Goal: Task Accomplishment & Management: Complete application form

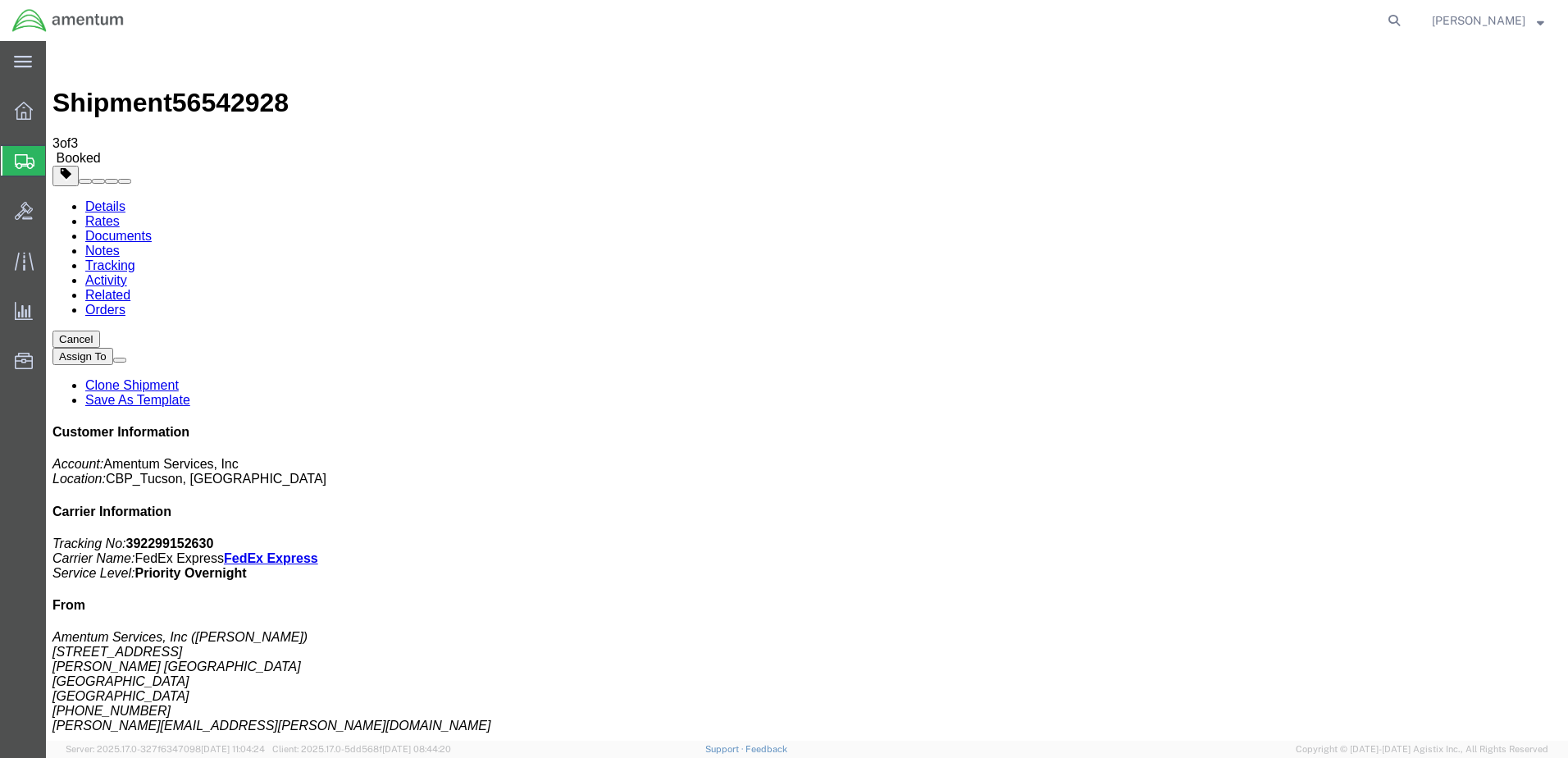
click at [0, 0] on span "Create Shipment" at bounding box center [0, 0] width 0 height 0
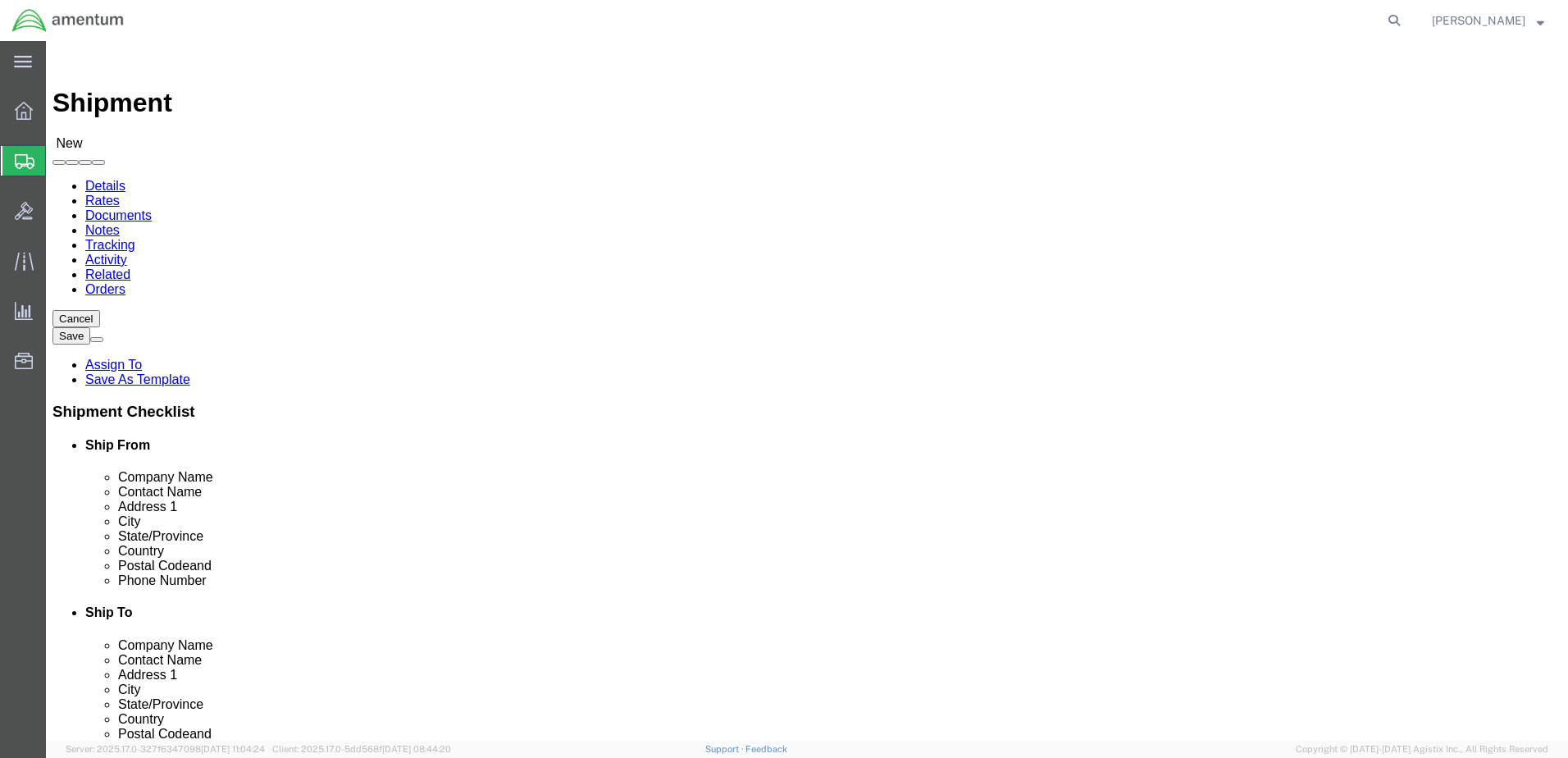
scroll to position [3529, 0]
select select "49949"
select select "AZ"
drag, startPoint x: 305, startPoint y: 338, endPoint x: 200, endPoint y: 348, distance: 105.5
click div "Contact Name"
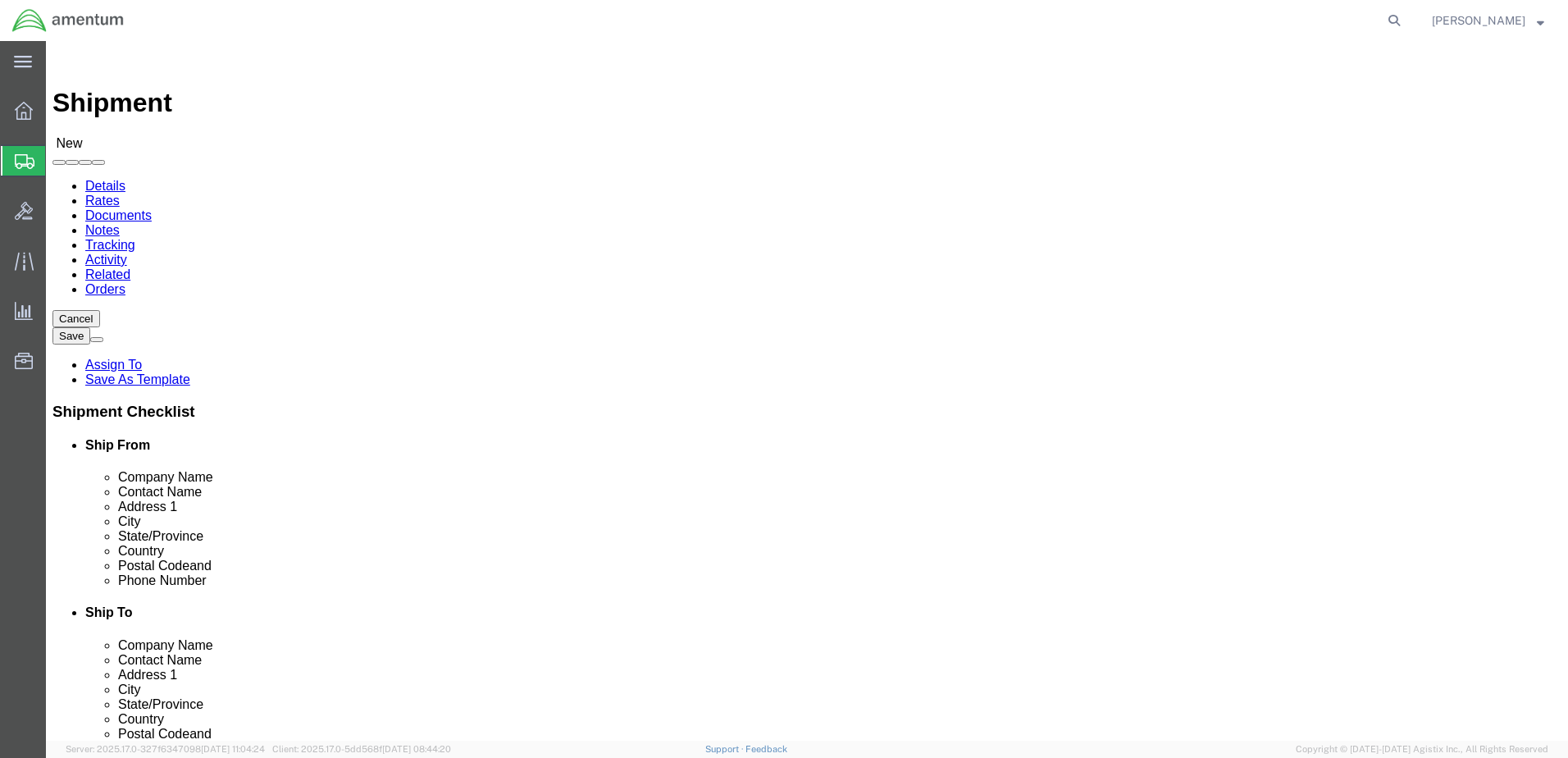
type input "[PERSON_NAME]"
type input "[STREET_ADDRESS]"
drag, startPoint x: 394, startPoint y: 594, endPoint x: 242, endPoint y: 599, distance: 152.1
click div "Location CBP_Tucson, AZ_WTU Select My Profile Location 1002-4122-6 1006-5256-0 …"
type input "Glady.e.worden@associates.cbp.dhs.gov"
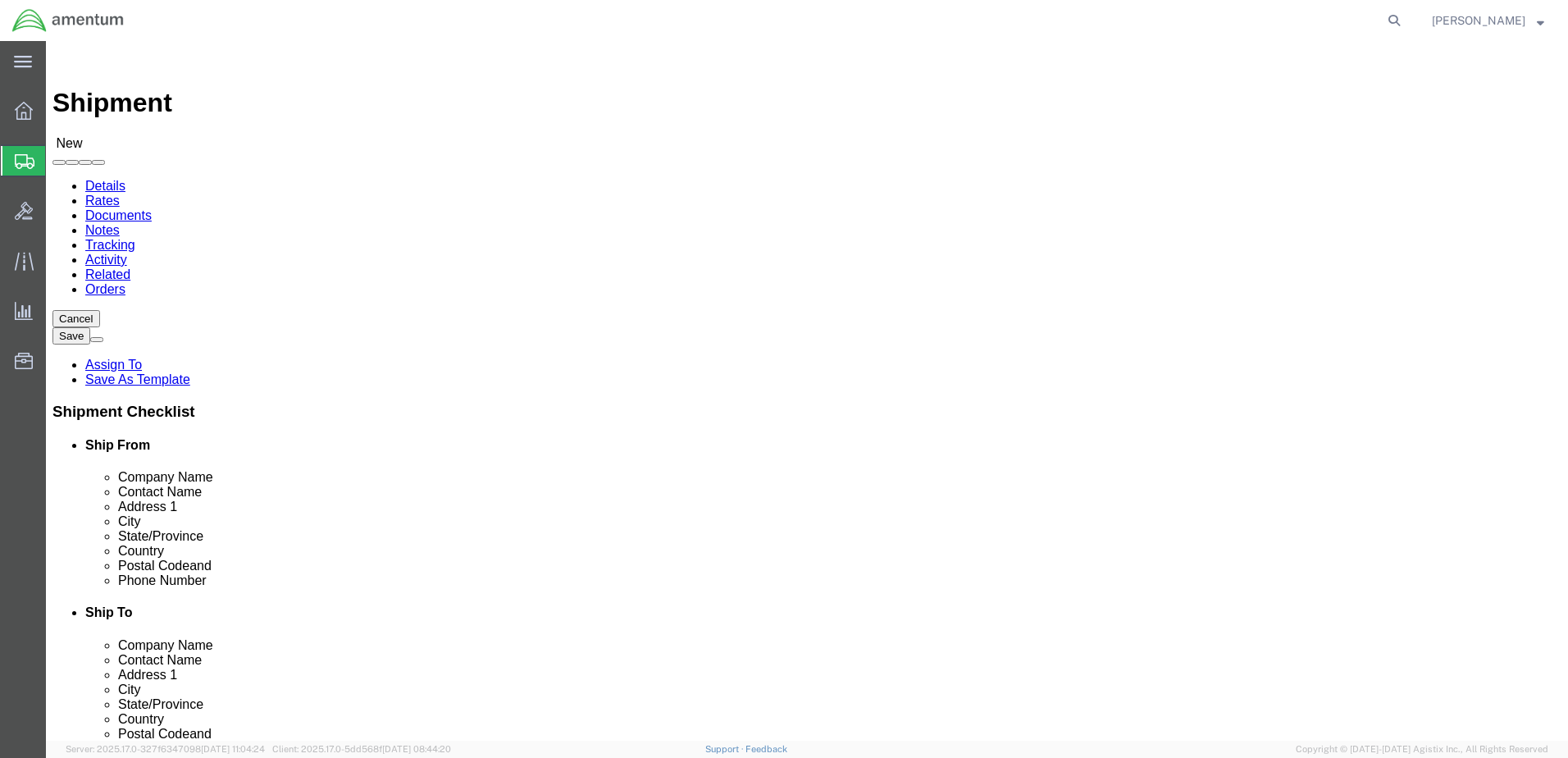
scroll to position [3365, 0]
select select "49933"
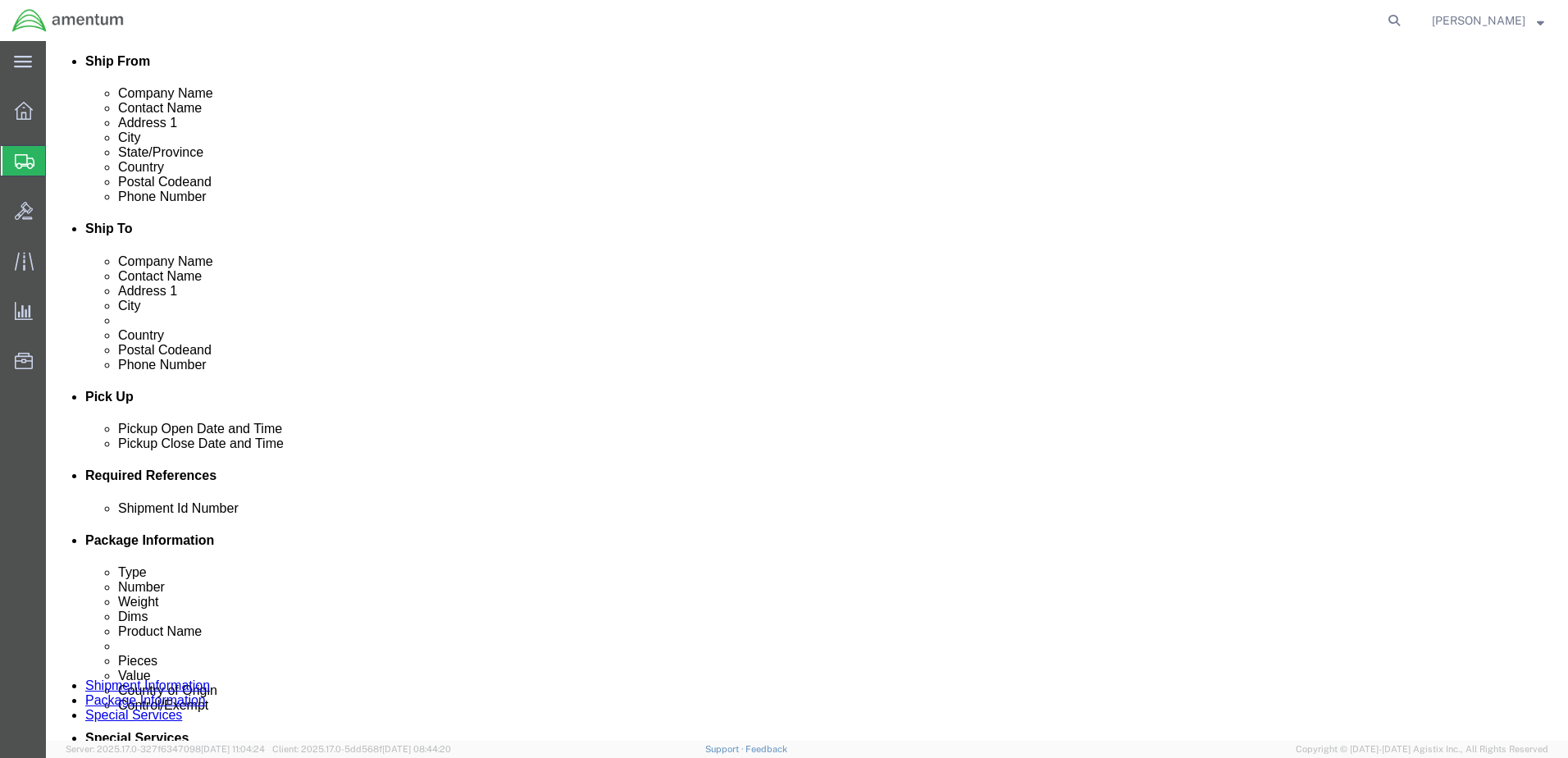
scroll to position [411, 0]
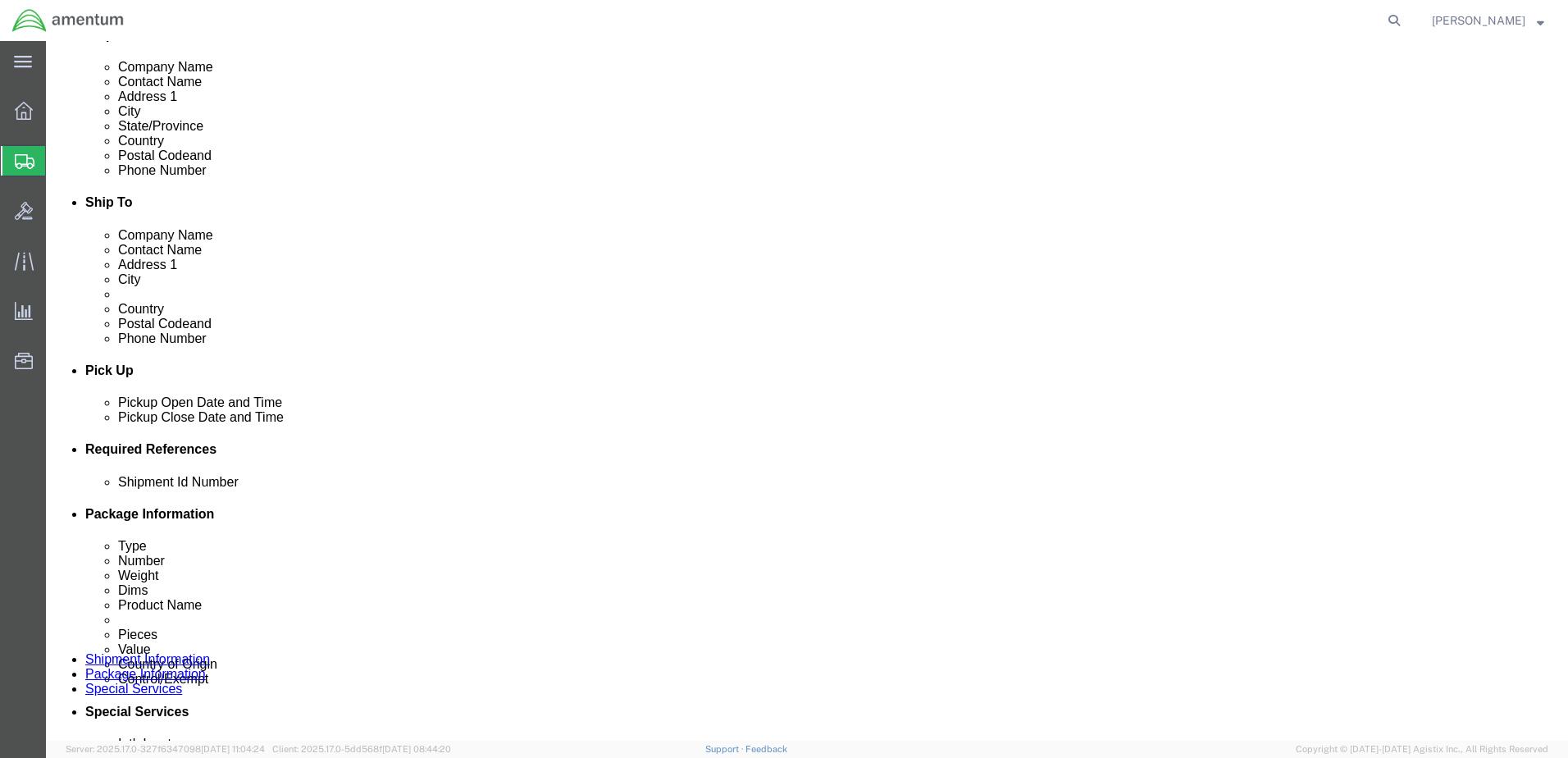
drag, startPoint x: 1112, startPoint y: 550, endPoint x: 932, endPoint y: 564, distance: 180.5
click button "Add reference"
drag, startPoint x: 1092, startPoint y: 543, endPoint x: 494, endPoint y: 551, distance: 598.1
click button "Add reference"
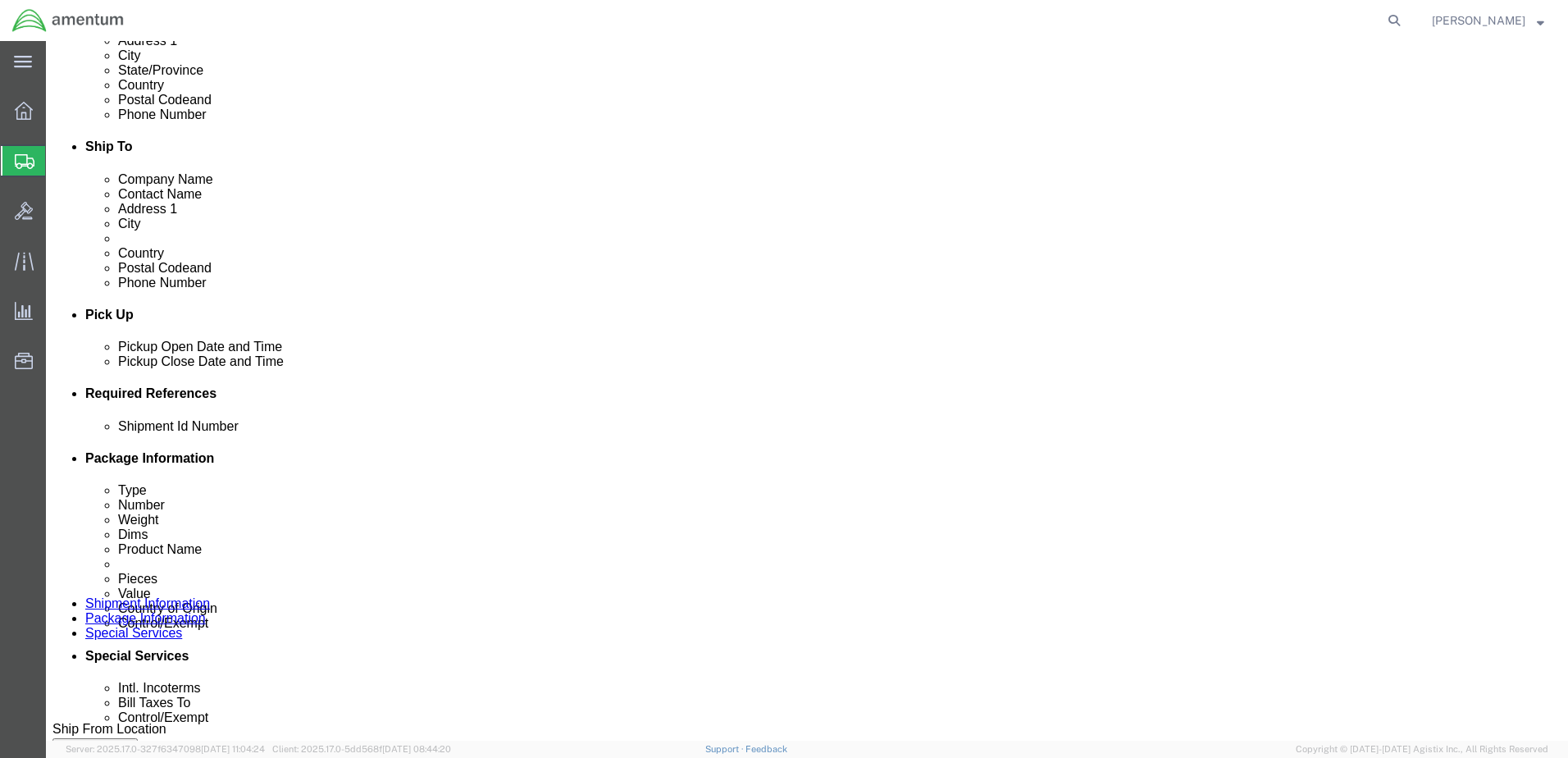
scroll to position [493, 0]
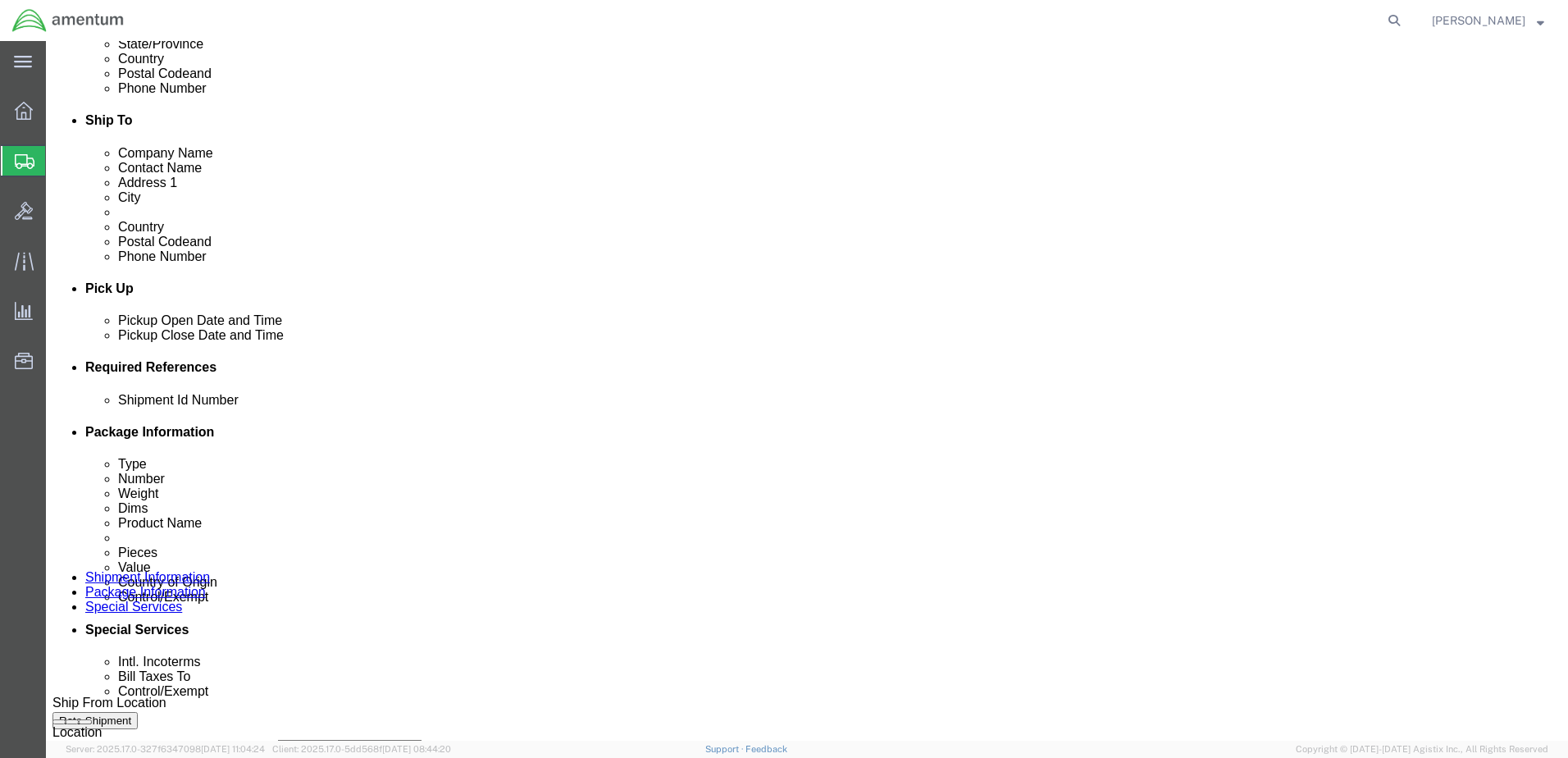
click select "Select Account Type Activity ID Airline Appointment Number ASN Batch Request # …"
select select "PROJNUM"
click select "Select Account Type Activity ID Airline Appointment Number ASN Batch Request # …"
click input "text"
type input "6118.03.03.2219.000.WTU.0000"
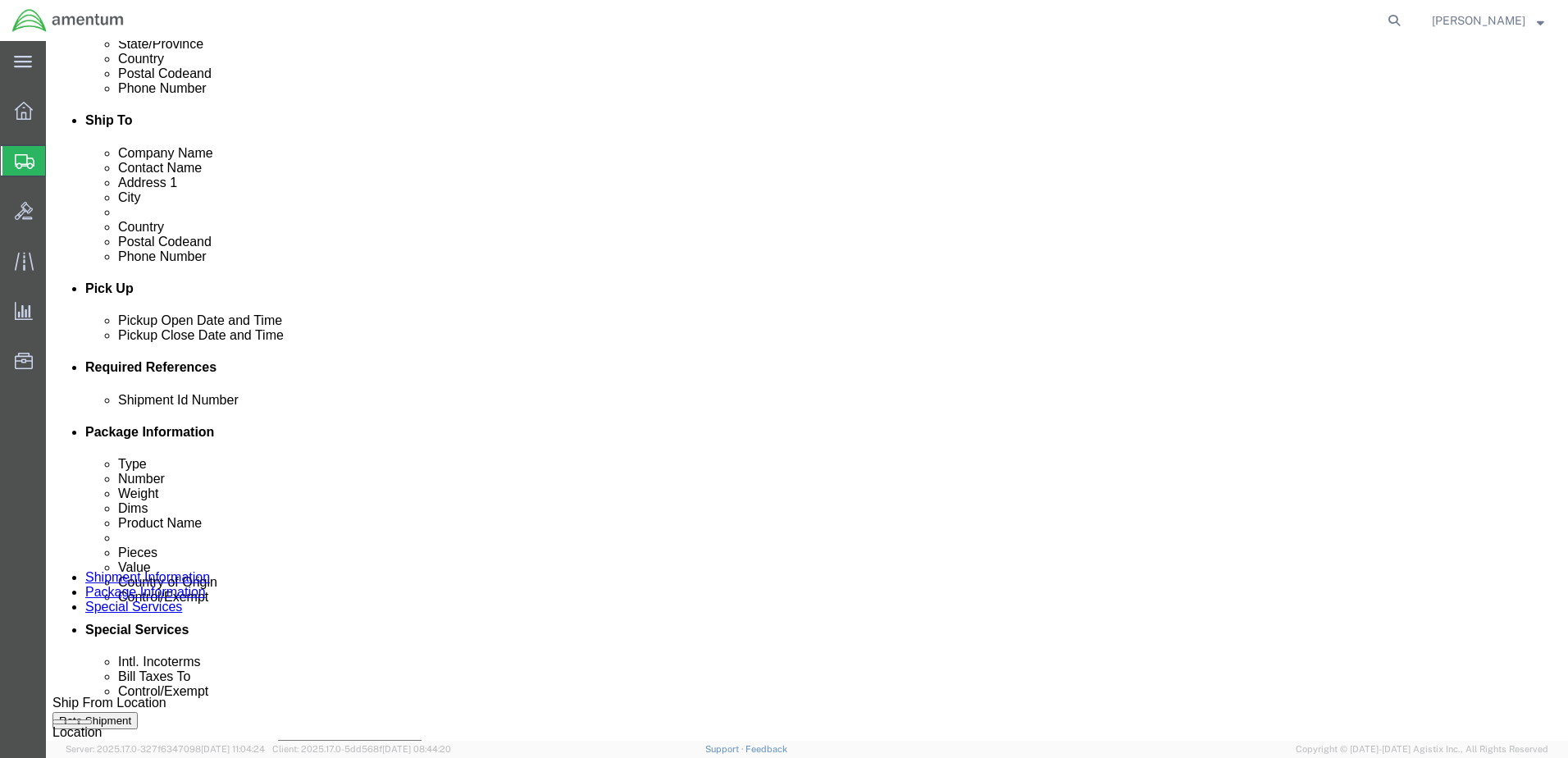
click input "text"
type input "u"
type input "USAGE 325642"
click icon "button"
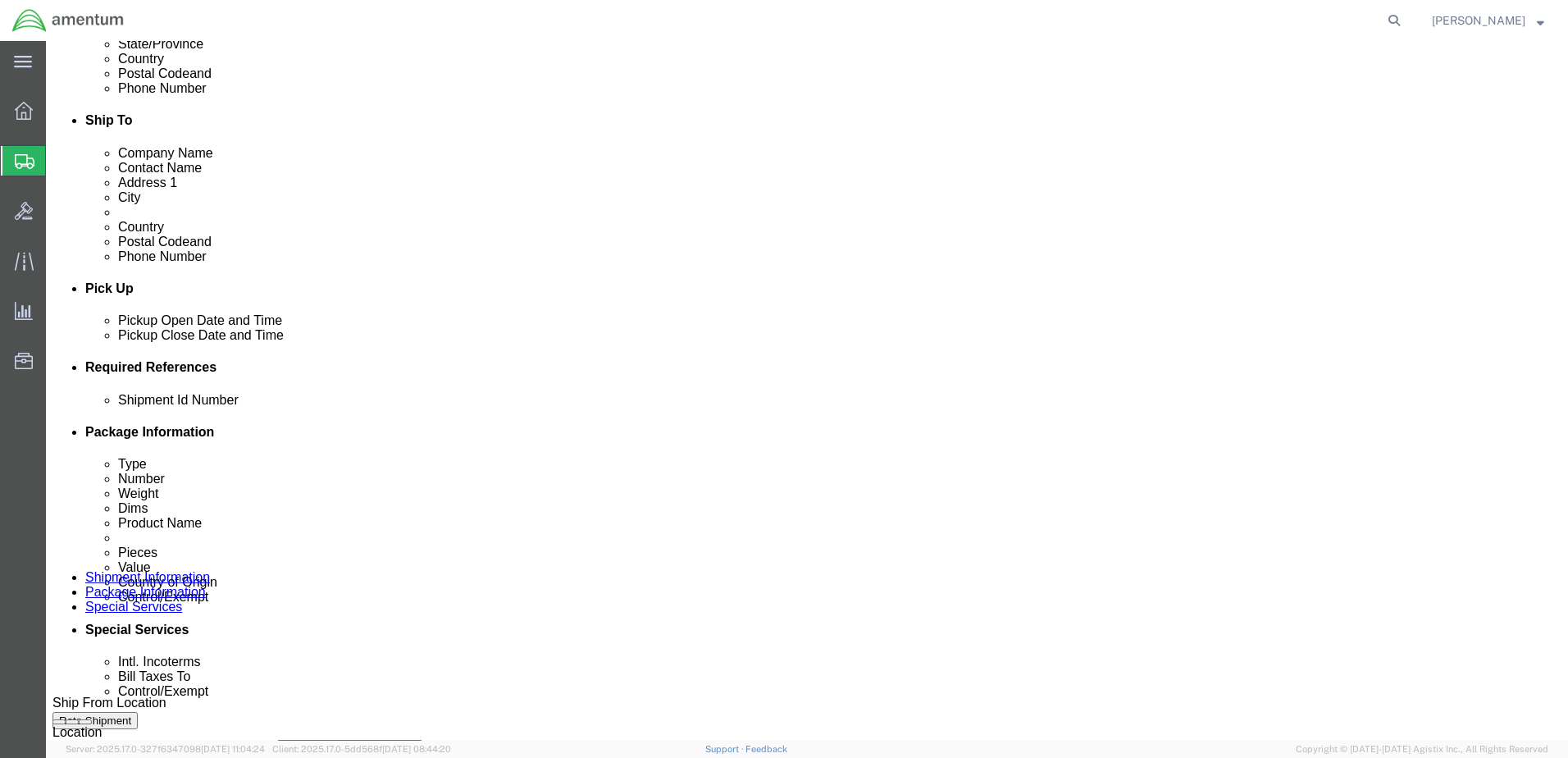
click button "Add reference"
click select "Select Account Type Activity ID Airline Appointment Number ASN Batch Request # …"
select select "DEPT"
click select "Select Account Type Activity ID Airline Appointment Number ASN Batch Request # …"
click input "text"
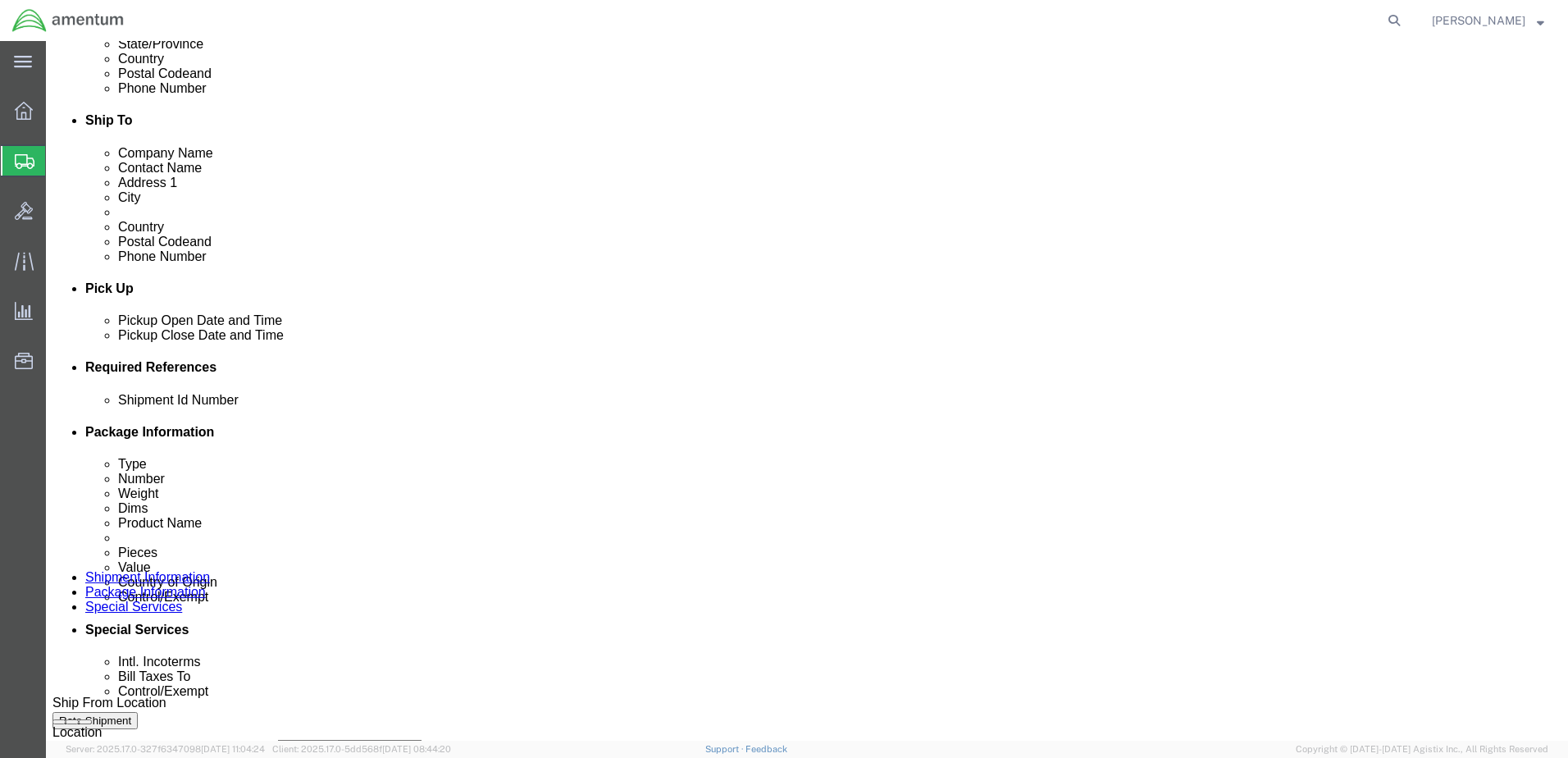
type input "CBP"
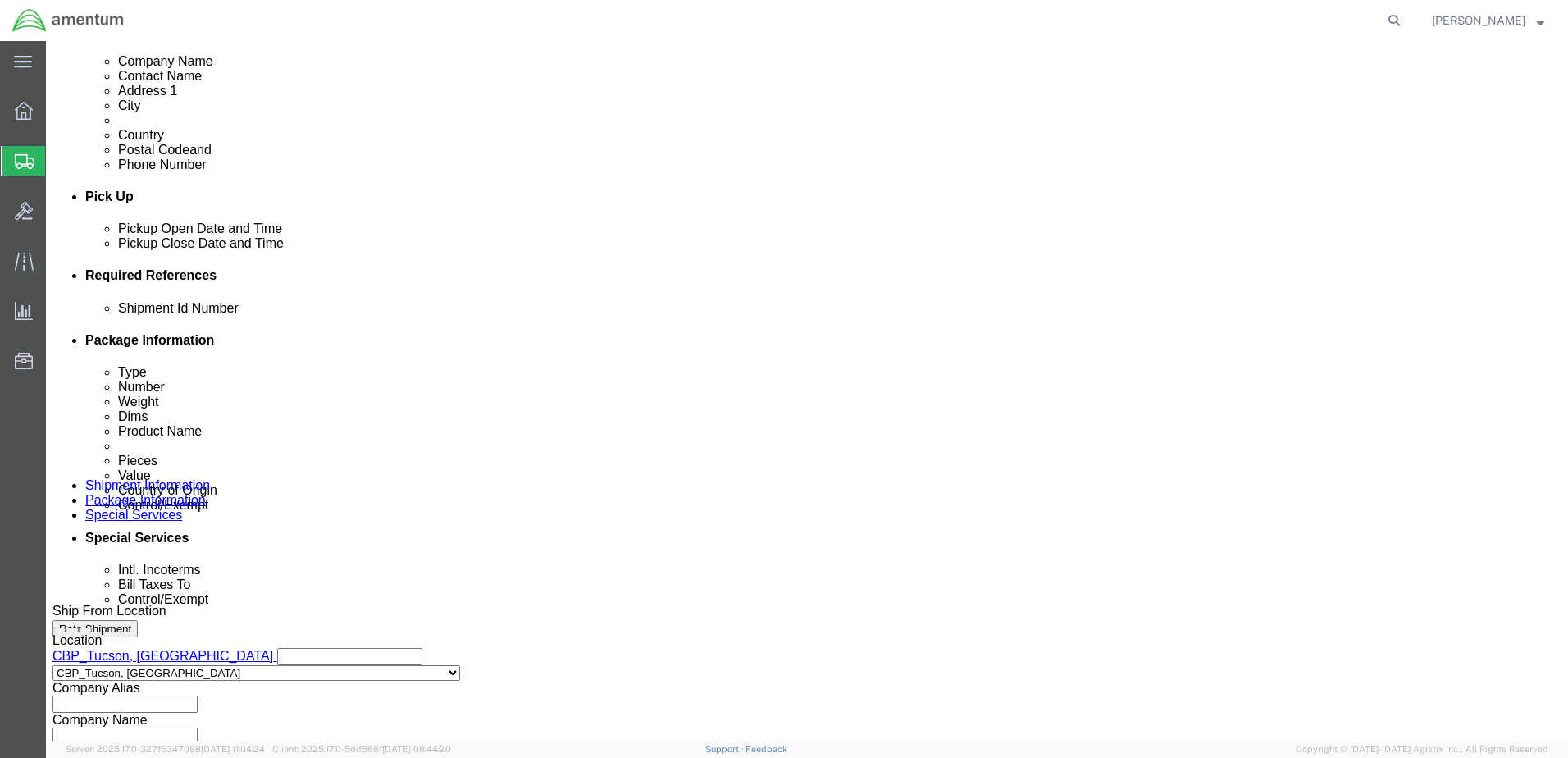
scroll to position [709, 0]
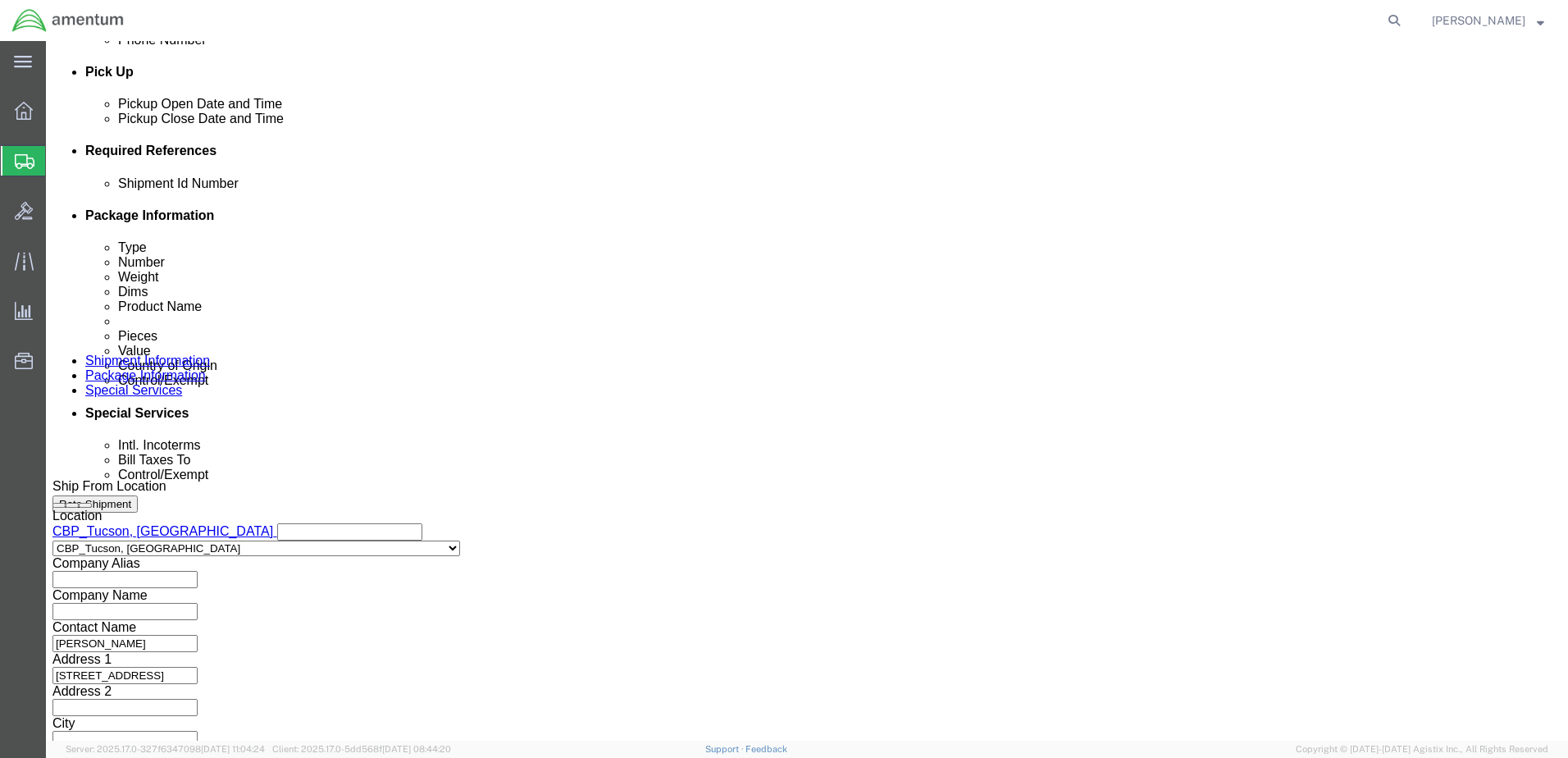
click select "Select Air Less than Truckload Multi-Leg Ocean Freight Rail Small Parcel Truckl…"
click button "Continue"
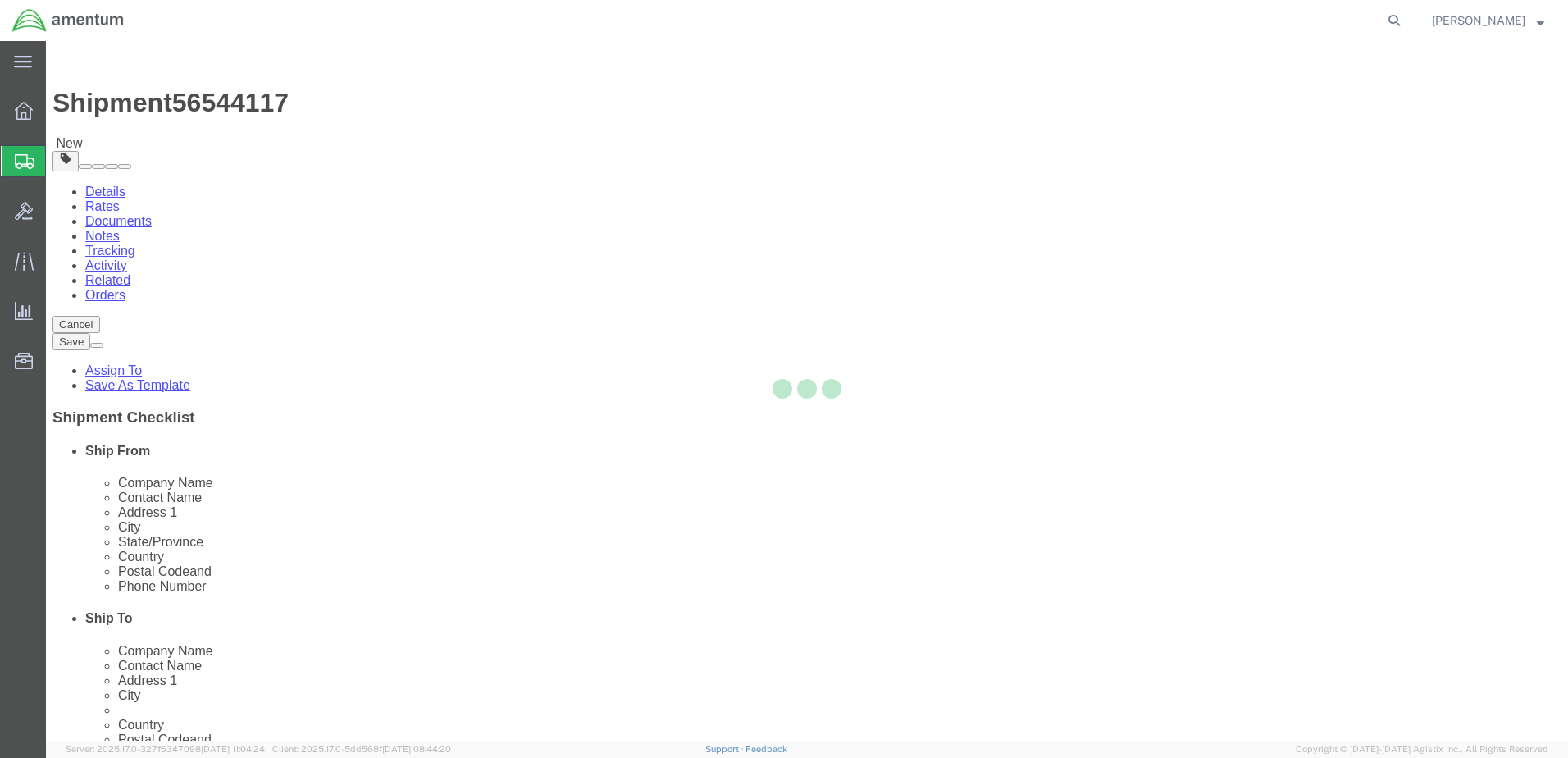
select select "CBOX"
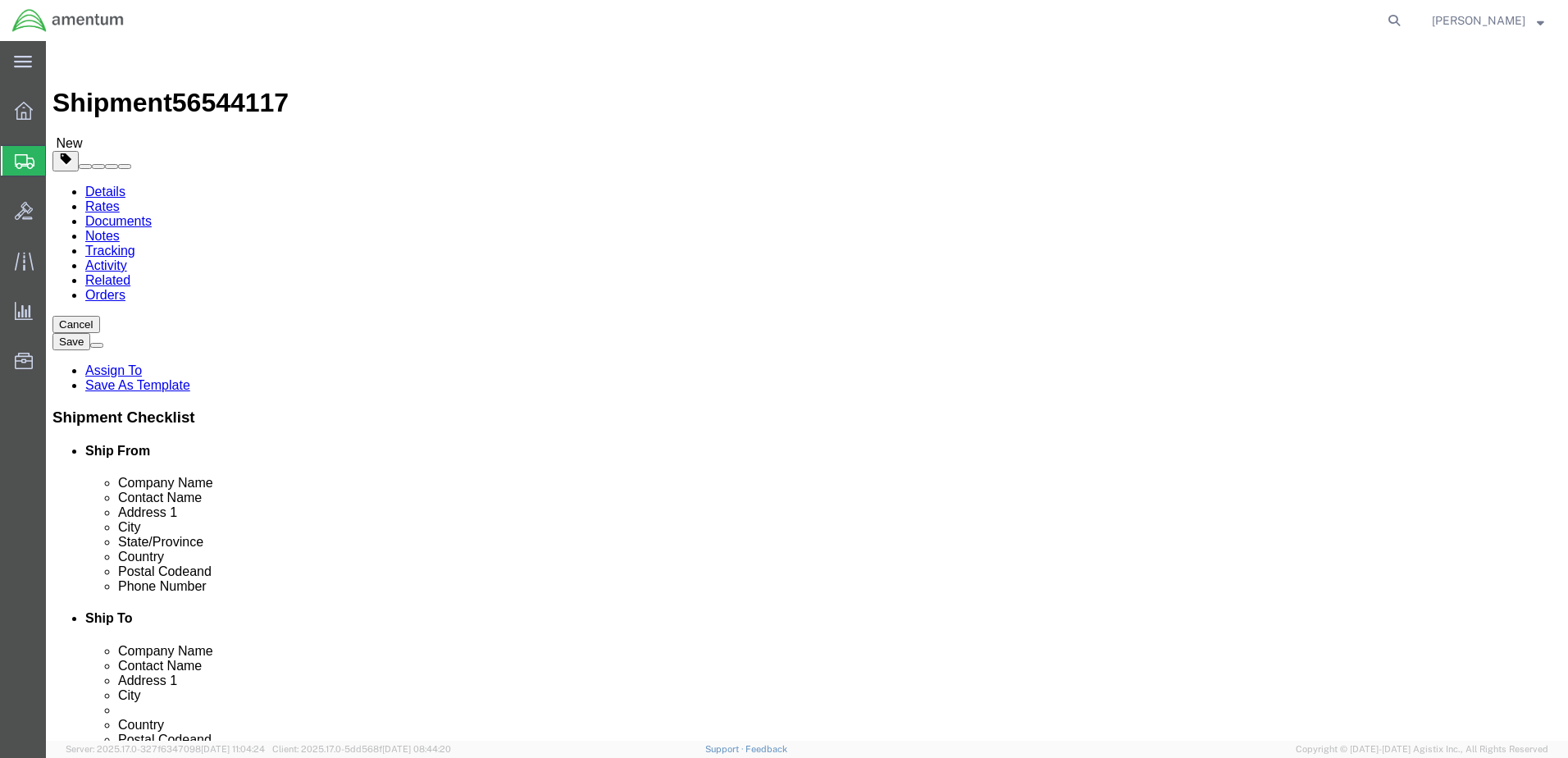
click input "text"
type input "12.5"
type input "15"
type input "5.5"
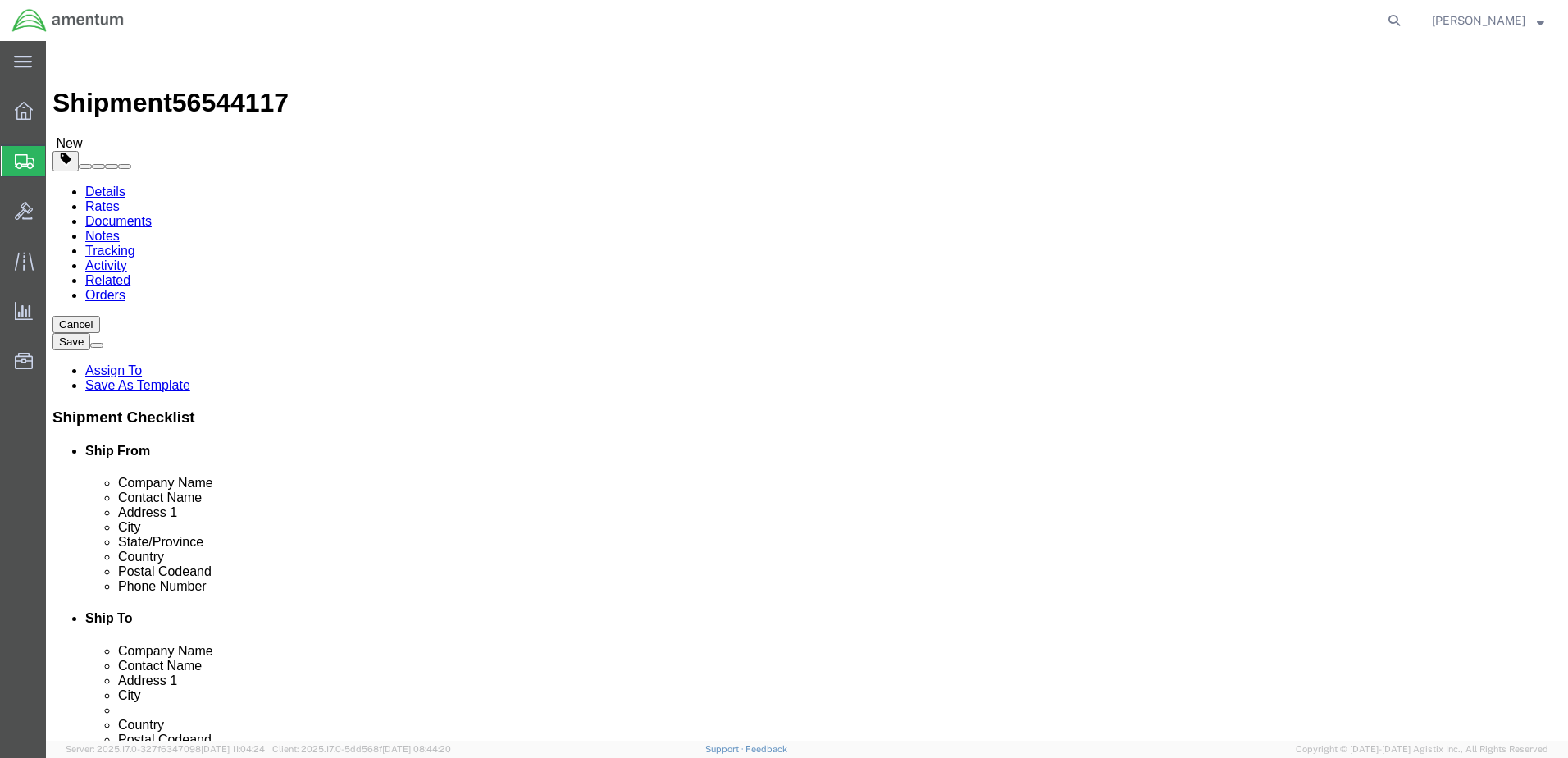
click div "Package Content # 1 x Package Type Select BCK Boxes Bale(s) Basket(s) Bolt(s) B…"
click link "Add Content"
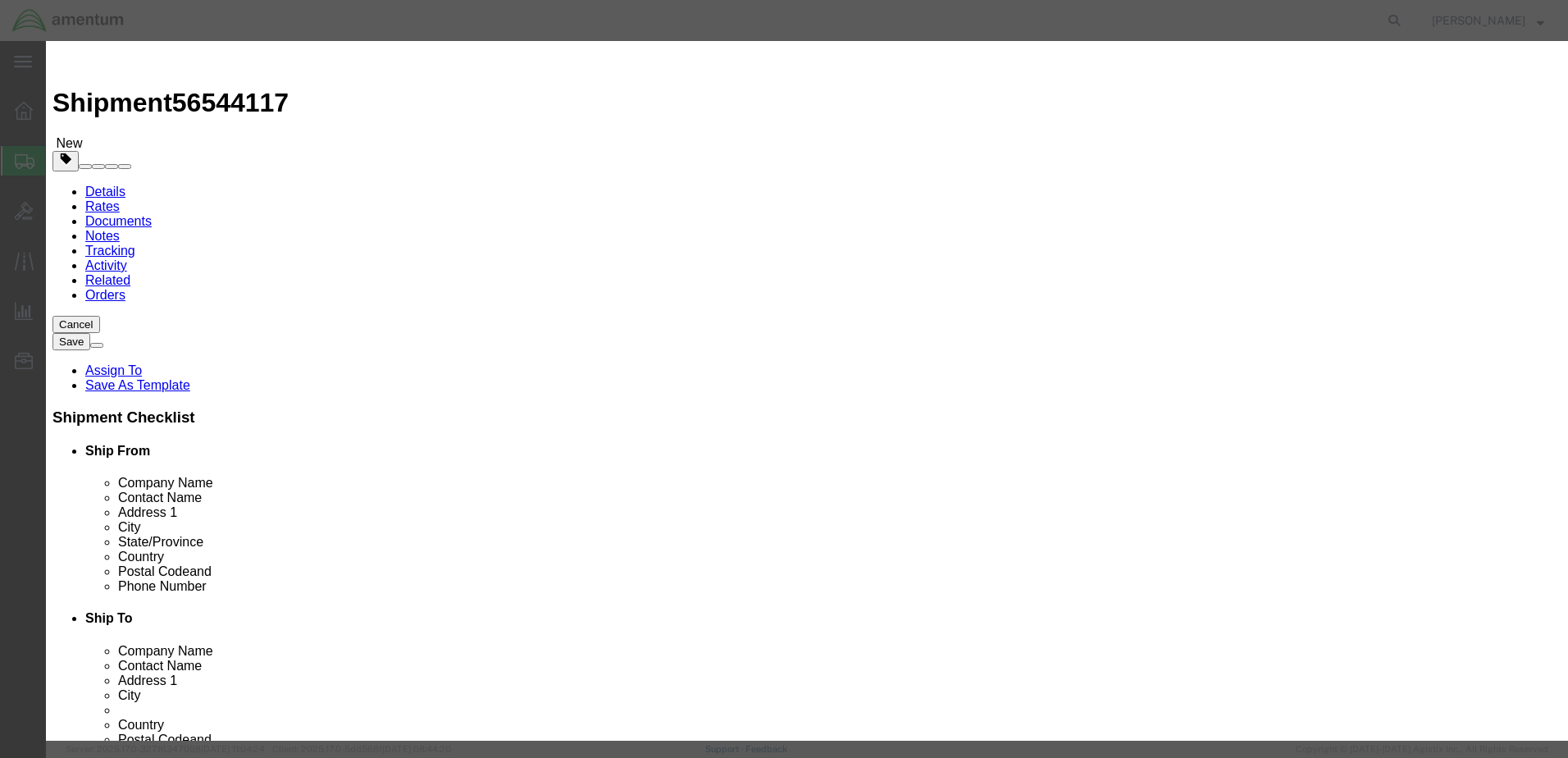
click input "text"
type input "ACFT PART"
select select "US"
drag, startPoint x: 504, startPoint y: 157, endPoint x: 456, endPoint y: 165, distance: 48.7
drag, startPoint x: 492, startPoint y: 153, endPoint x: 490, endPoint y: 160, distance: 7.3
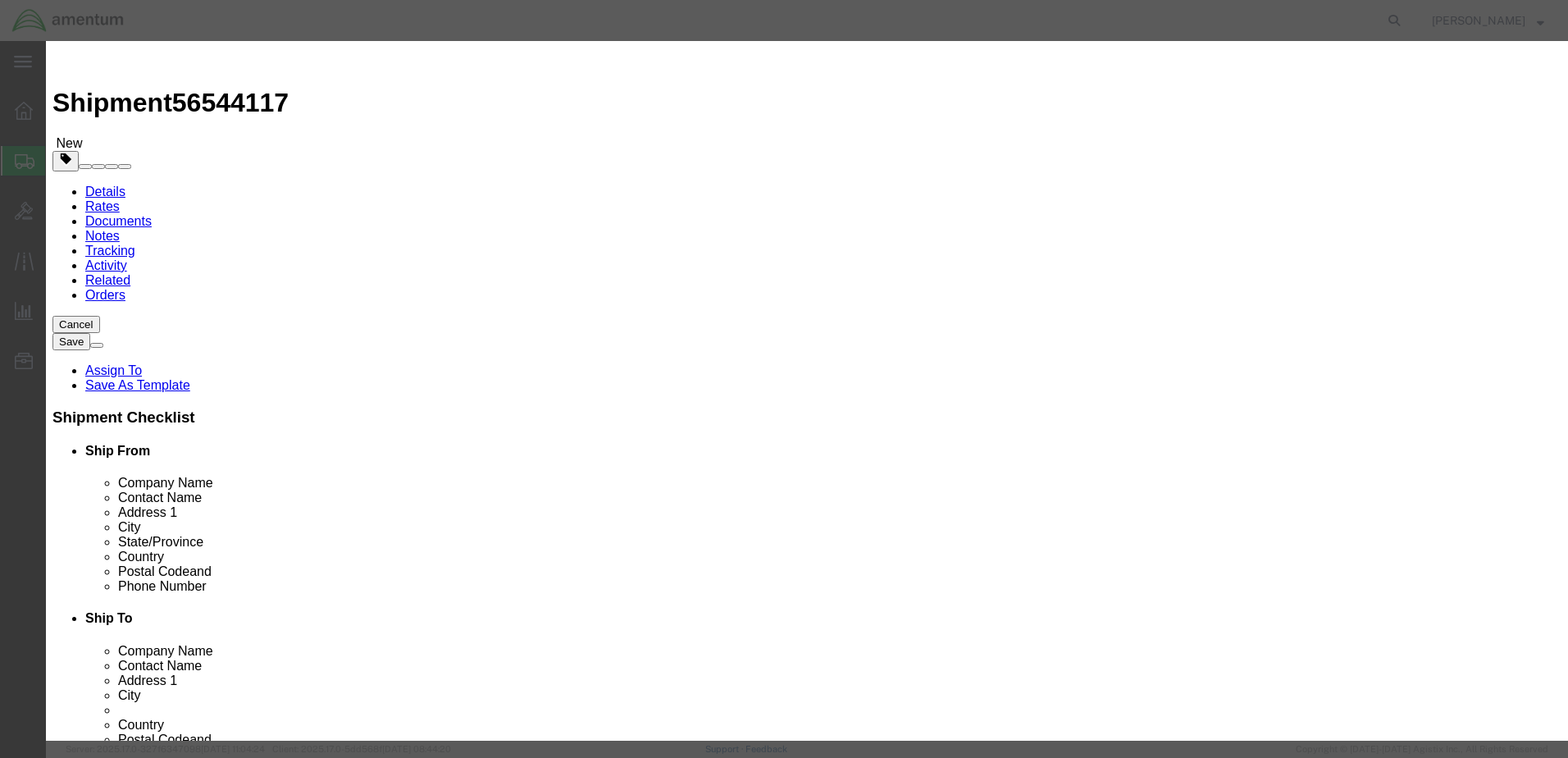
click div "Pieces Number of pieces inside all the packages 0 Select Bag Barrels 100Board F…"
click div "Pieces 0 Select Bag Barrels 100Board Feet Bottle Box Blister Pack Carats Can Ca…"
drag, startPoint x: 485, startPoint y: 159, endPoint x: 450, endPoint y: 172, distance: 37.3
click div "Pieces 0 Select Bag Barrels 100Board Feet Bottle Box Blister Pack Carats Can Ca…"
drag, startPoint x: 487, startPoint y: 160, endPoint x: 472, endPoint y: 164, distance: 15.5
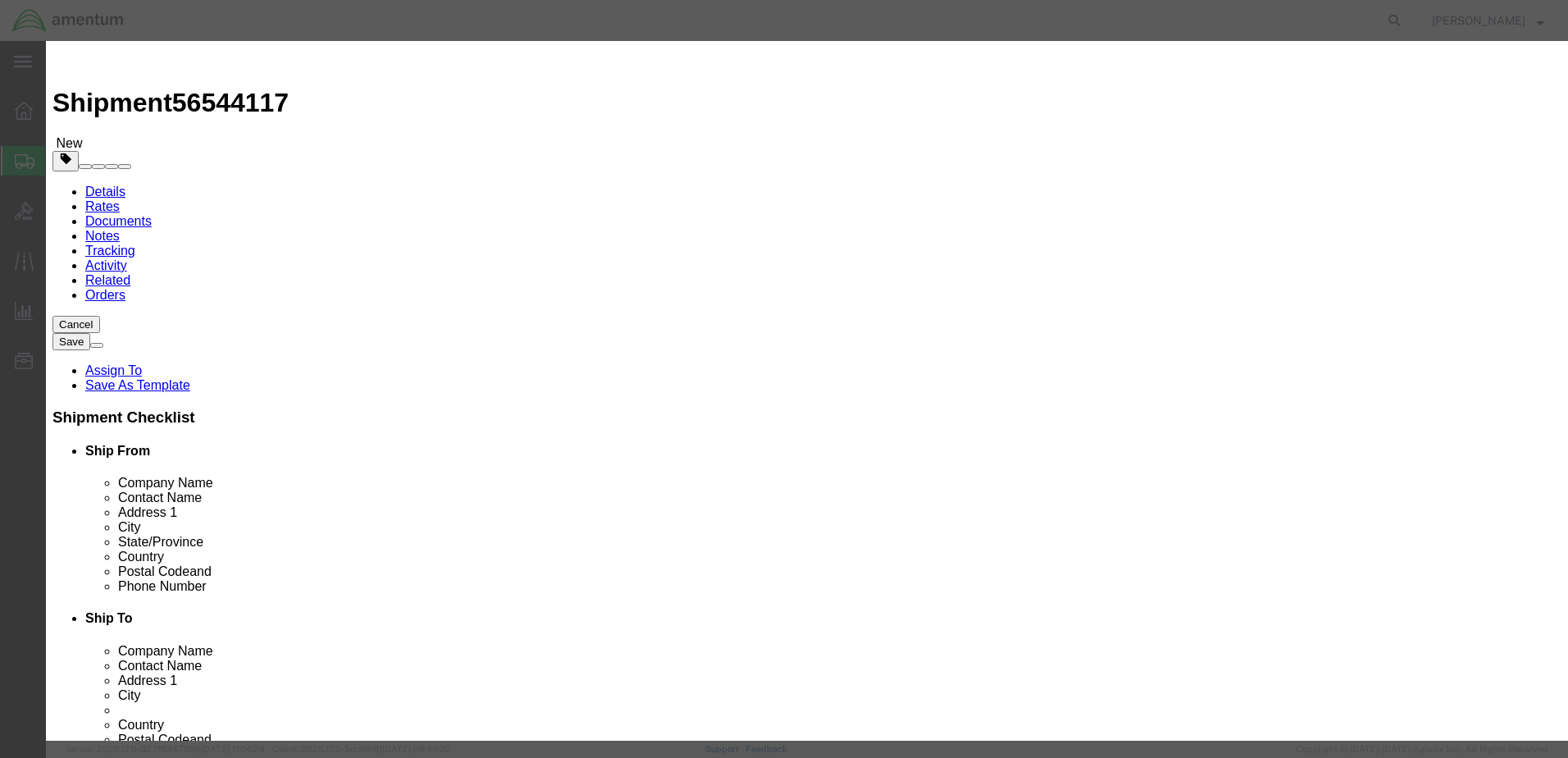
click div "0"
drag, startPoint x: 484, startPoint y: 158, endPoint x: 459, endPoint y: 166, distance: 26.2
click div "Pieces 0 Select Bag Barrels 100Board Feet Bottle Box Blister Pack Carats Can Ca…"
type input "11"
drag, startPoint x: 489, startPoint y: 160, endPoint x: 472, endPoint y: 164, distance: 17.5
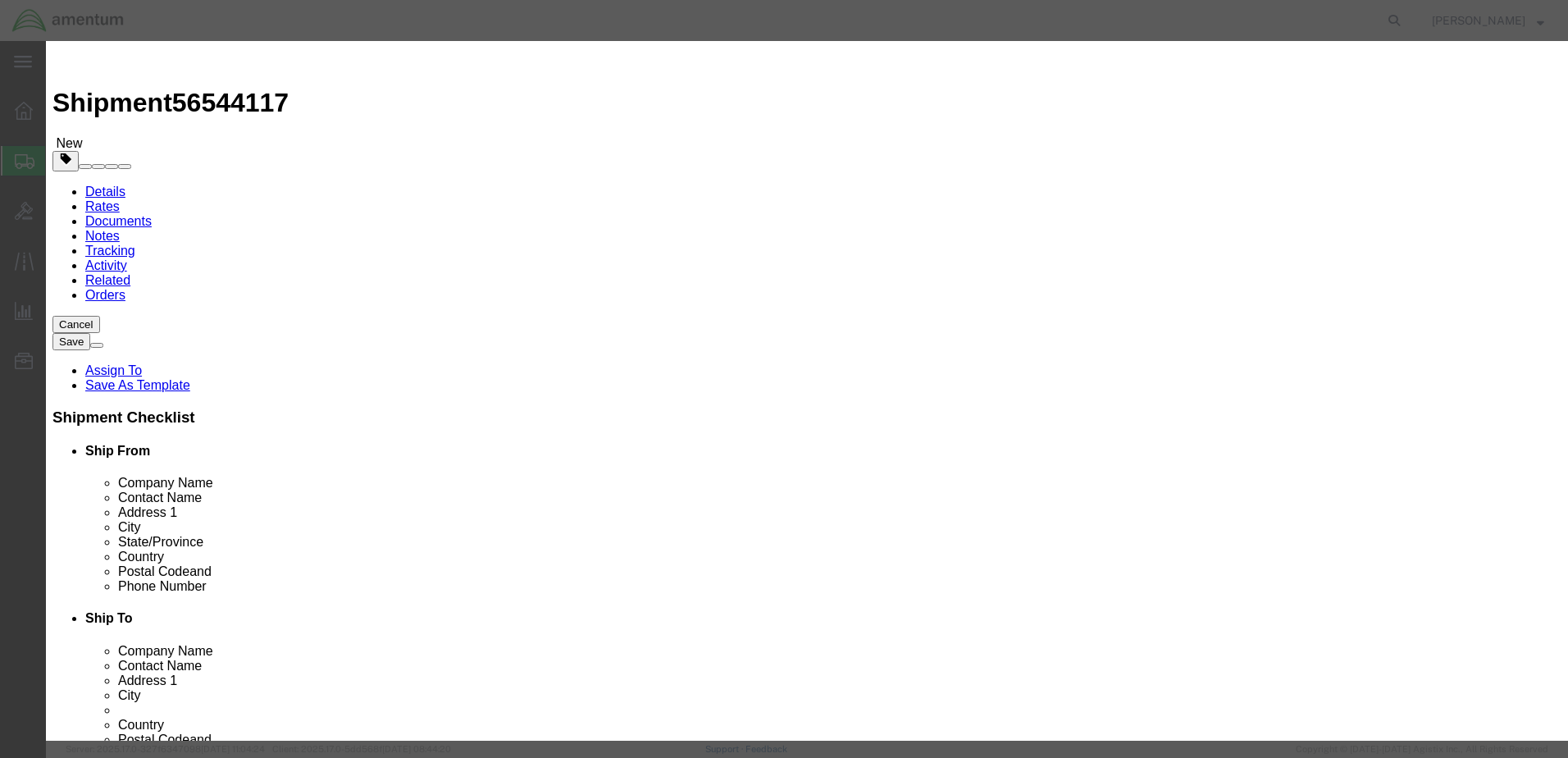
click div "0"
click input "text"
type input "F"
type input "T11"
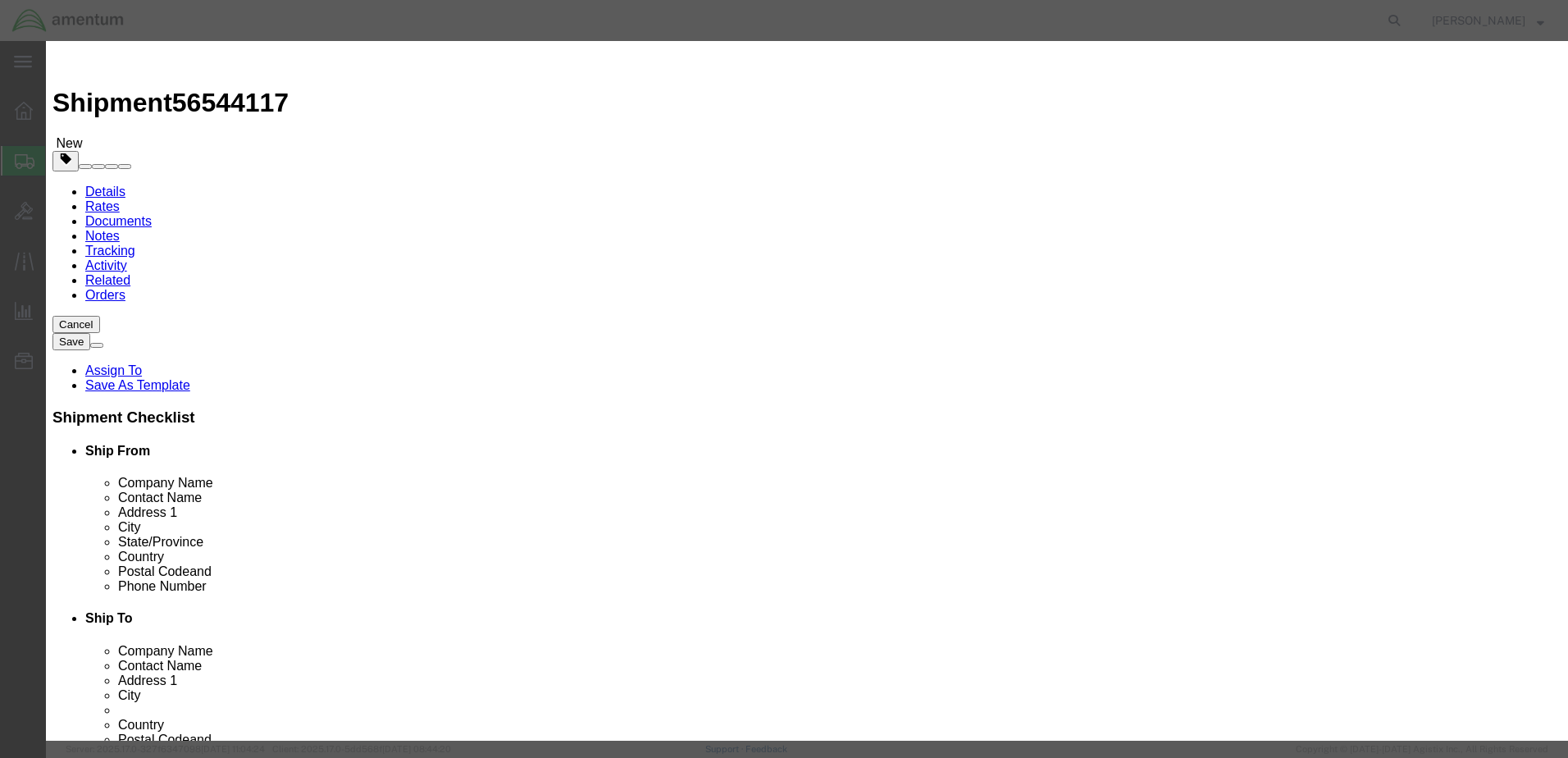
type input "F"
type input "TTR11"
drag, startPoint x: 531, startPoint y: 570, endPoint x: 1310, endPoint y: 454, distance: 787.6
click div
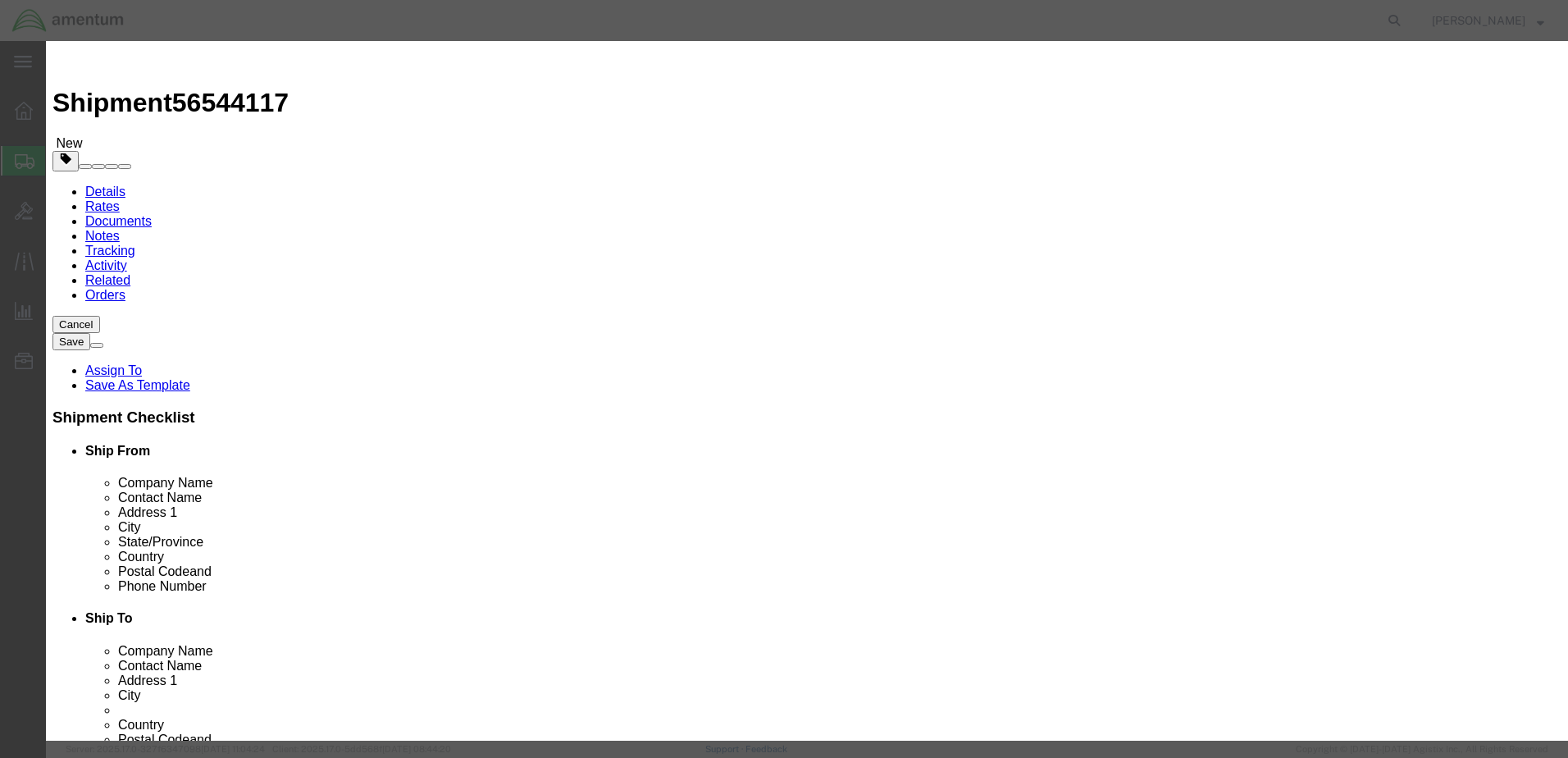
drag, startPoint x: 497, startPoint y: 160, endPoint x: 483, endPoint y: 163, distance: 14.3
click input "0"
drag, startPoint x: 479, startPoint y: 159, endPoint x: 470, endPoint y: 160, distance: 9.1
click div "0"
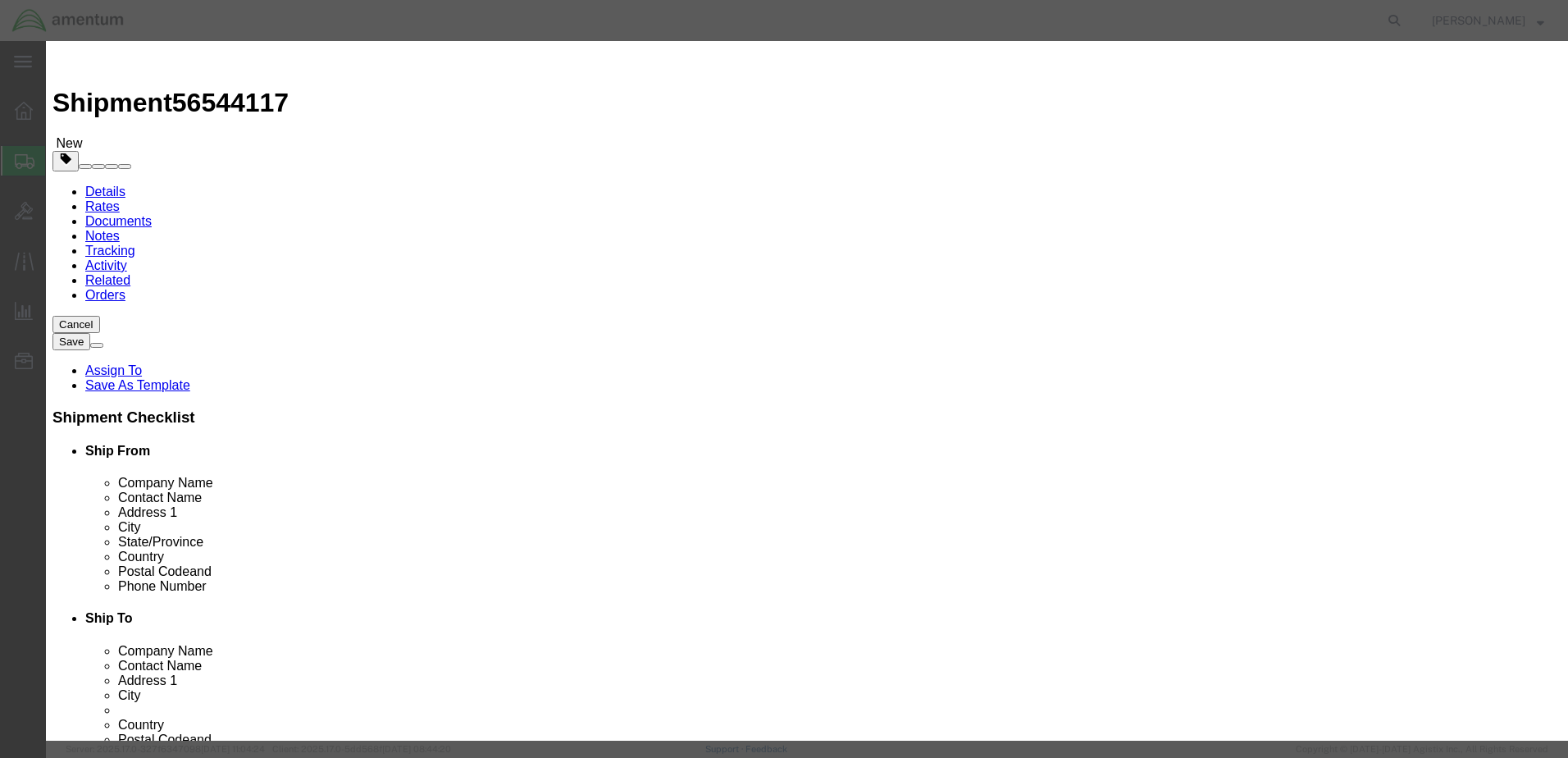
click li "Please enter 3 or more characters"
click input "text"
click select "Select ATF BIS DEA EPA FDA FTR ITAR OFAC Other (OPA)"
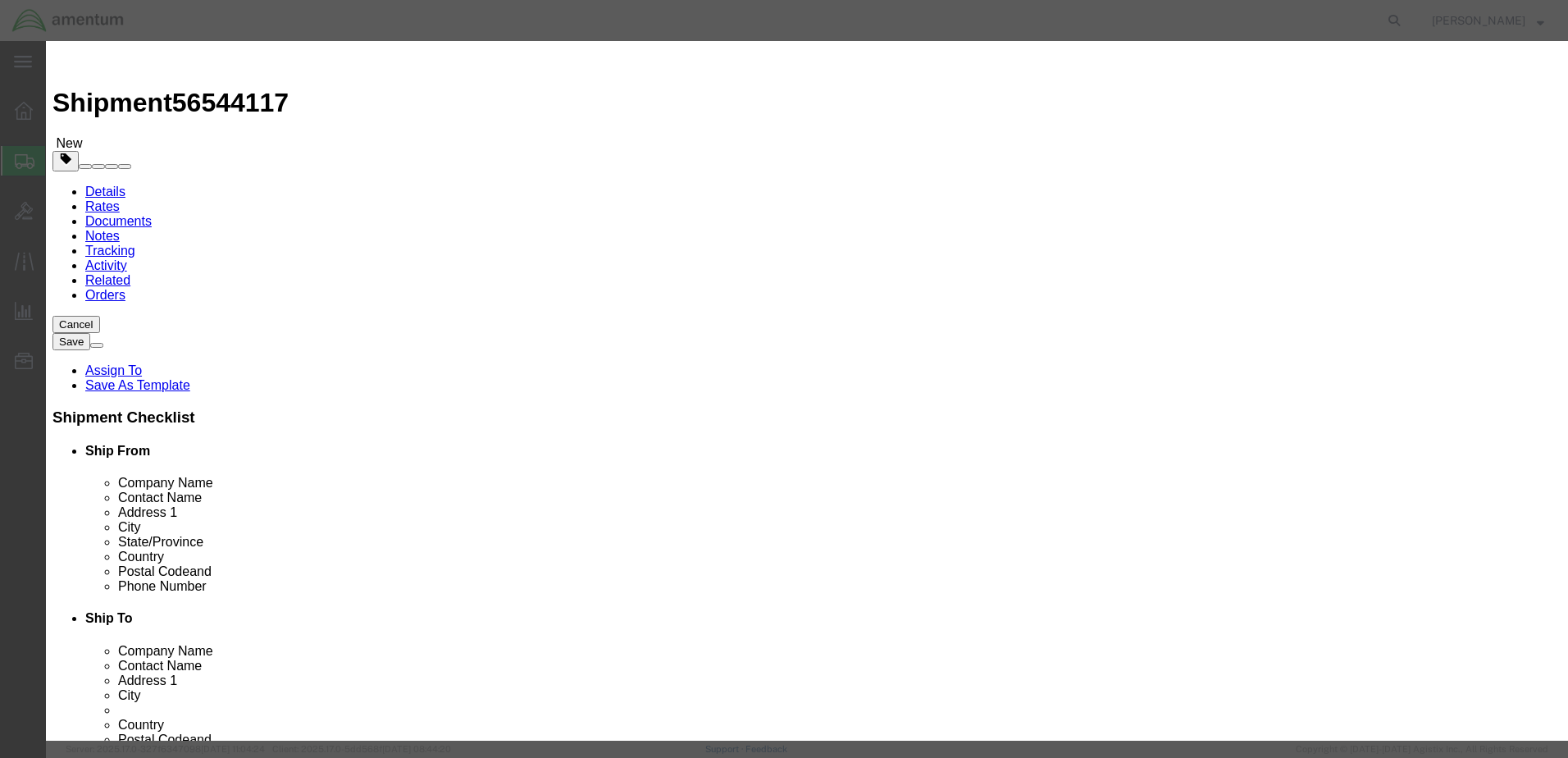
click select "Select ATF BIS DEA EPA FDA FTR ITAR OFAC Other (OPA)"
click input "text"
drag, startPoint x: 1038, startPoint y: 301, endPoint x: 973, endPoint y: 306, distance: 65.2
click body "Shipment 56544117 New Details Rates Documents Notes Tracking Activity Related O…"
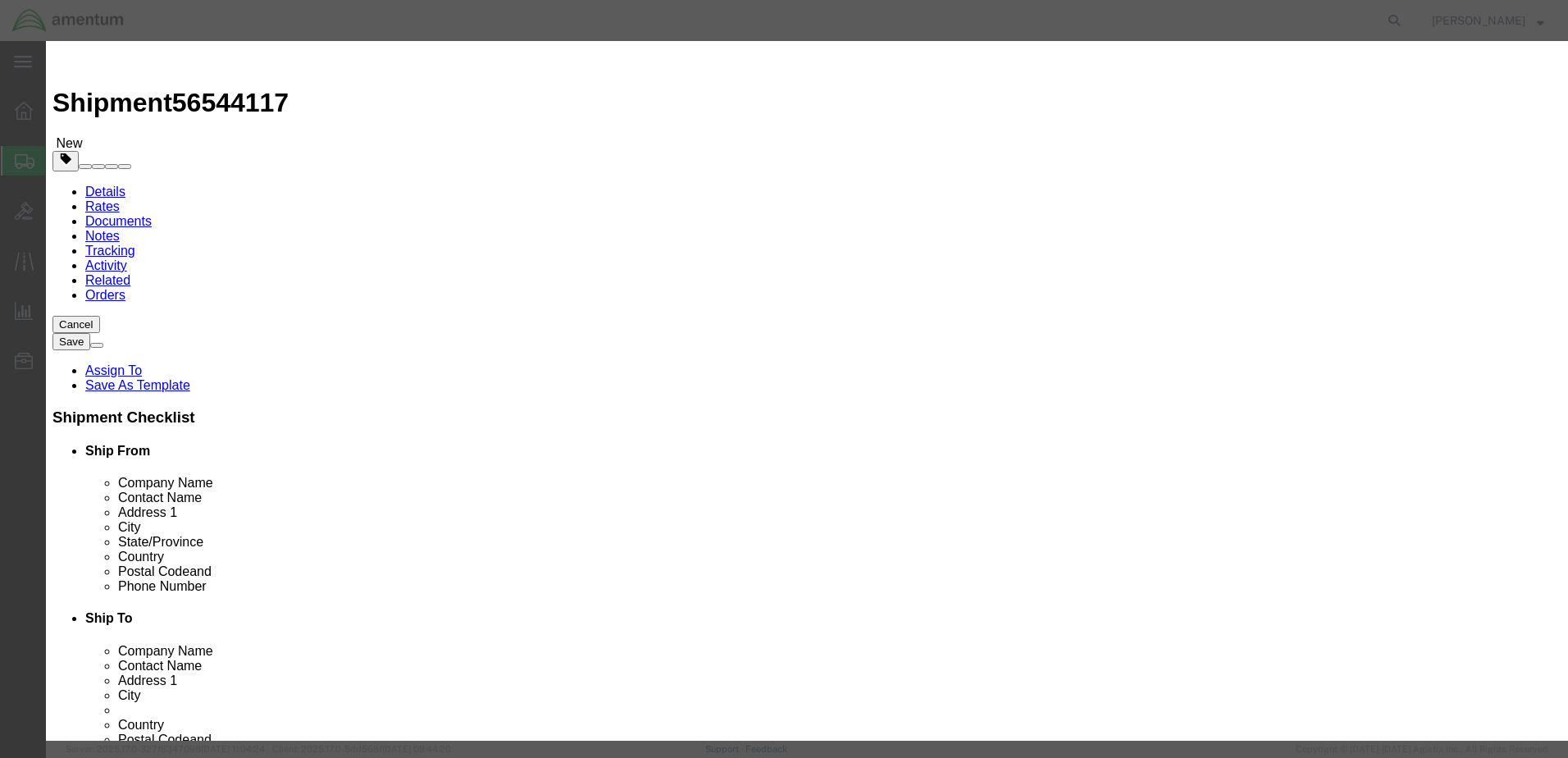
drag, startPoint x: 490, startPoint y: 159, endPoint x: 471, endPoint y: 155, distance: 19.4
click div "0"
drag, startPoint x: 484, startPoint y: 155, endPoint x: 447, endPoint y: 156, distance: 37.0
click div "Pieces 0 Select Bag Barrels 100Board Feet Bottle Box Blister Pack Carats Can Ca…"
drag, startPoint x: 491, startPoint y: 158, endPoint x: 479, endPoint y: 158, distance: 12.0
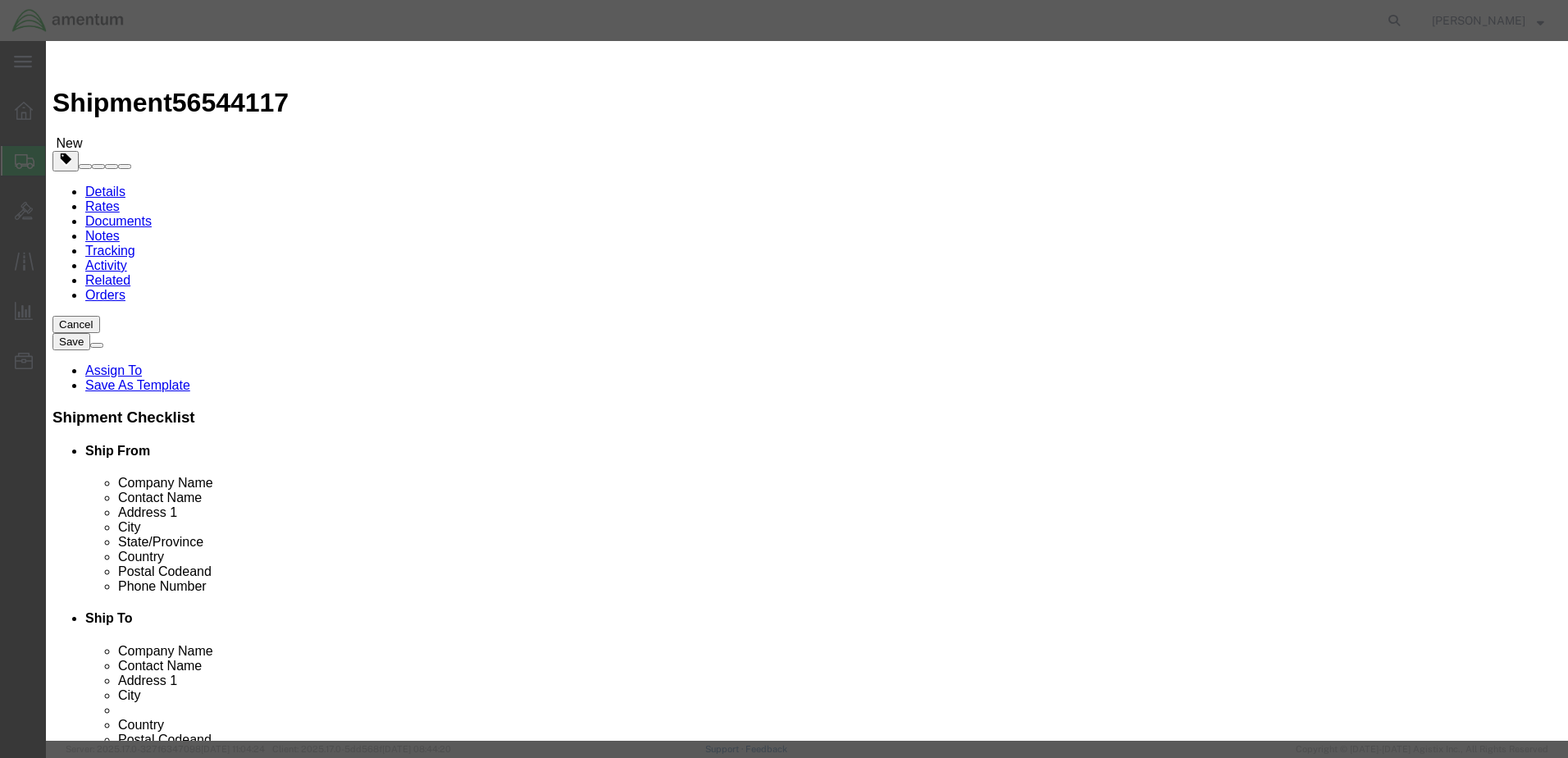
click input "0"
drag, startPoint x: 498, startPoint y: 161, endPoint x: 498, endPoint y: 176, distance: 15.0
click div "0"
click div "Product Name ACFT PART Pieces 0 Select Bag Barrels 100Board Feet Bottle Box Bli…"
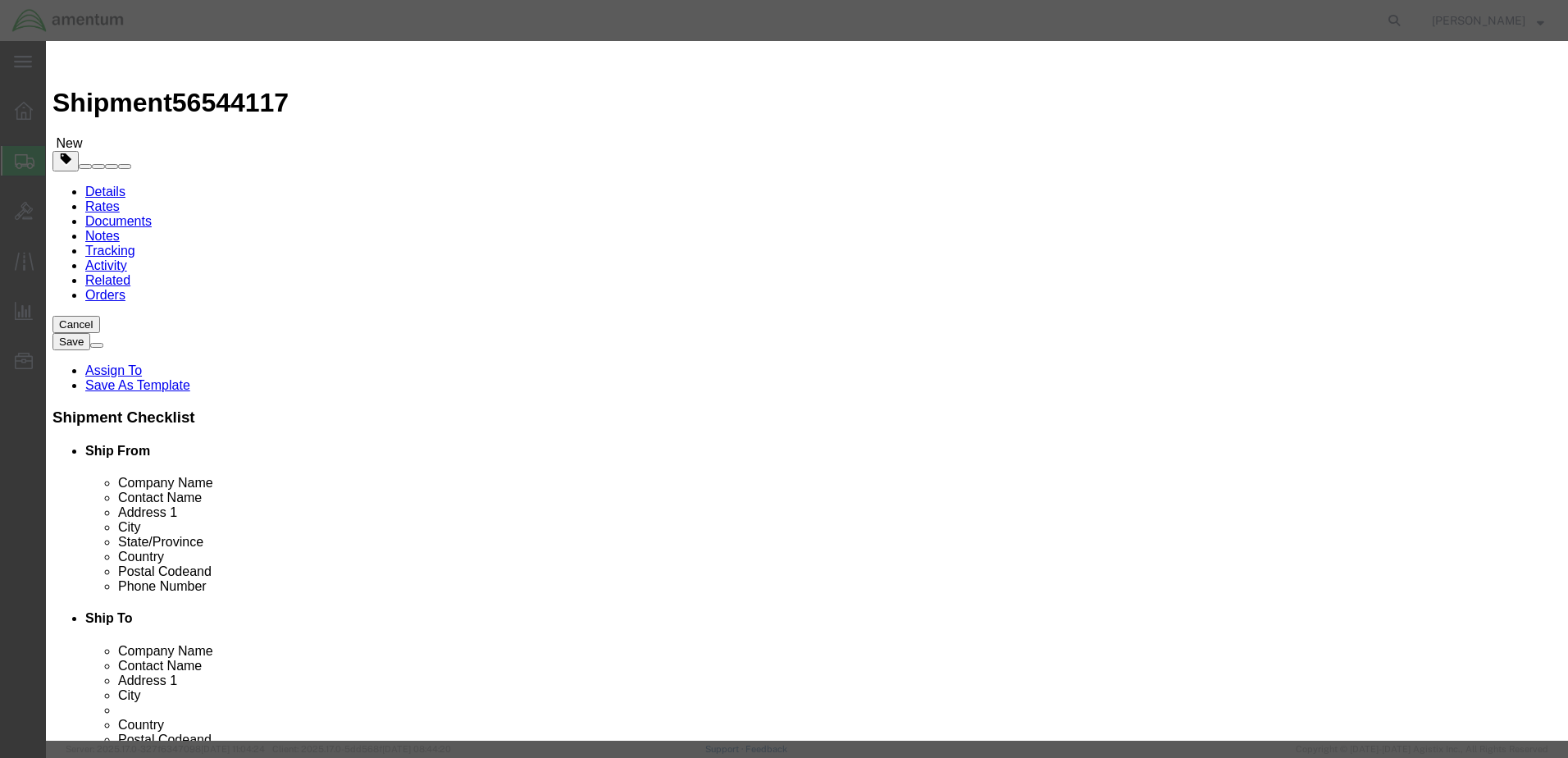
click button "Close"
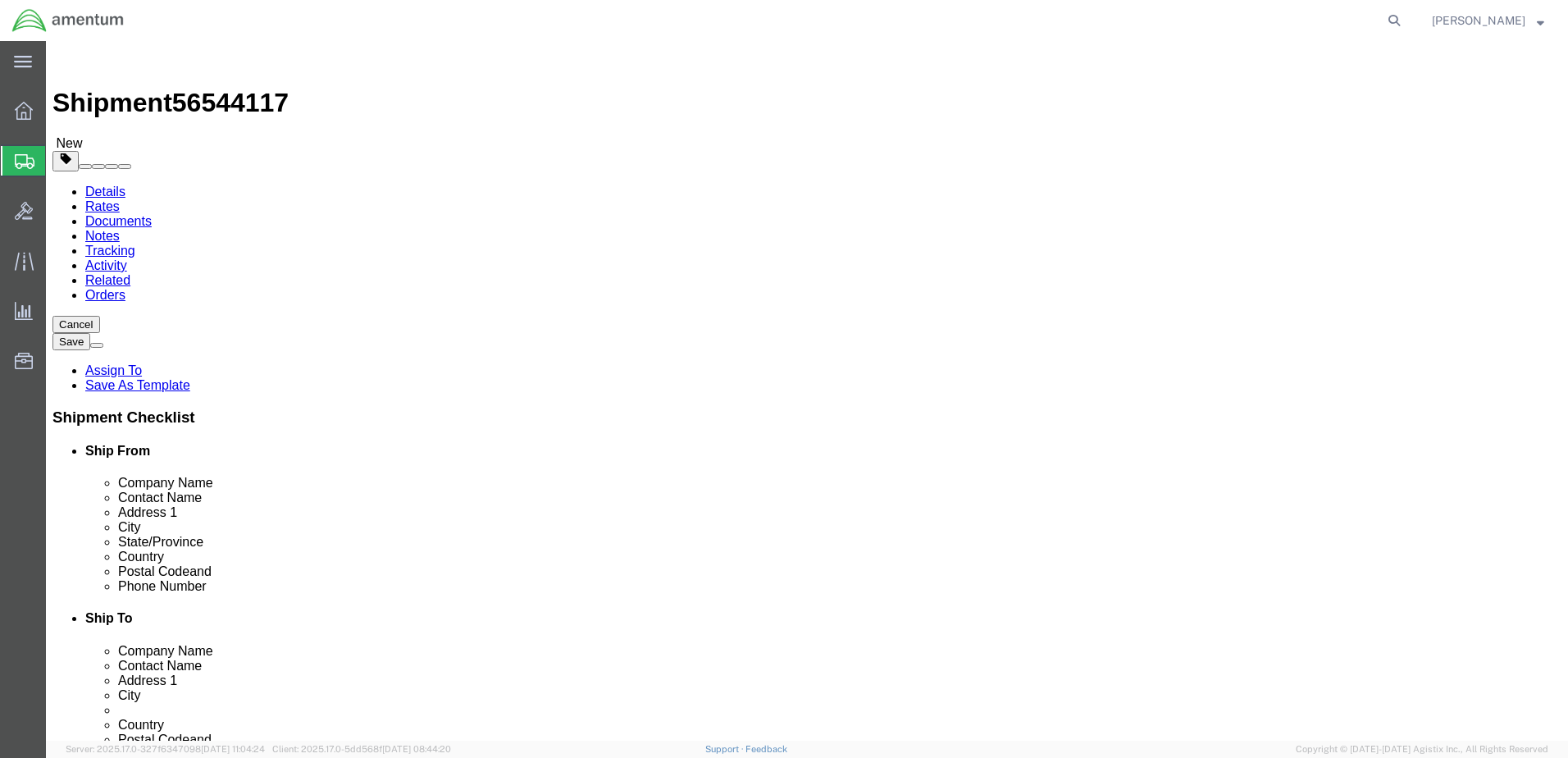
click span
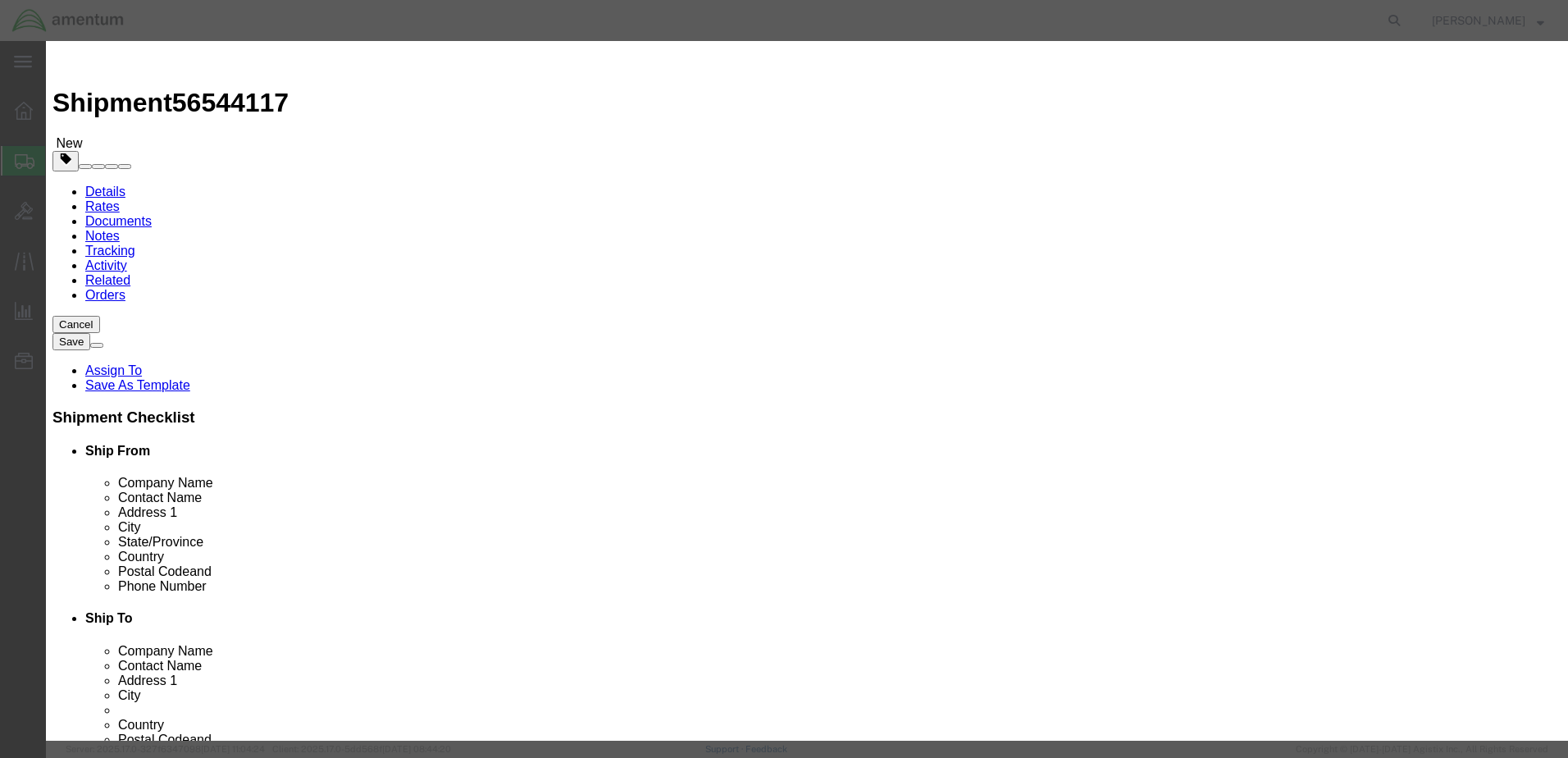
drag, startPoint x: 1191, startPoint y: 614, endPoint x: 1151, endPoint y: 610, distance: 40.2
click button "Close"
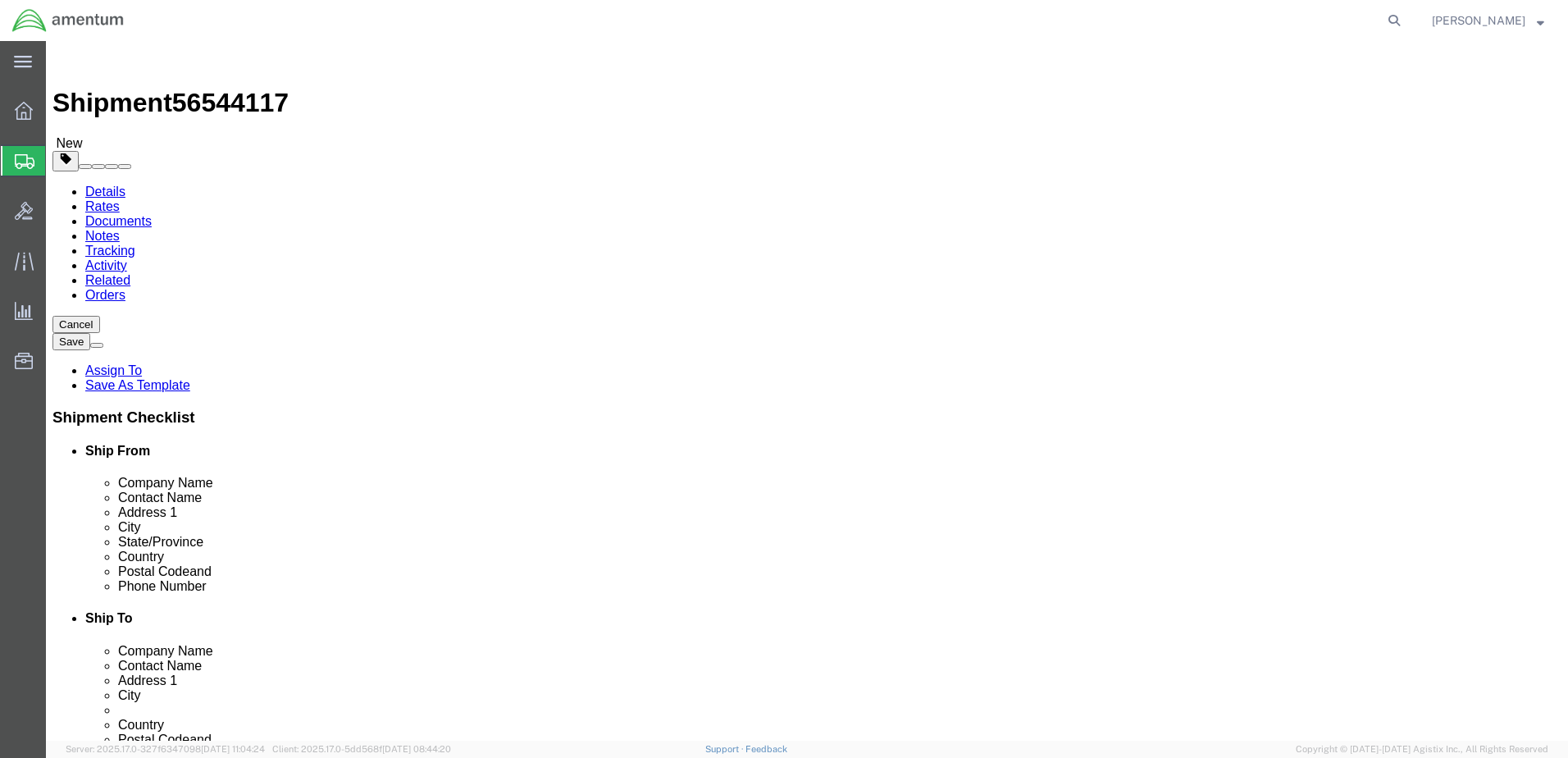
click link "Shipment Information"
click div "Please fix the following errors Ship From Location Location CBP_Tucson, AZ_WTU …"
drag, startPoint x: 458, startPoint y: 585, endPoint x: 263, endPoint y: 583, distance: 195.0
click input "Glady.e.worden@associates.cbp.dhs.gov"
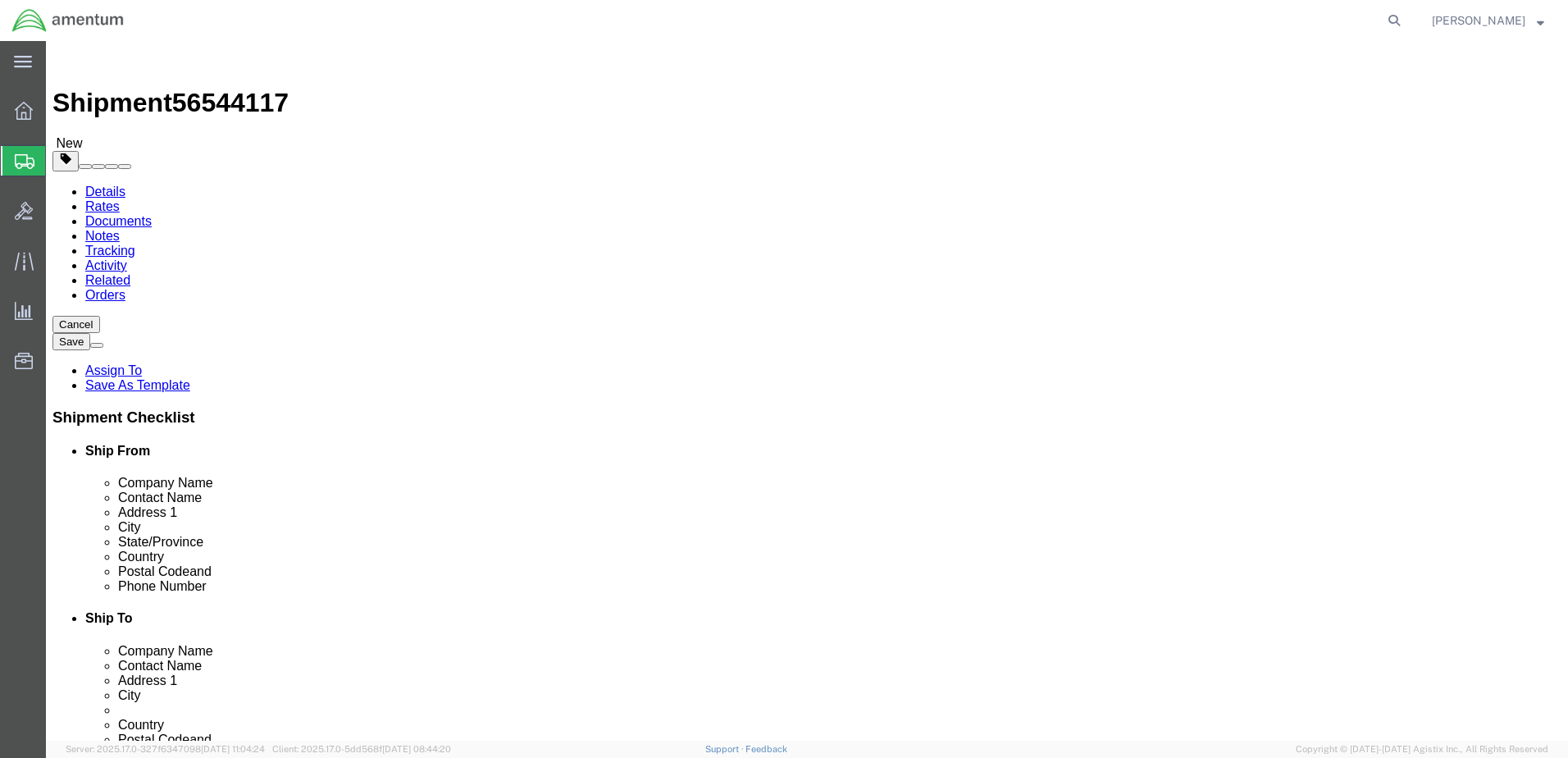
click input "Glady.e.worden@associates.cbp.dhs.gov"
drag, startPoint x: 461, startPoint y: 589, endPoint x: 436, endPoint y: 592, distance: 25.2
click input "Glady.e.worden@associates.cbp.dhs.gov"
drag, startPoint x: 492, startPoint y: 590, endPoint x: 268, endPoint y: 585, distance: 224.1
click input "Glady.e.worden@associates.cbp.dhs.gov"
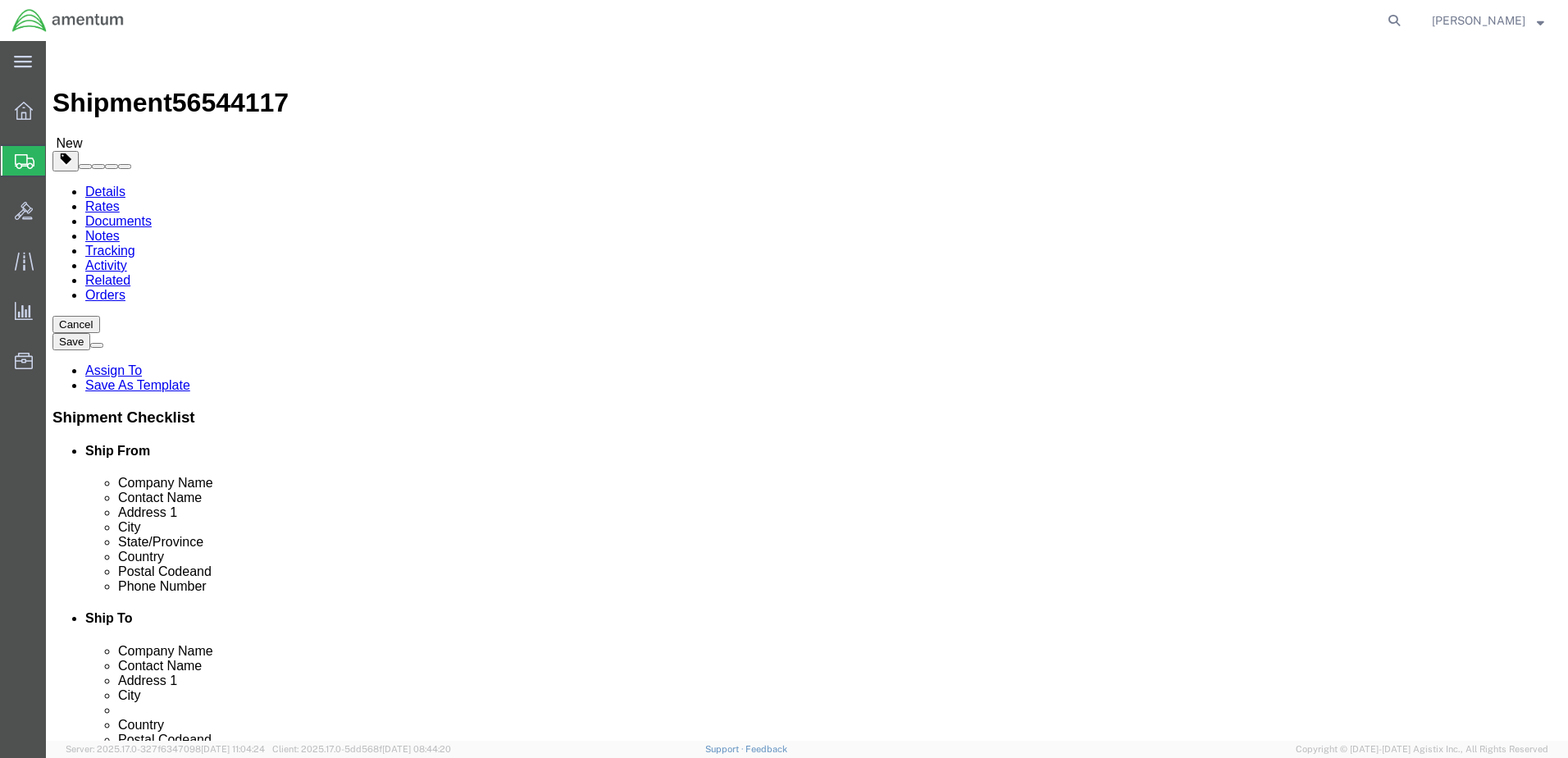
drag, startPoint x: 360, startPoint y: 254, endPoint x: 369, endPoint y: 262, distance: 12.0
click div "Location CBP_Tucson, AZ_WTU My Profile Location 1002-4122-6 1006-5256-0 1026-89…"
click input "Glady.e.worden@associates.cbp.dhs.gov"
drag, startPoint x: 457, startPoint y: 593, endPoint x: 407, endPoint y: 592, distance: 50.0
click input "Glady.e.worden@associates.cbp.dhs.gov"
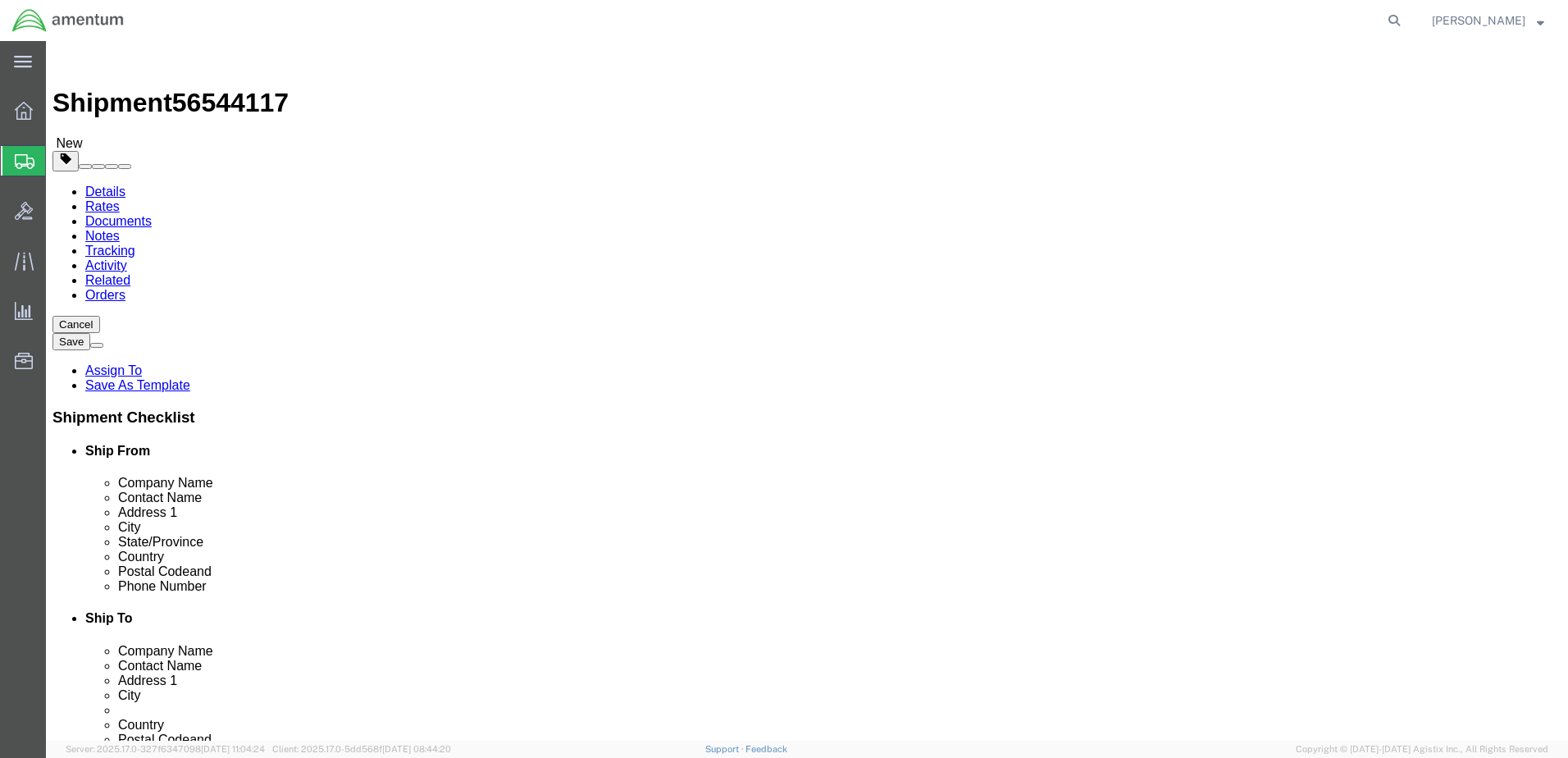
drag, startPoint x: 447, startPoint y: 458, endPoint x: 444, endPoint y: 479, distance: 21.2
click input "checkbox"
click input "Glady.e.worden@associates.cbp.dhs.gov"
drag, startPoint x: 470, startPoint y: 590, endPoint x: 275, endPoint y: 580, distance: 195.3
click input "Glady.e.worden@associates.cbp.dhs.gov"
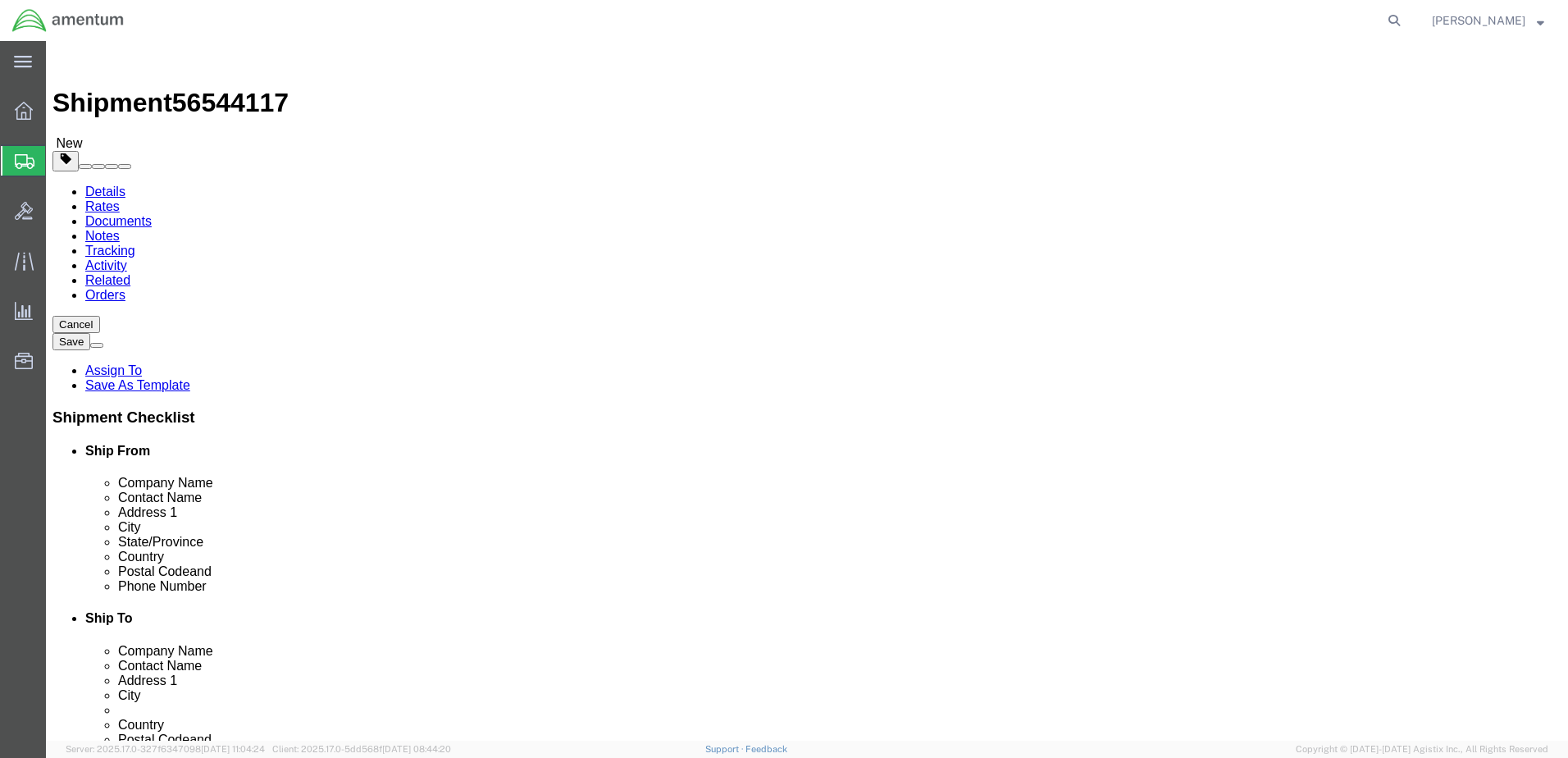
drag, startPoint x: 463, startPoint y: 580, endPoint x: 264, endPoint y: 586, distance: 199.1
click input "Glady.e.worden@associates.cbp.dhs.gov"
click input "checkbox"
checkbox input "true"
click div "Please fix the following errors Ship From Location Location CBP_Tucson, AZ_WTU …"
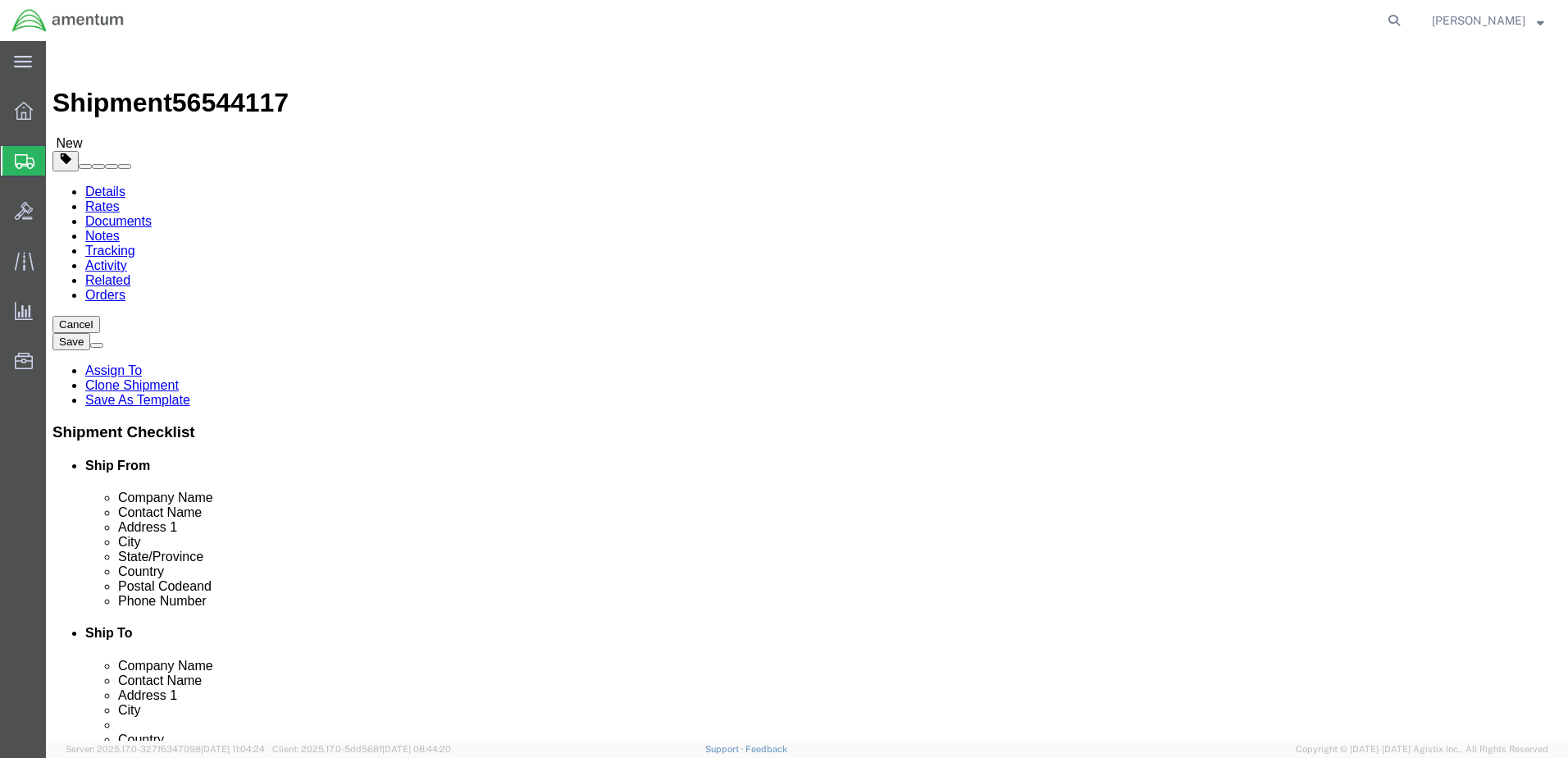
select select "49949"
select select "49933"
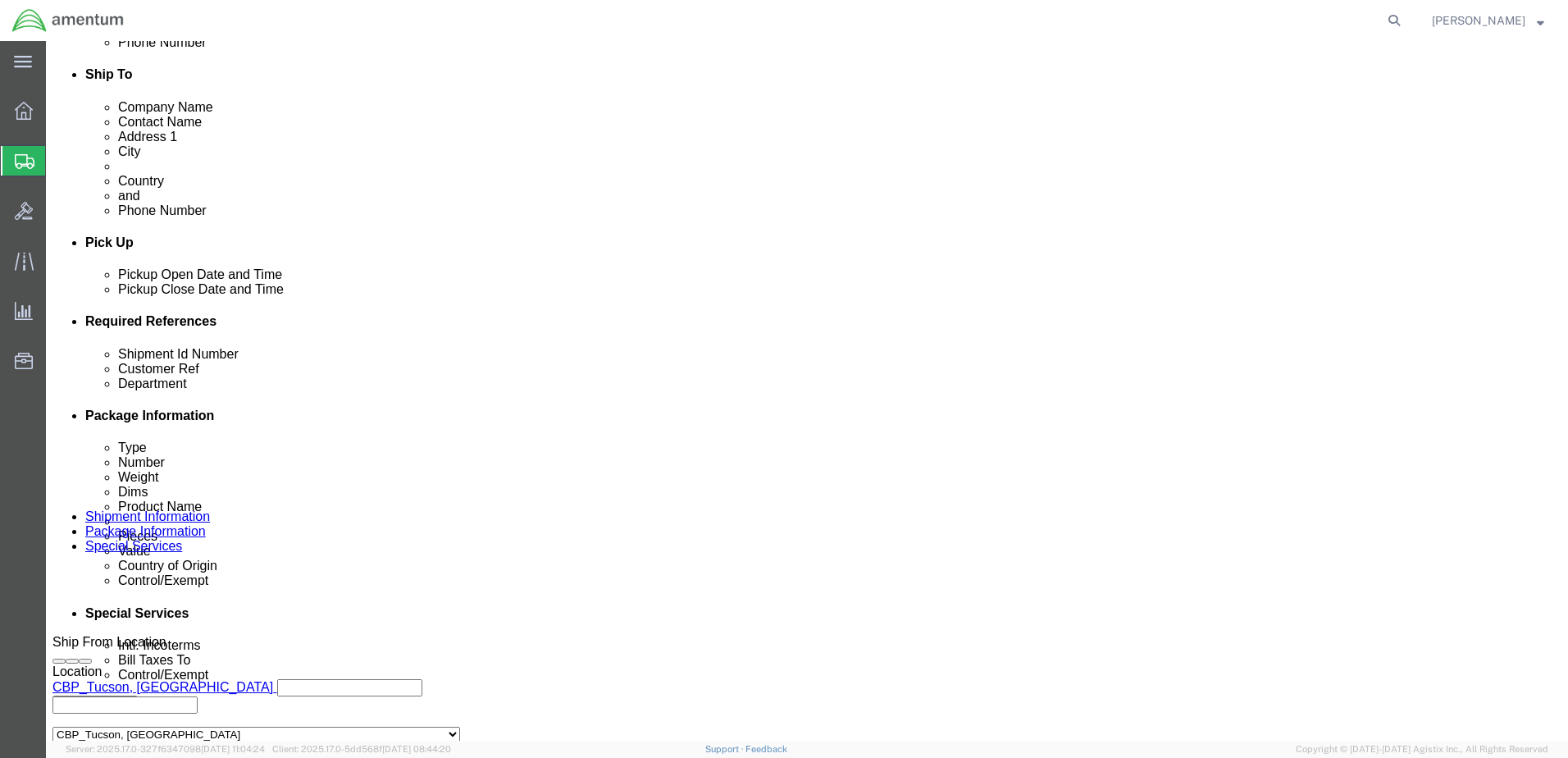
scroll to position [574, 0]
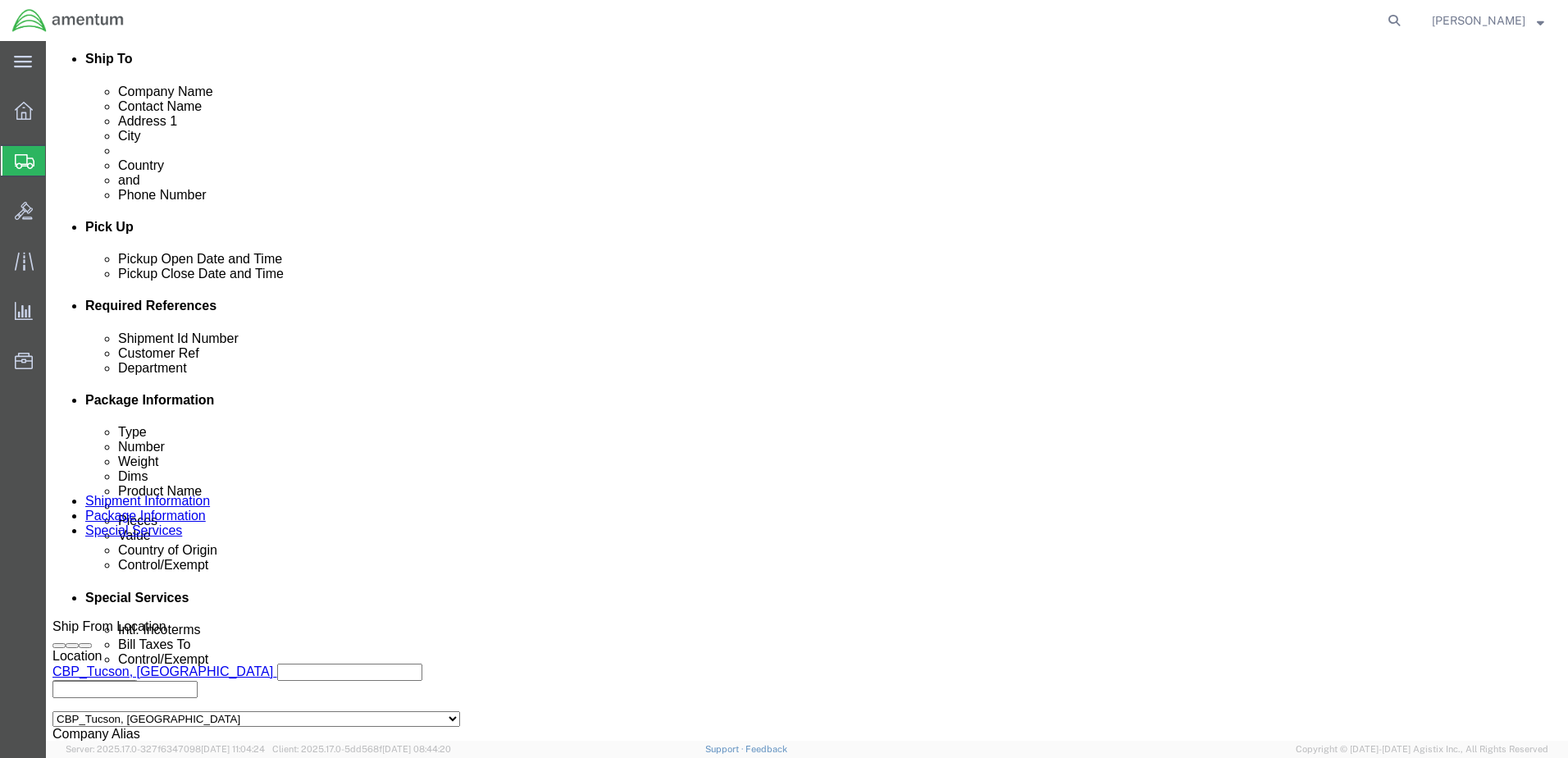
click input "text"
drag, startPoint x: 303, startPoint y: 435, endPoint x: 209, endPoint y: 438, distance: 94.0
click input "USAGE 325642"
paste input "USAGE 325642"
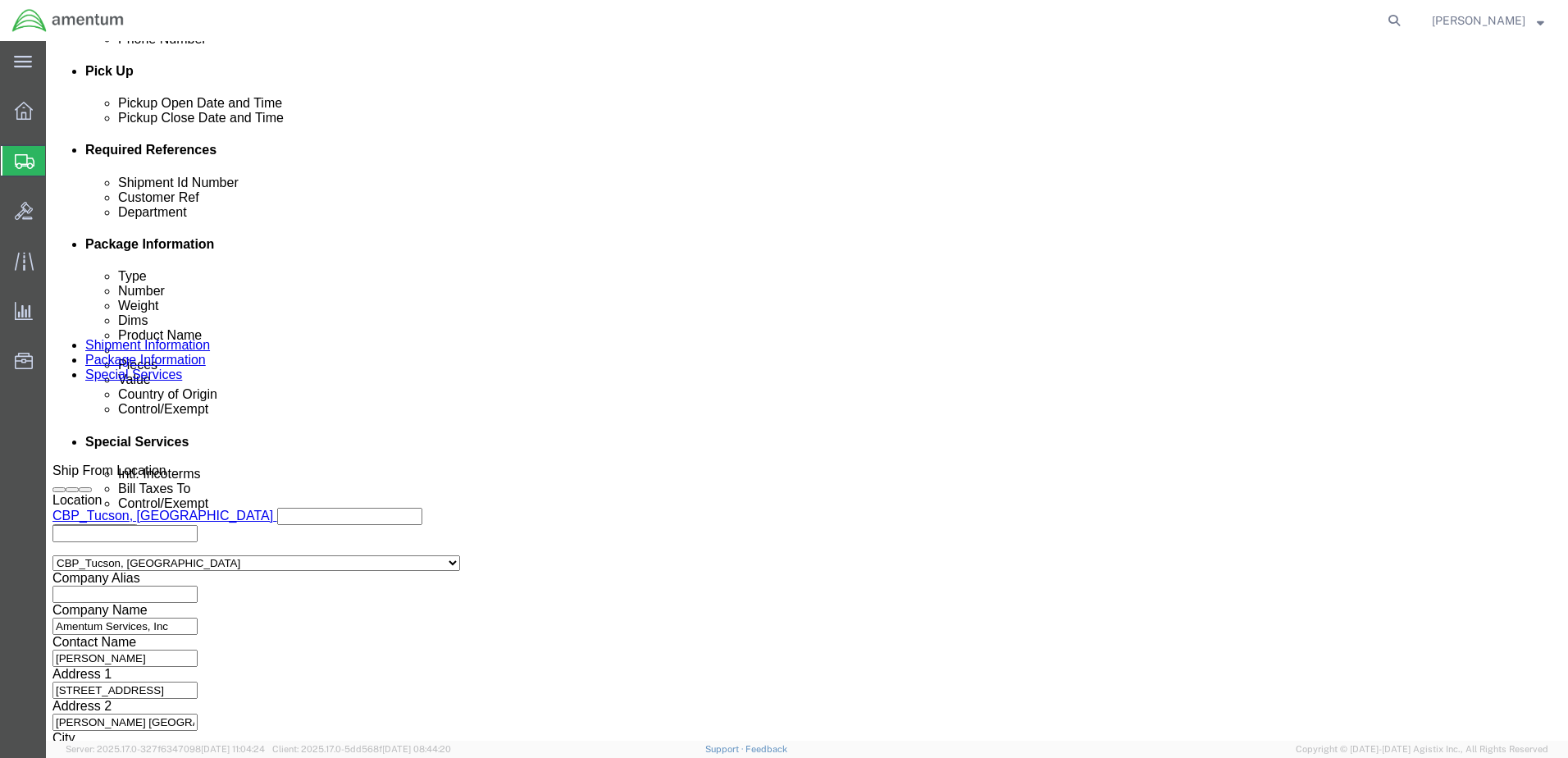
scroll to position [740, 0]
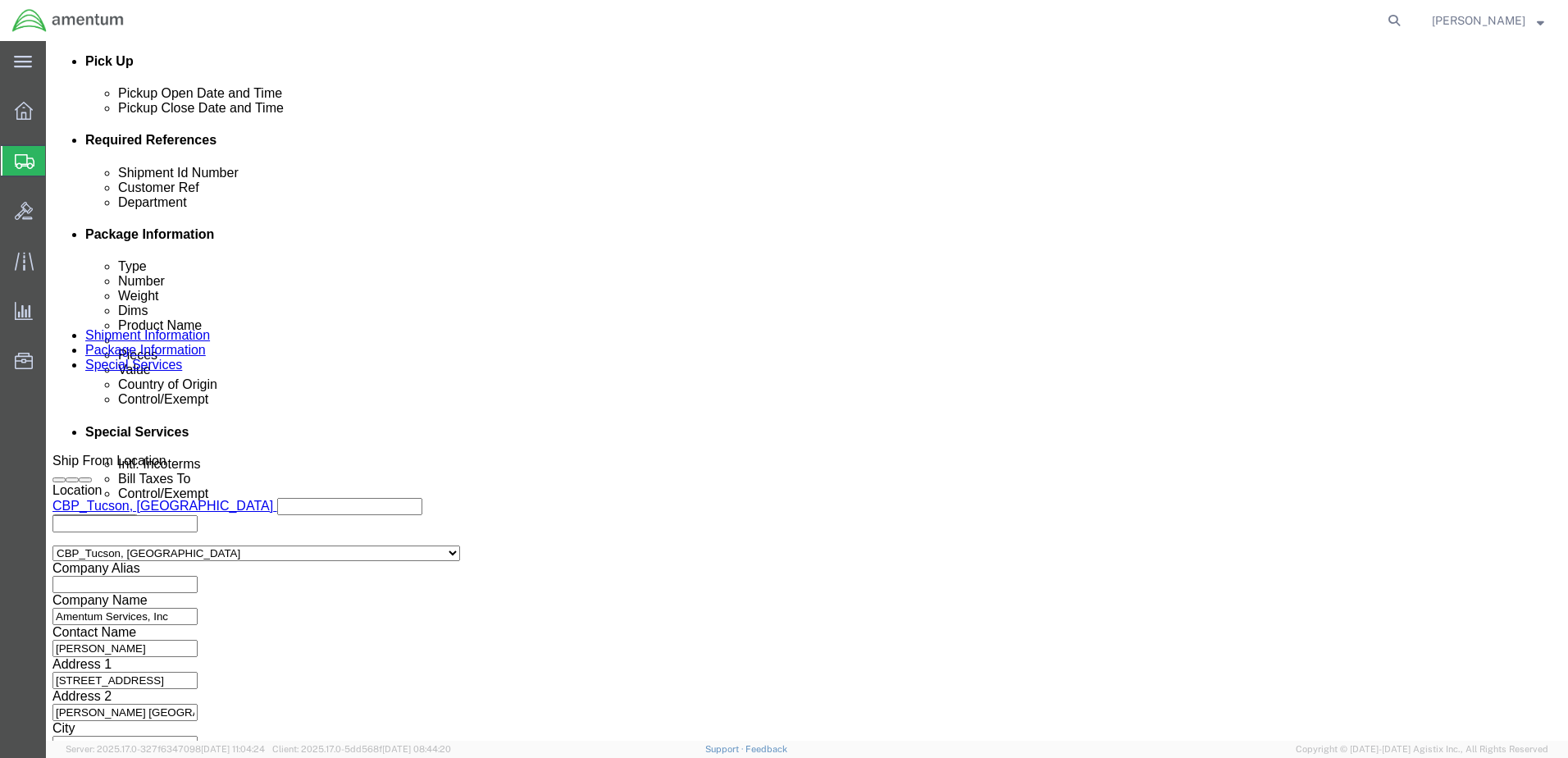
type input "USAGE 325642"
click button "Continue"
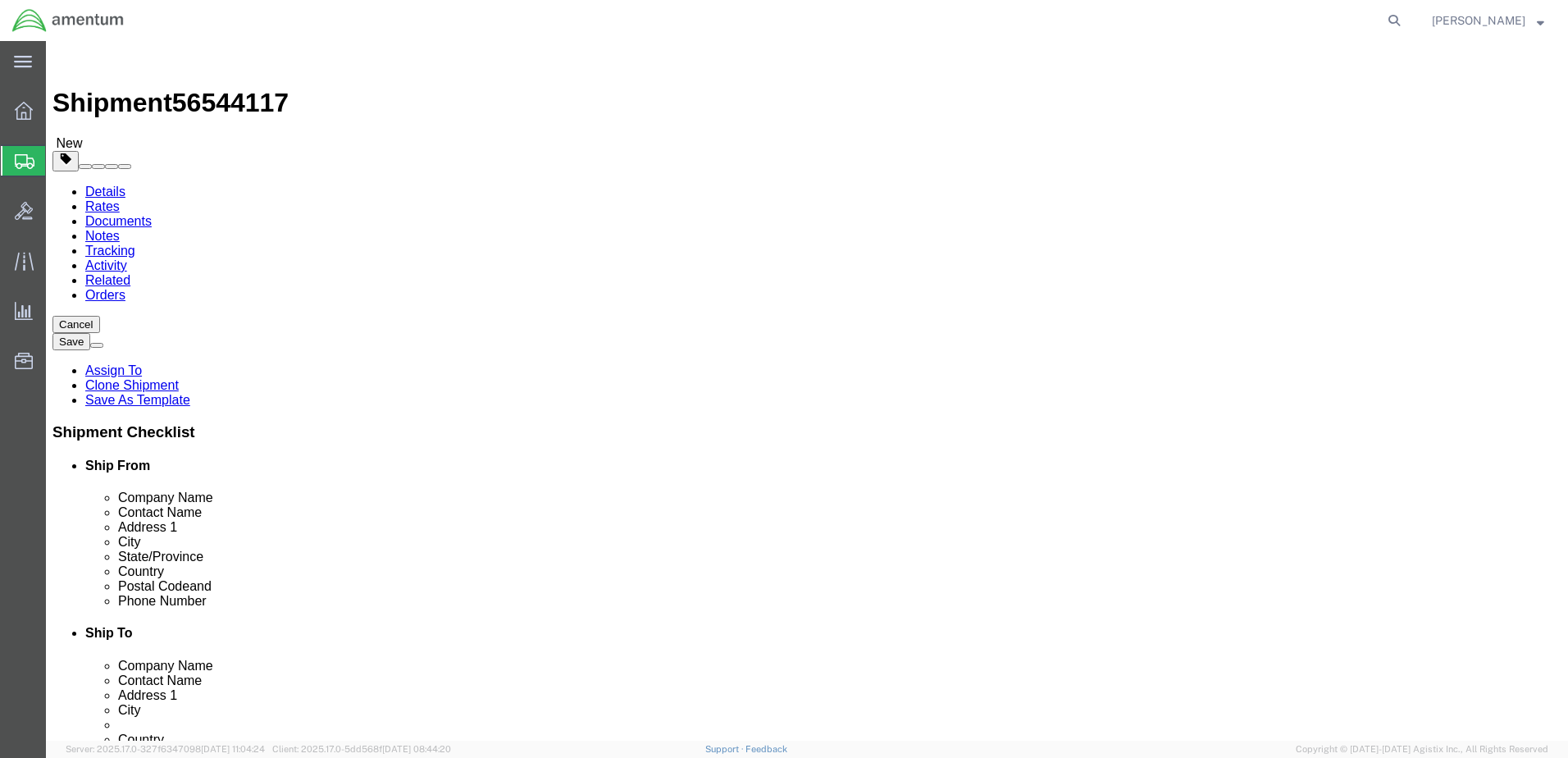
click link "Add Content"
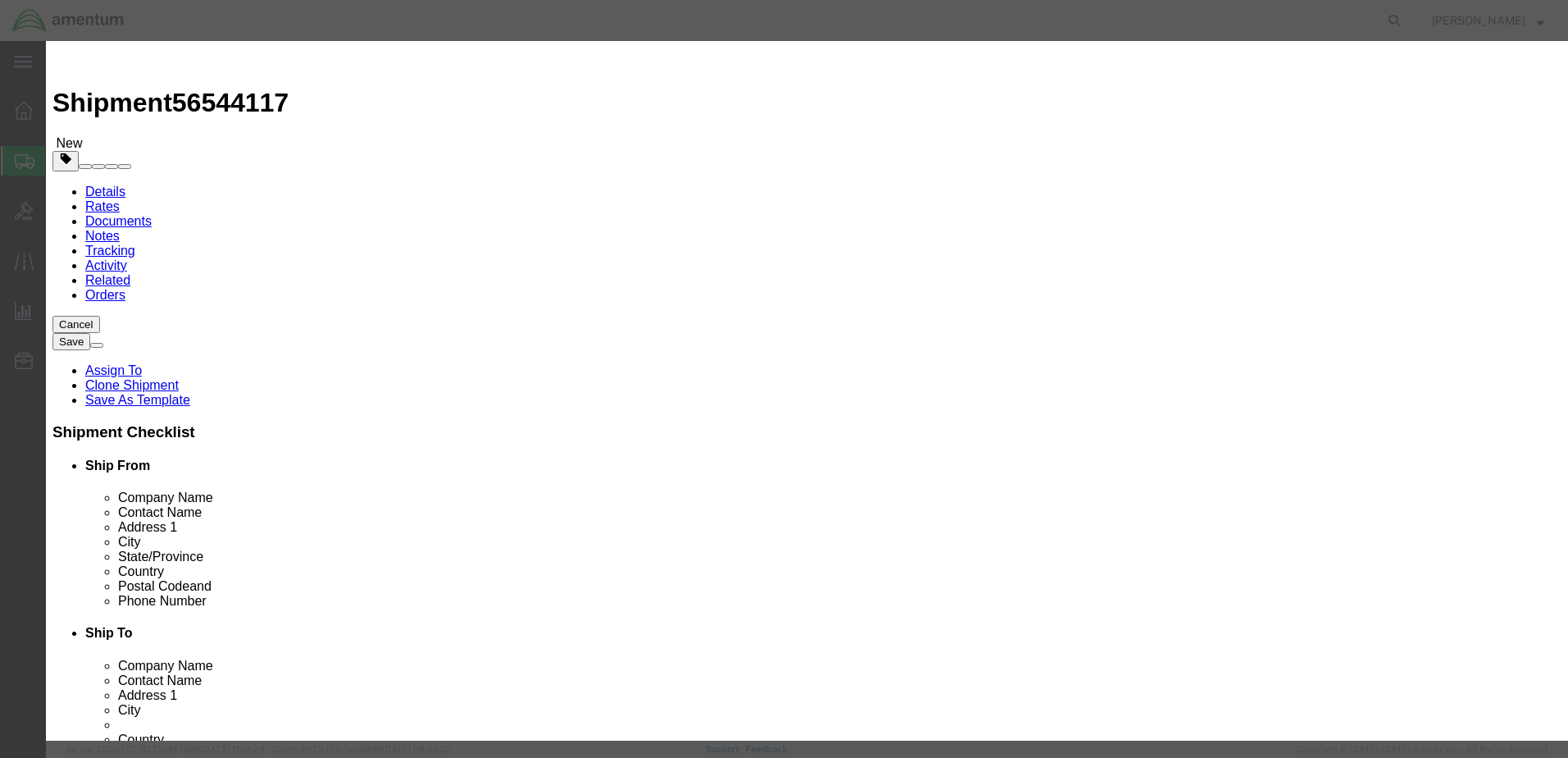
click input "text"
type input "ACFT PART"
select select "US"
type input "F"
type input "TR"
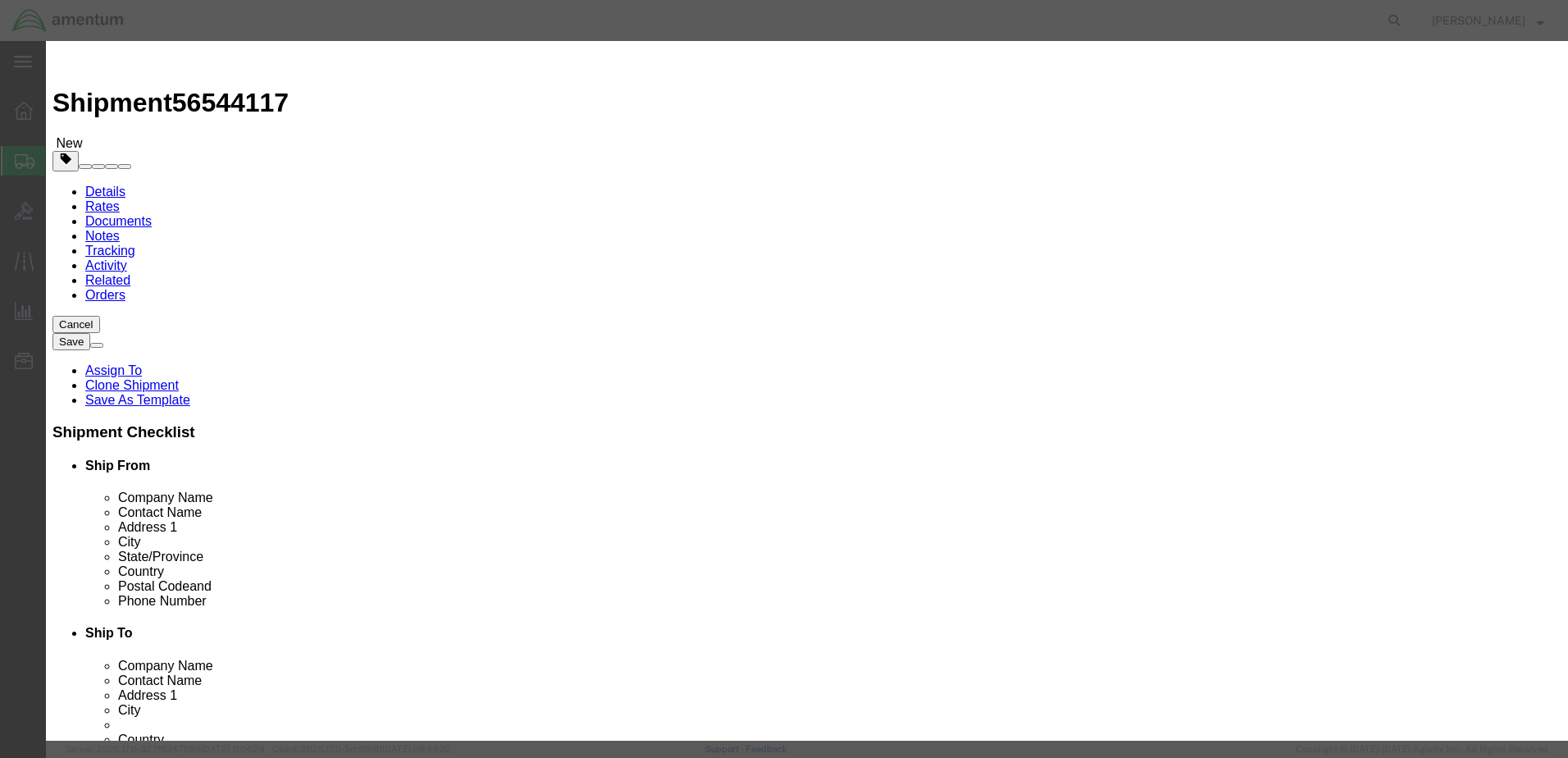
type input "T"
click input "0"
click div
click button "Close"
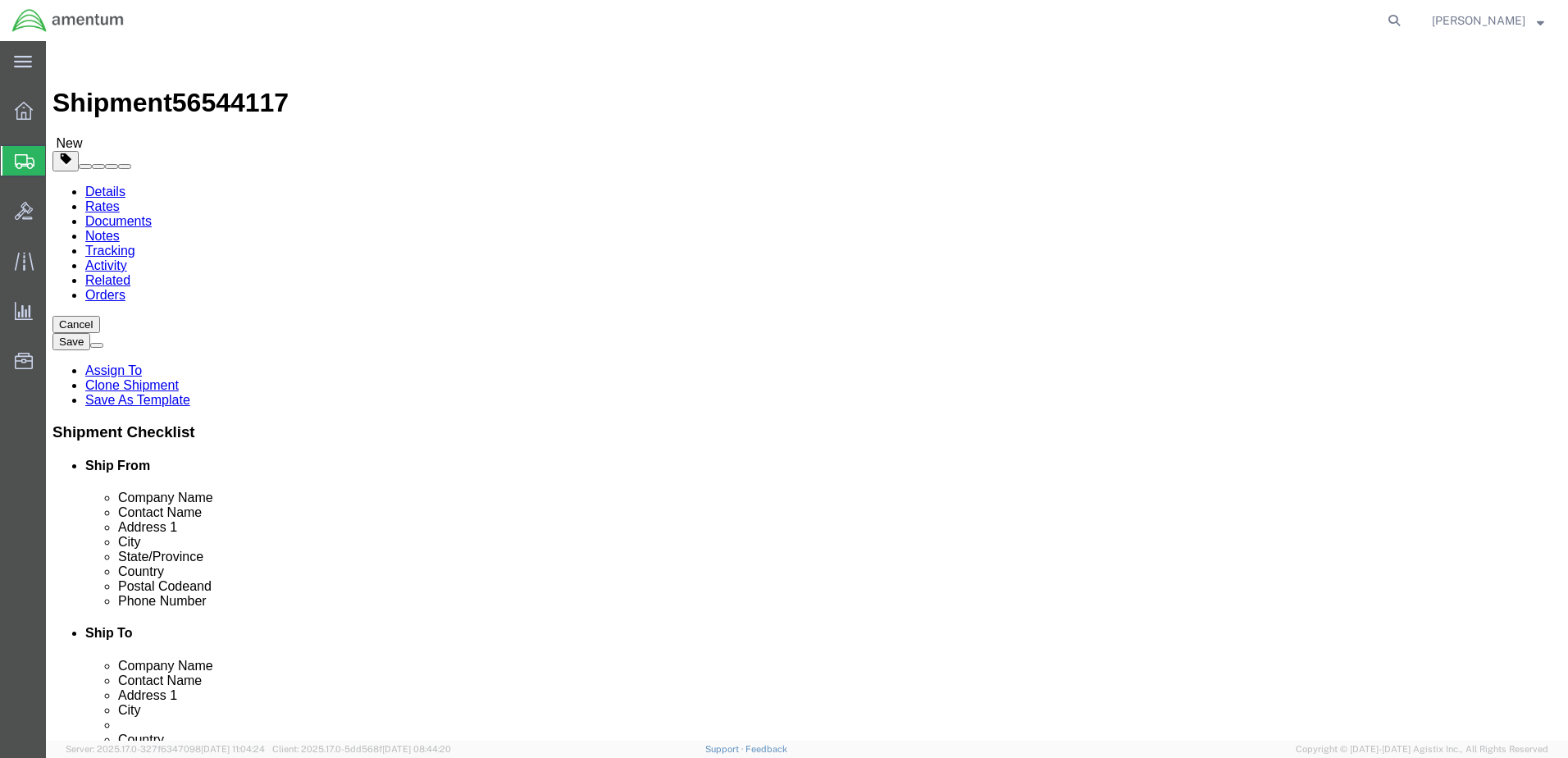
click icon
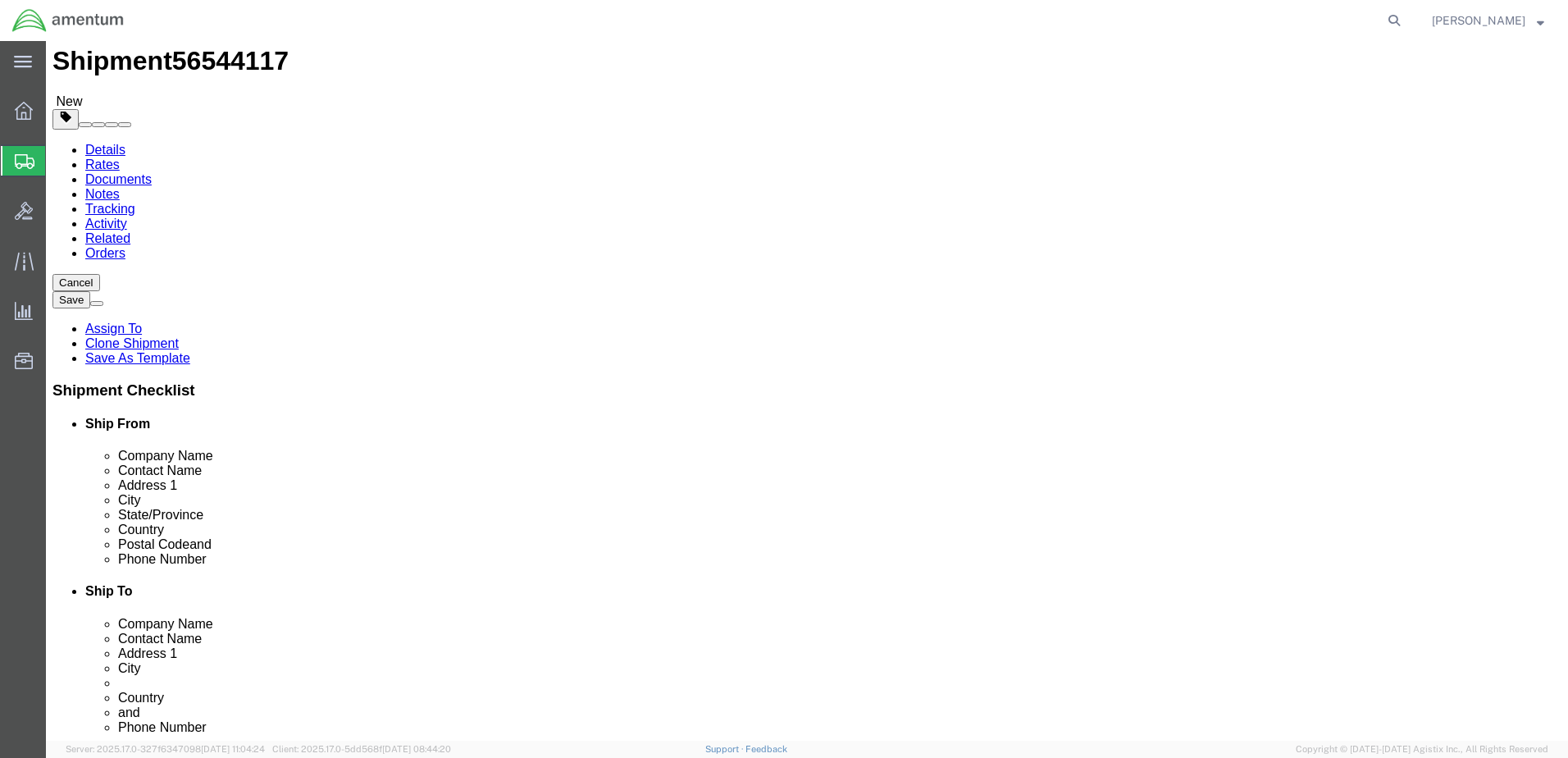
scroll to position [5, 0]
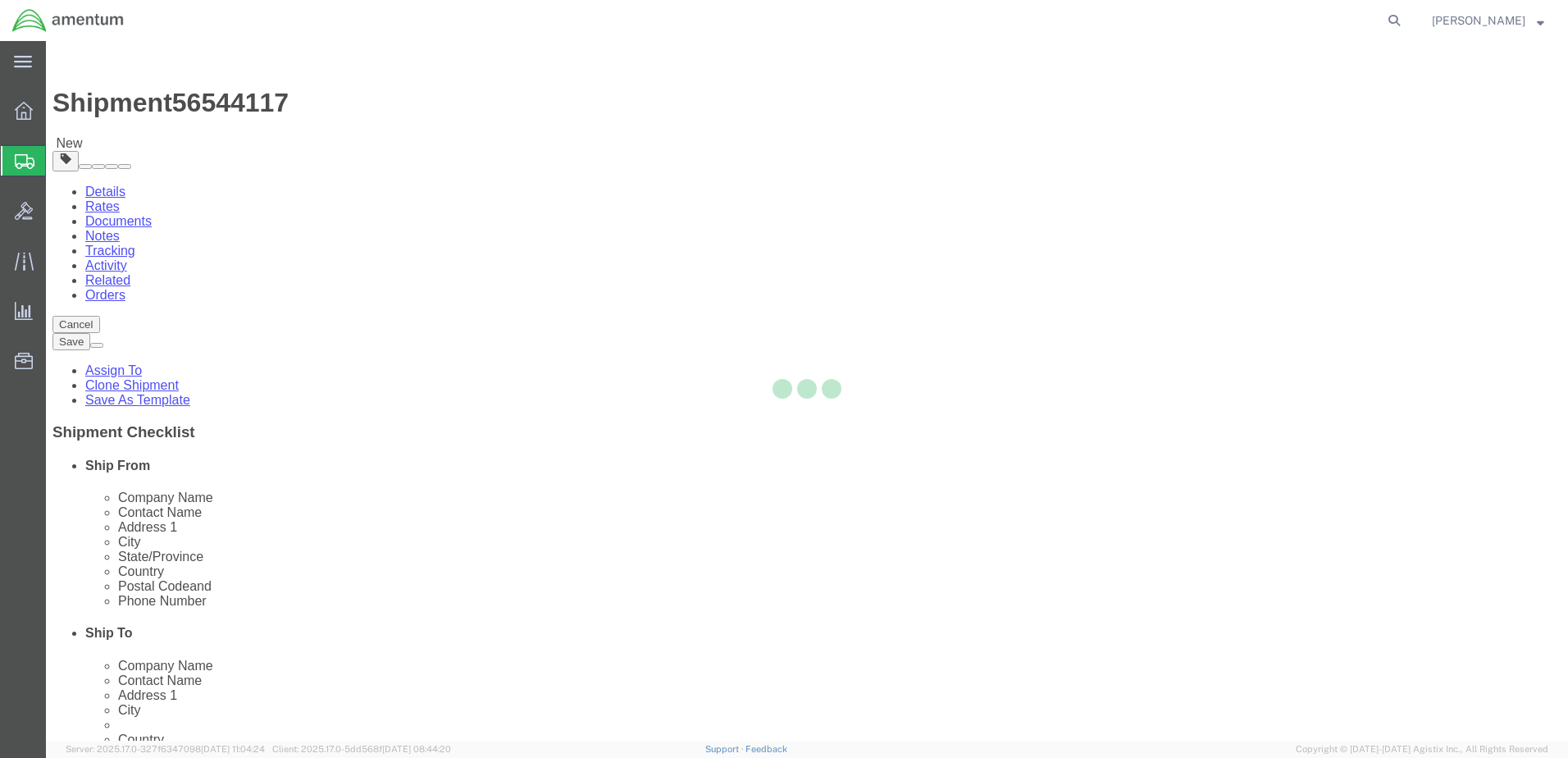
select select "49949"
select select "49933"
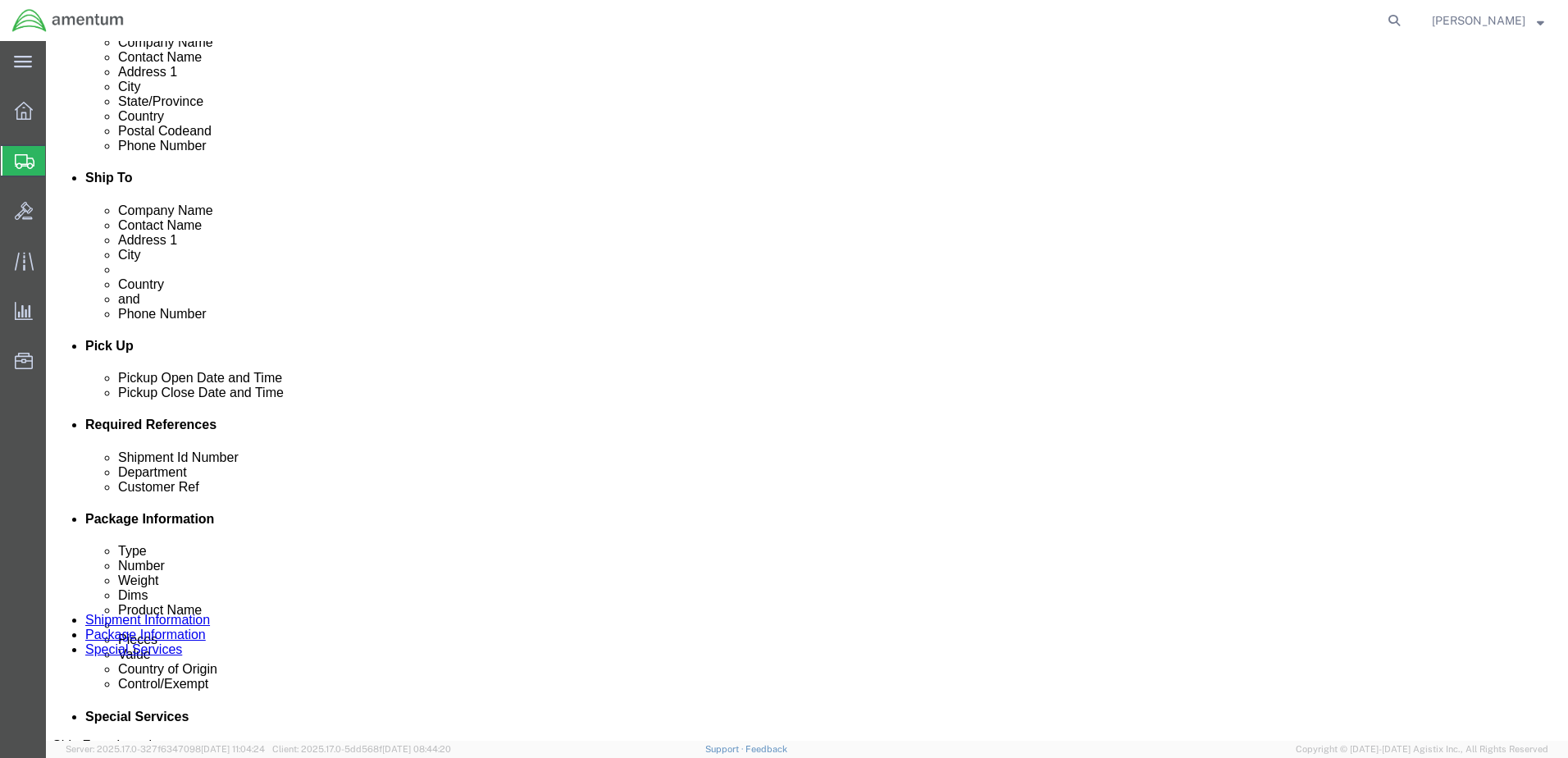
scroll to position [493, 0]
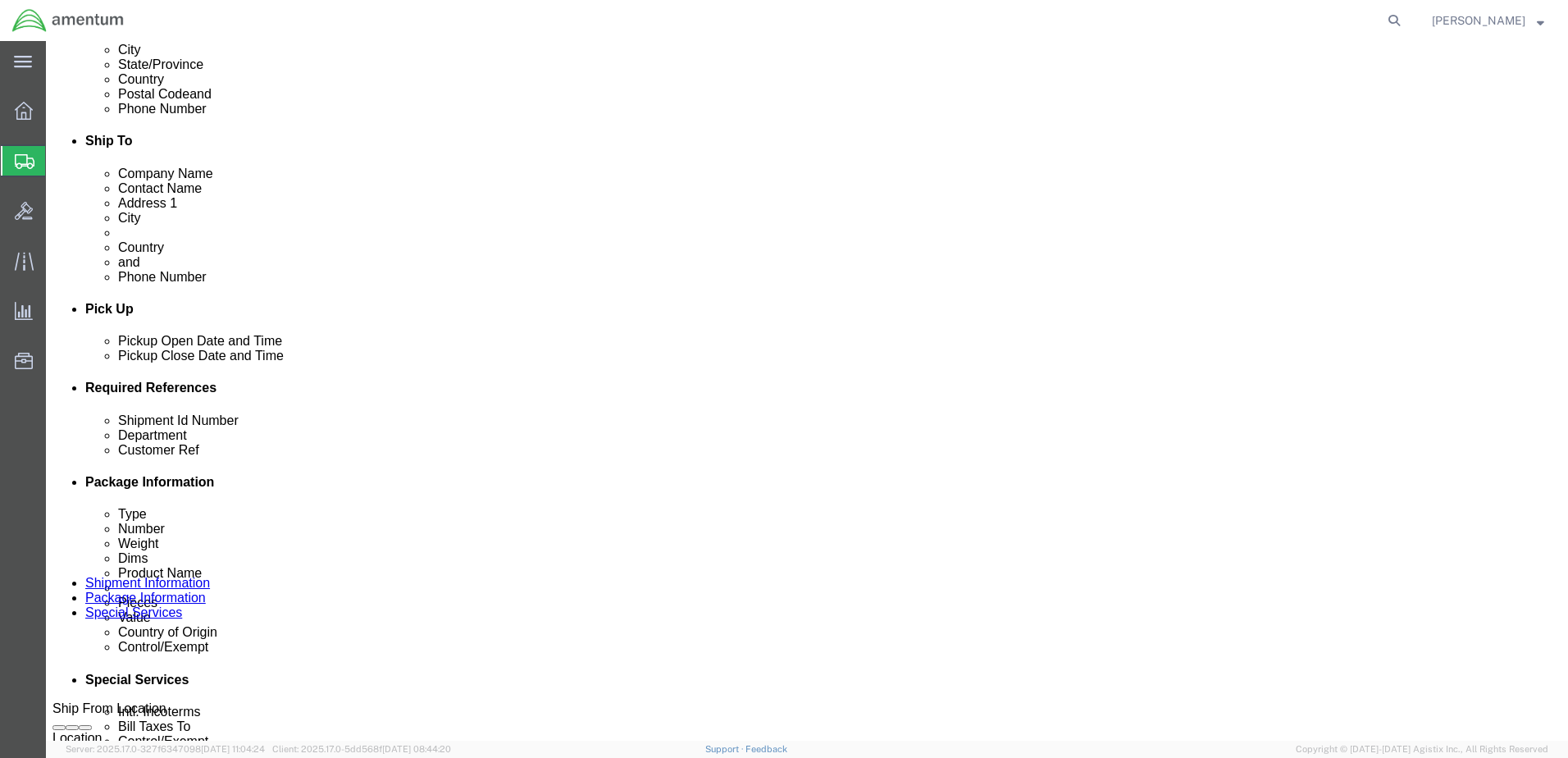
click icon
click div
click button "Apply"
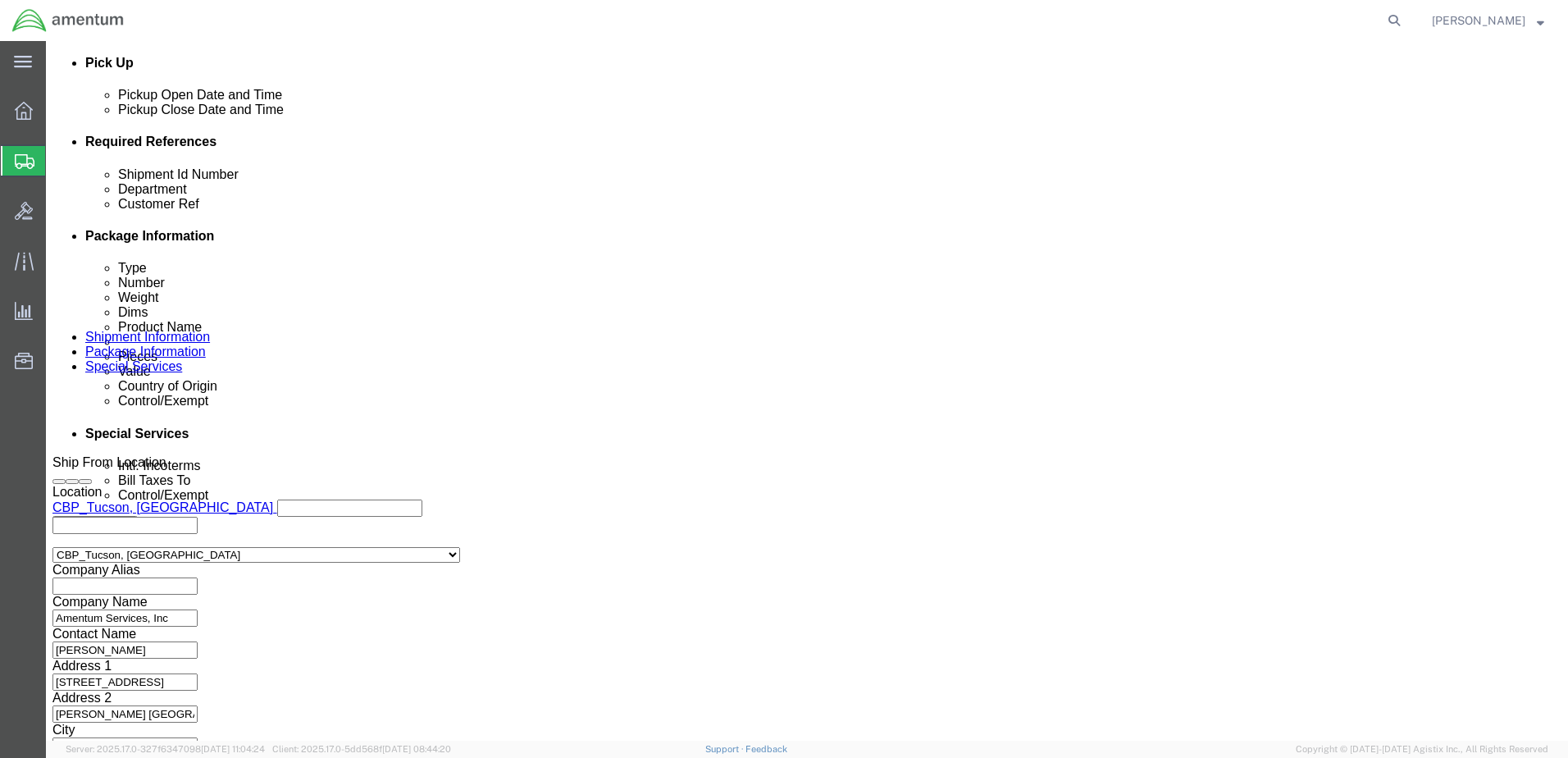
scroll to position [740, 0]
click button "Continue"
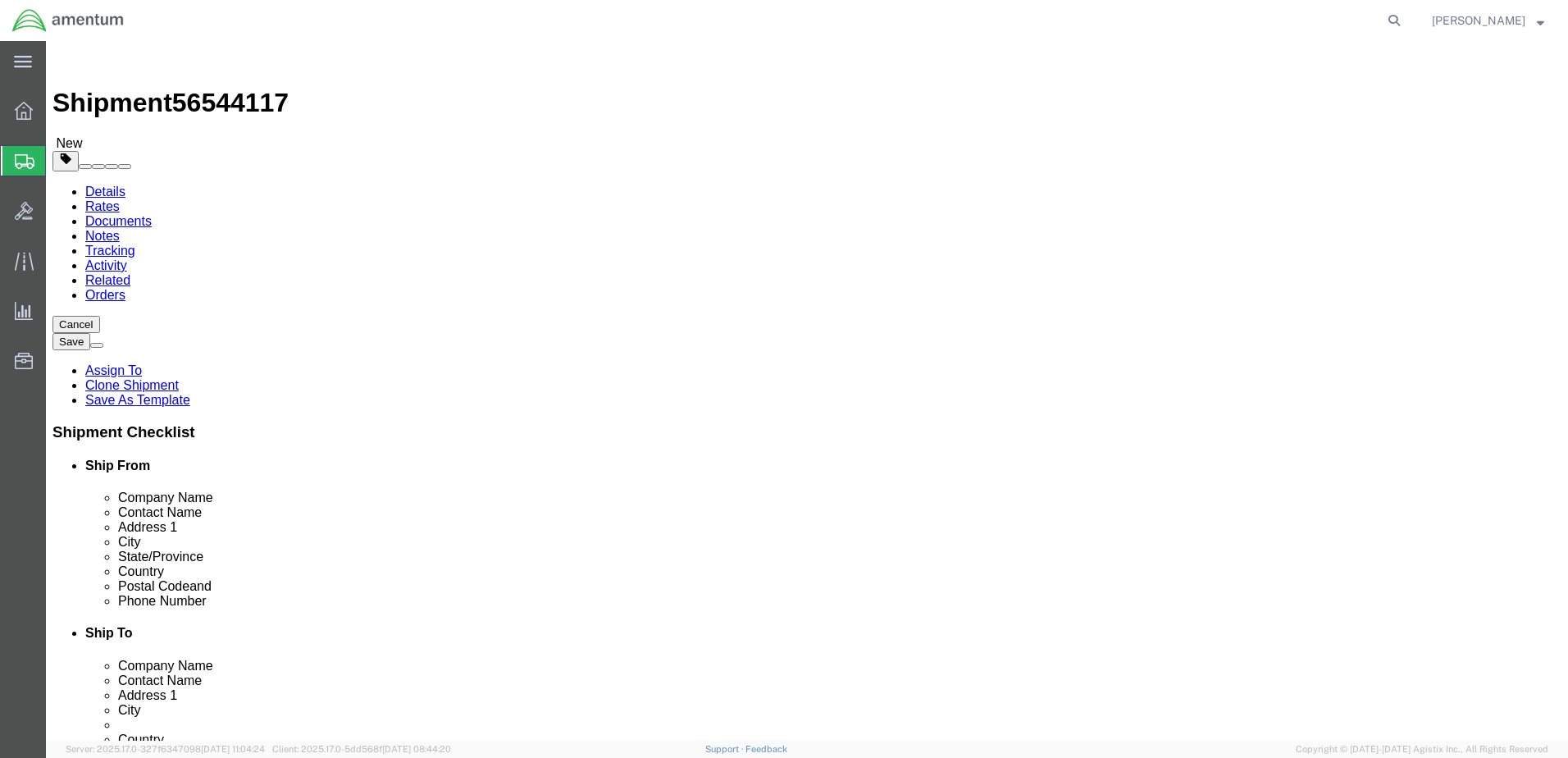
click link "Add Content"
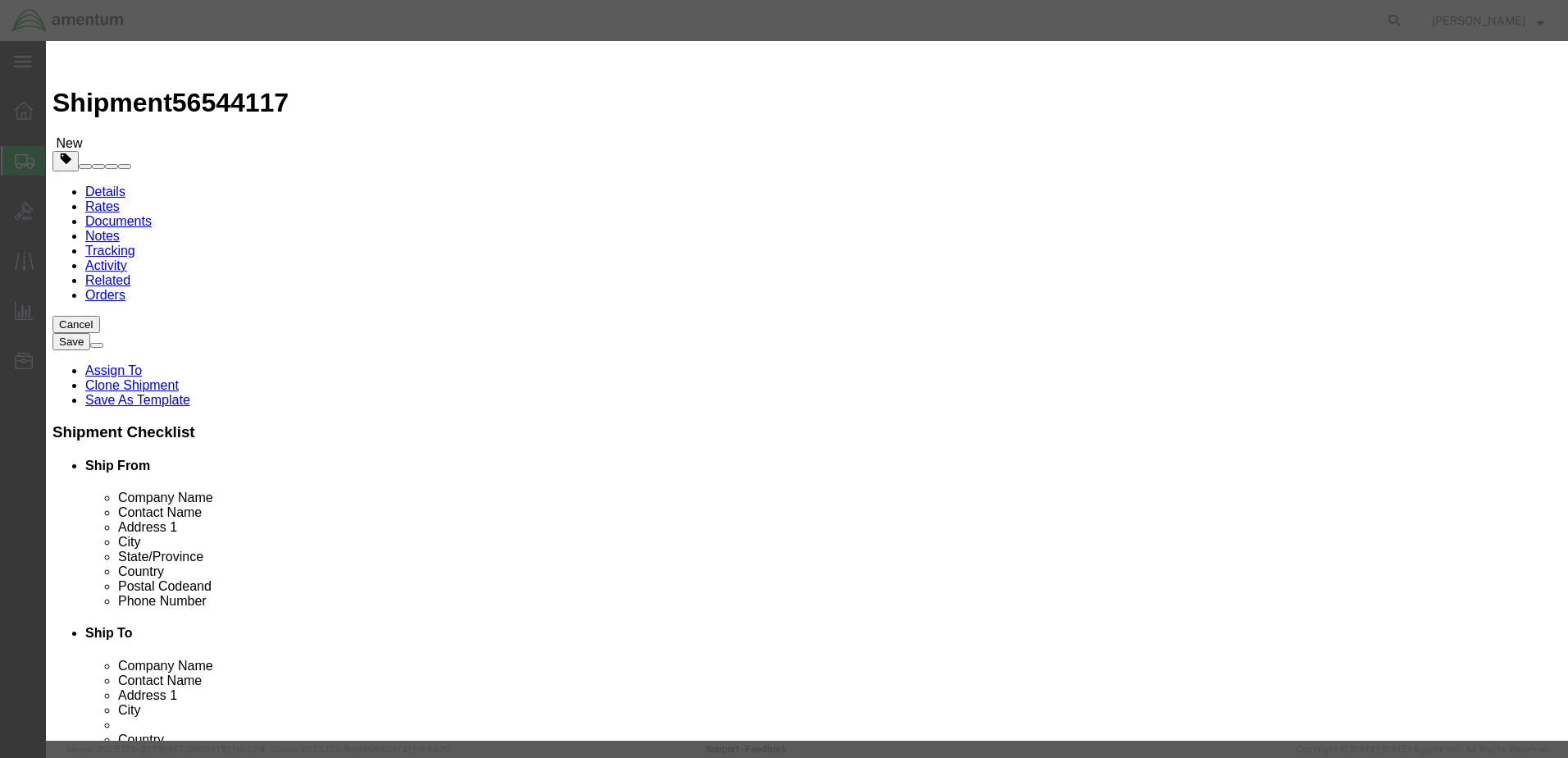
click input "text"
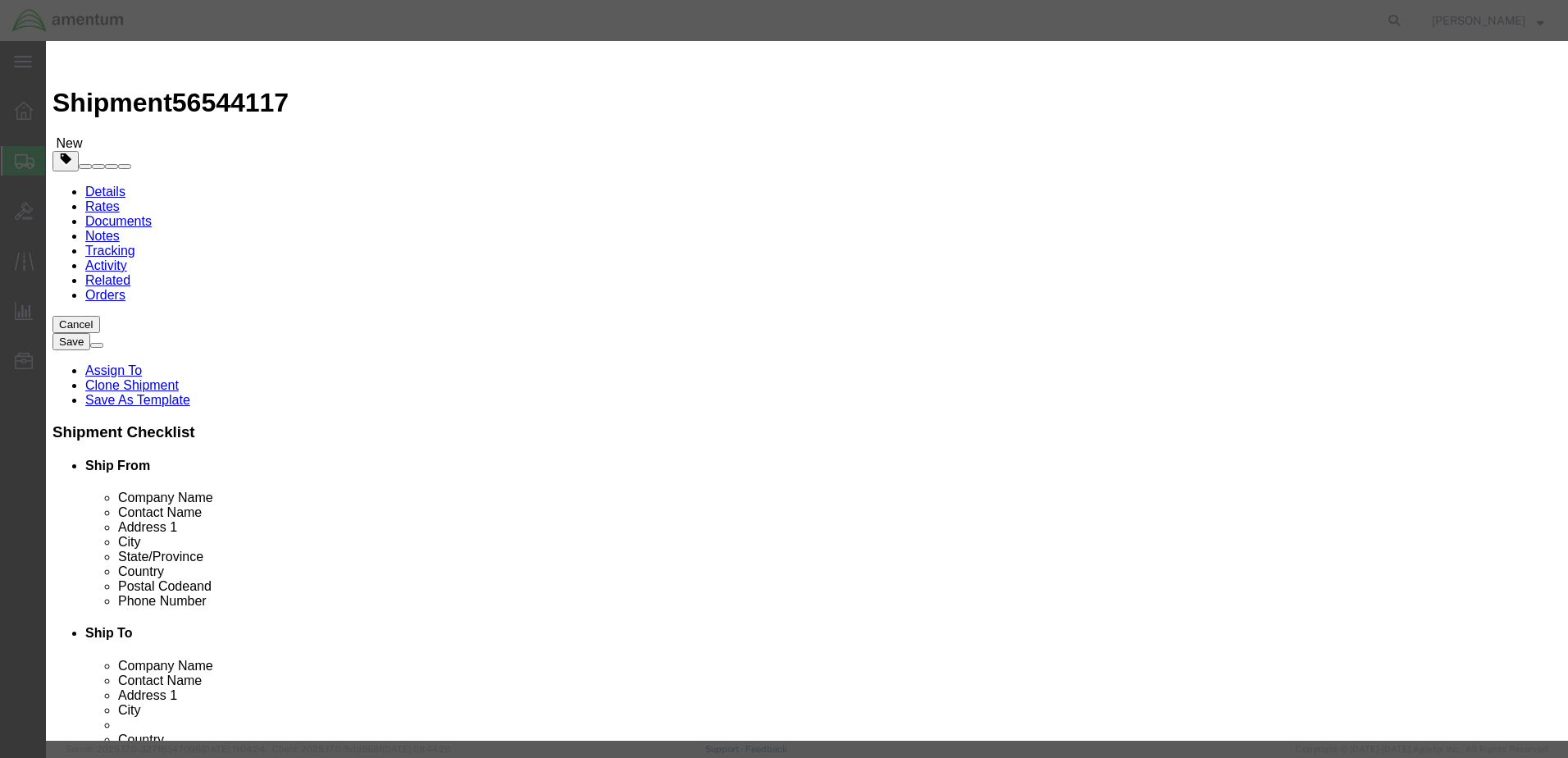
type input "ACFT PART"
click input "0"
drag, startPoint x: 492, startPoint y: 158, endPoint x: 473, endPoint y: 159, distance: 19.0
click div "0"
type input "1"
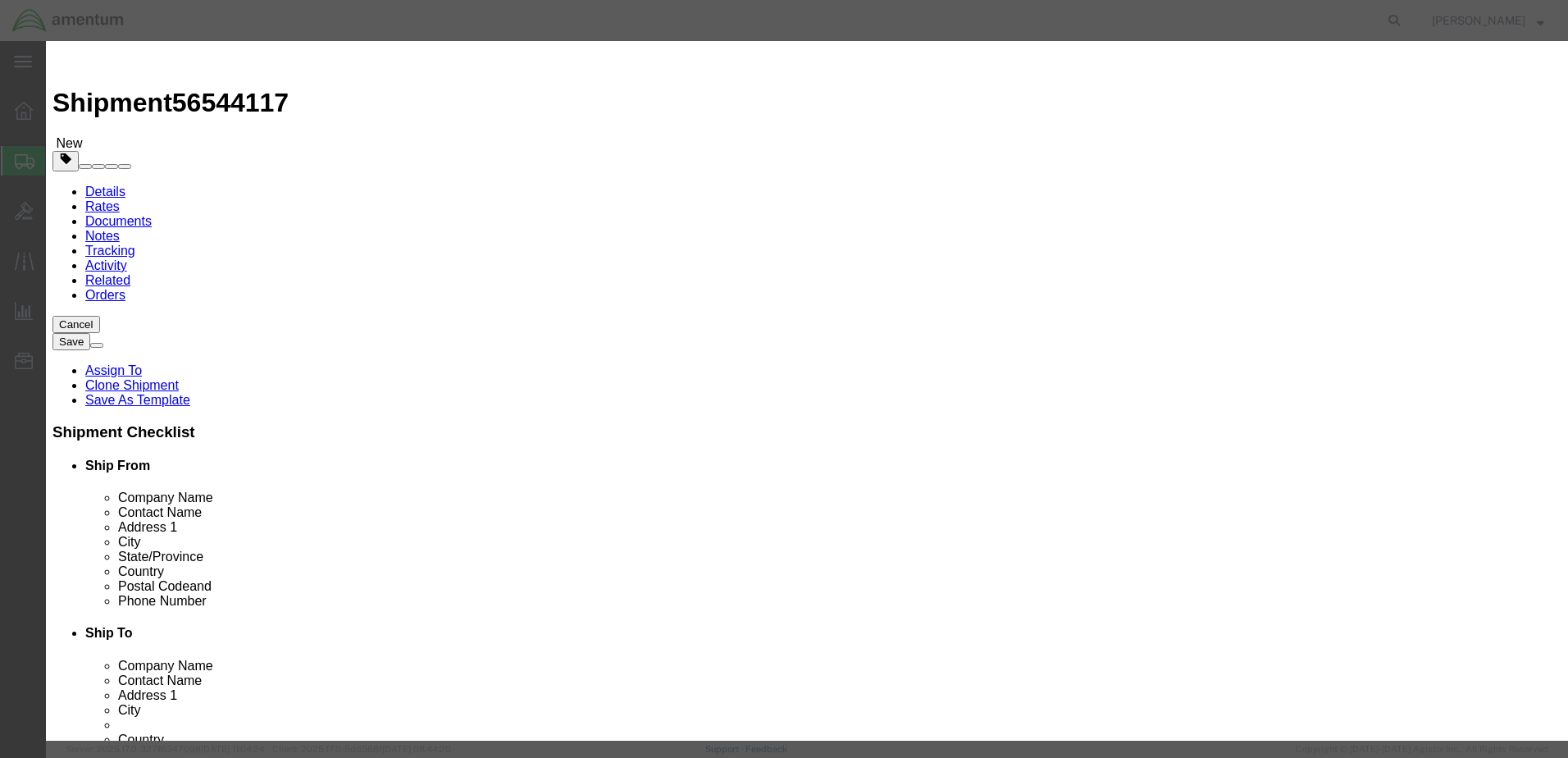
click input "text"
type input "2312.85"
click select "Select 50 55 60 65 70 85 92.5 100 125 175 250 300 400"
select select "175"
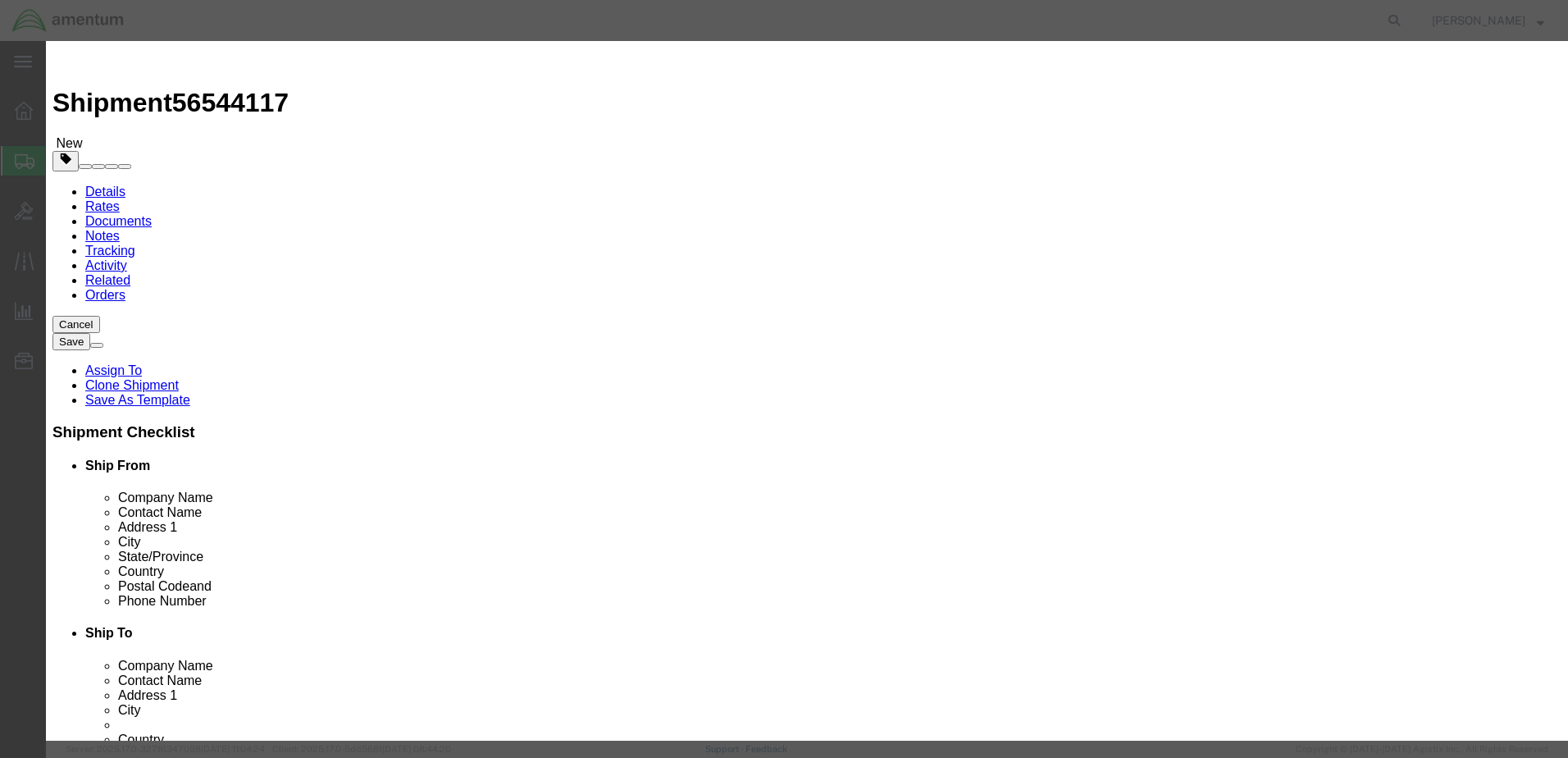
click select "Select 50 55 60 65 70 85 92.5 100 125 175 250 300 400"
click textarea
paste textarea "EPR LAT REQ IFATS CONTROL PANEL"
type textarea "EPR LAT REQ IFATS CONTROL PANEL"
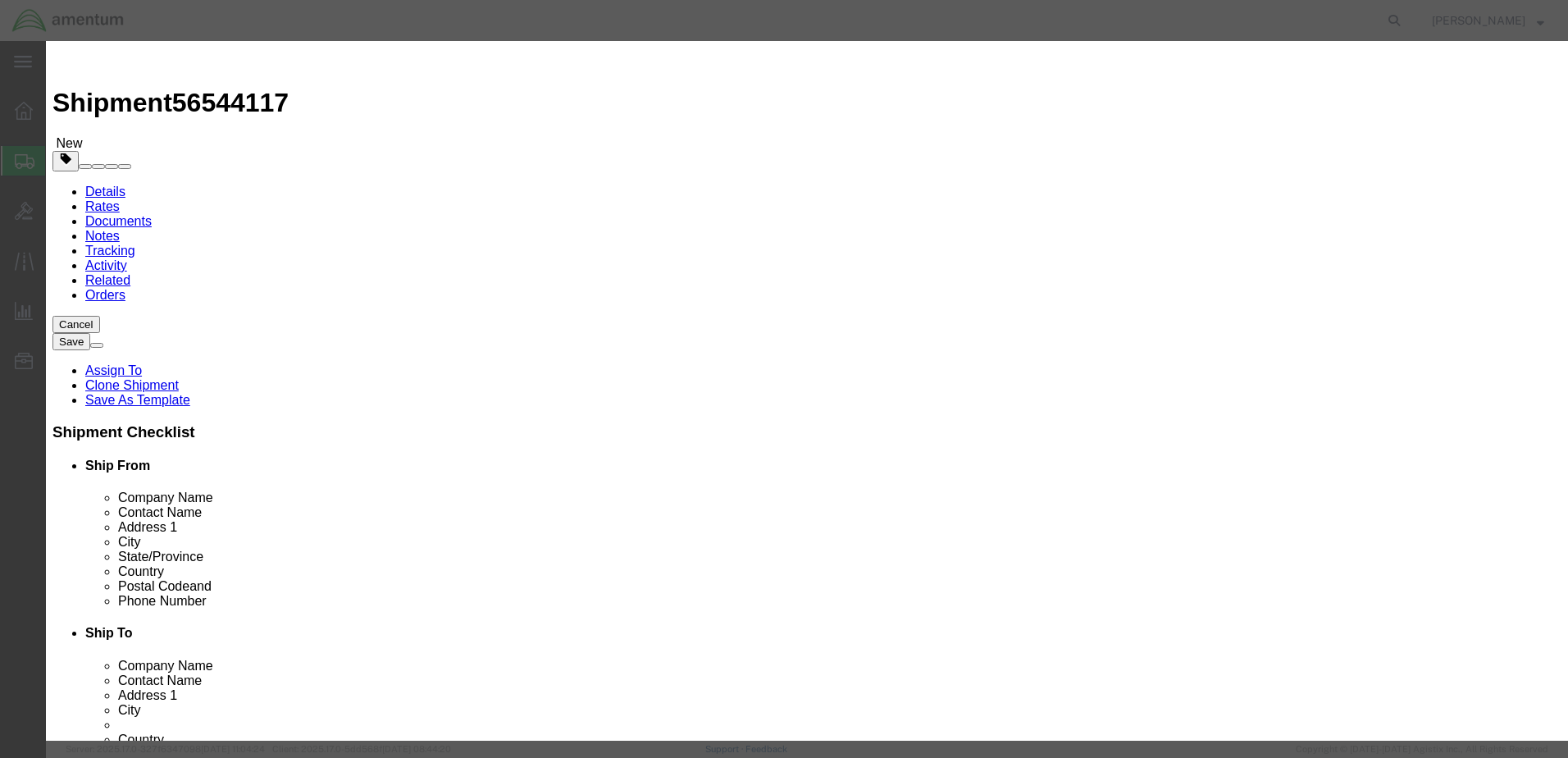
click select "Select ATF BIS DEA EPA FDA FTR ITAR OFAC Other (OPA)"
select select "FTR"
click select "Select ATF BIS DEA EPA FDA FTR ITAR OFAC Other (OPA)"
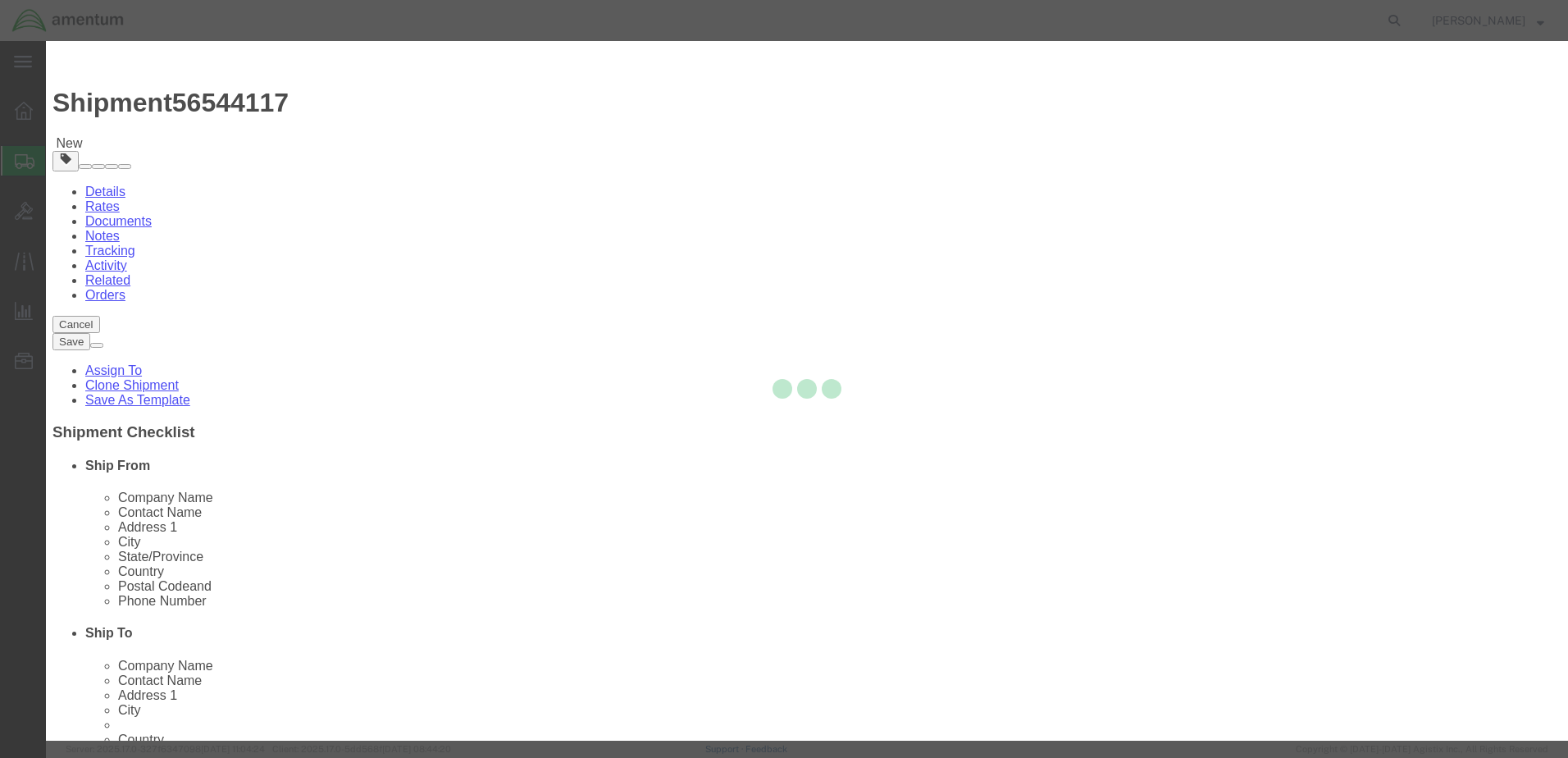
type input "0"
type input "0000000000"
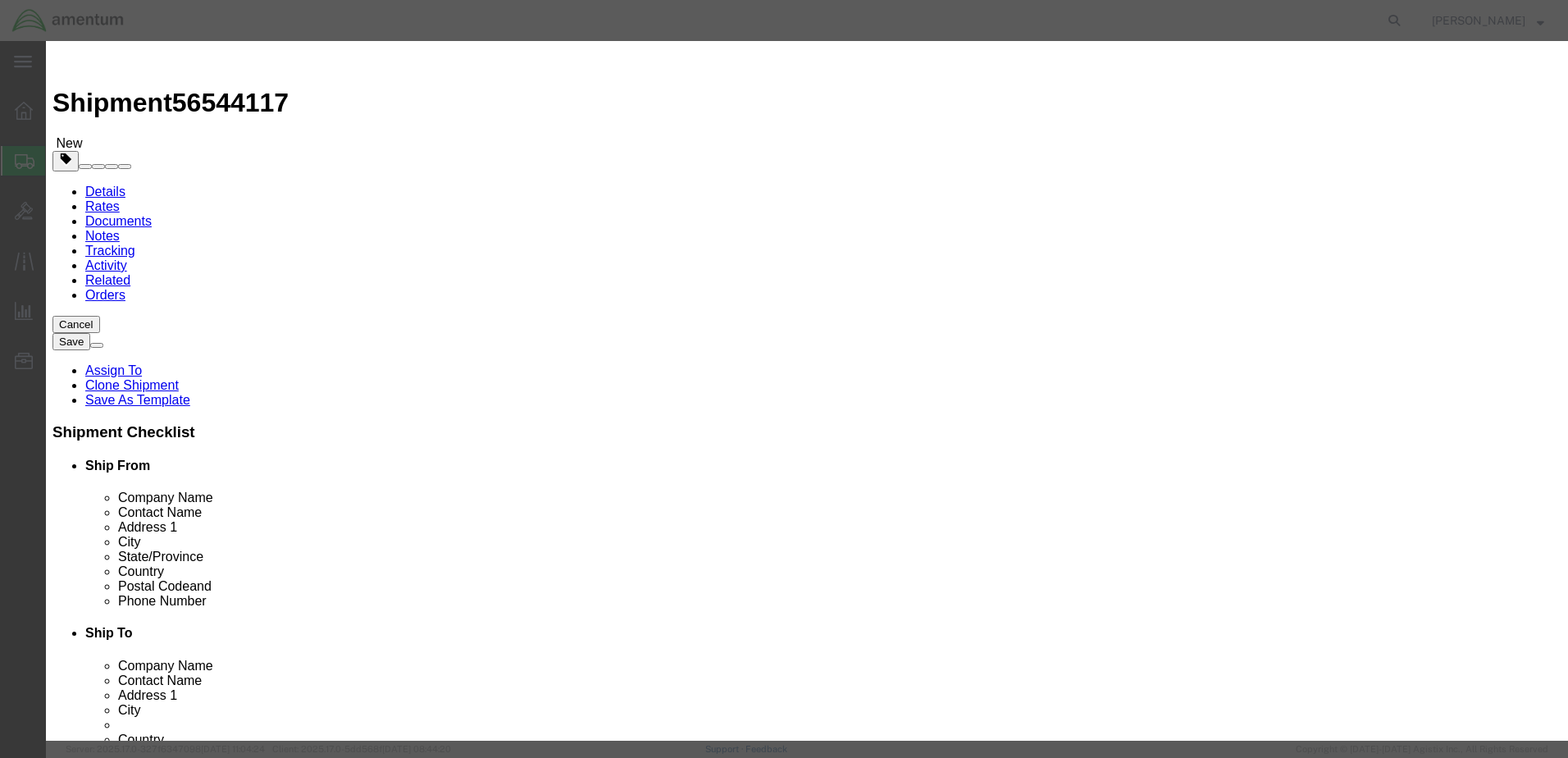
type input "0000000000"
type input "00000"
click select "Select 30.2(d)(2) 30.36 30.37(a) 30.37(f) 30.37(g) 30.37(h) 30.37(i) 30.37(j) 3…"
select select "30.37(a)"
click select "Select 30.2(d)(2) 30.36 30.37(a) 30.37(f) 30.37(g) 30.37(h) 30.37(i) 30.37(j) 3…"
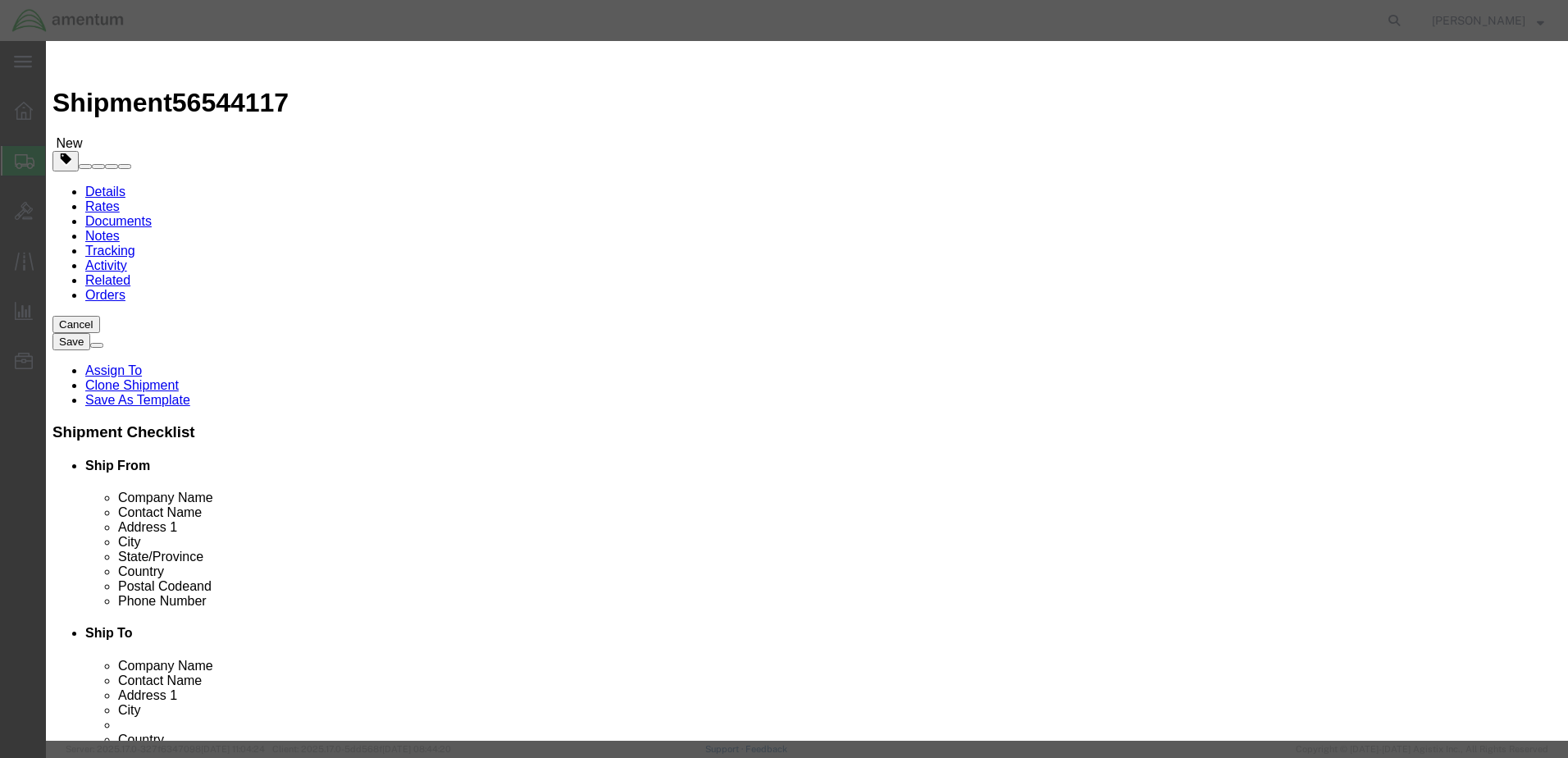
click button "Save & Close"
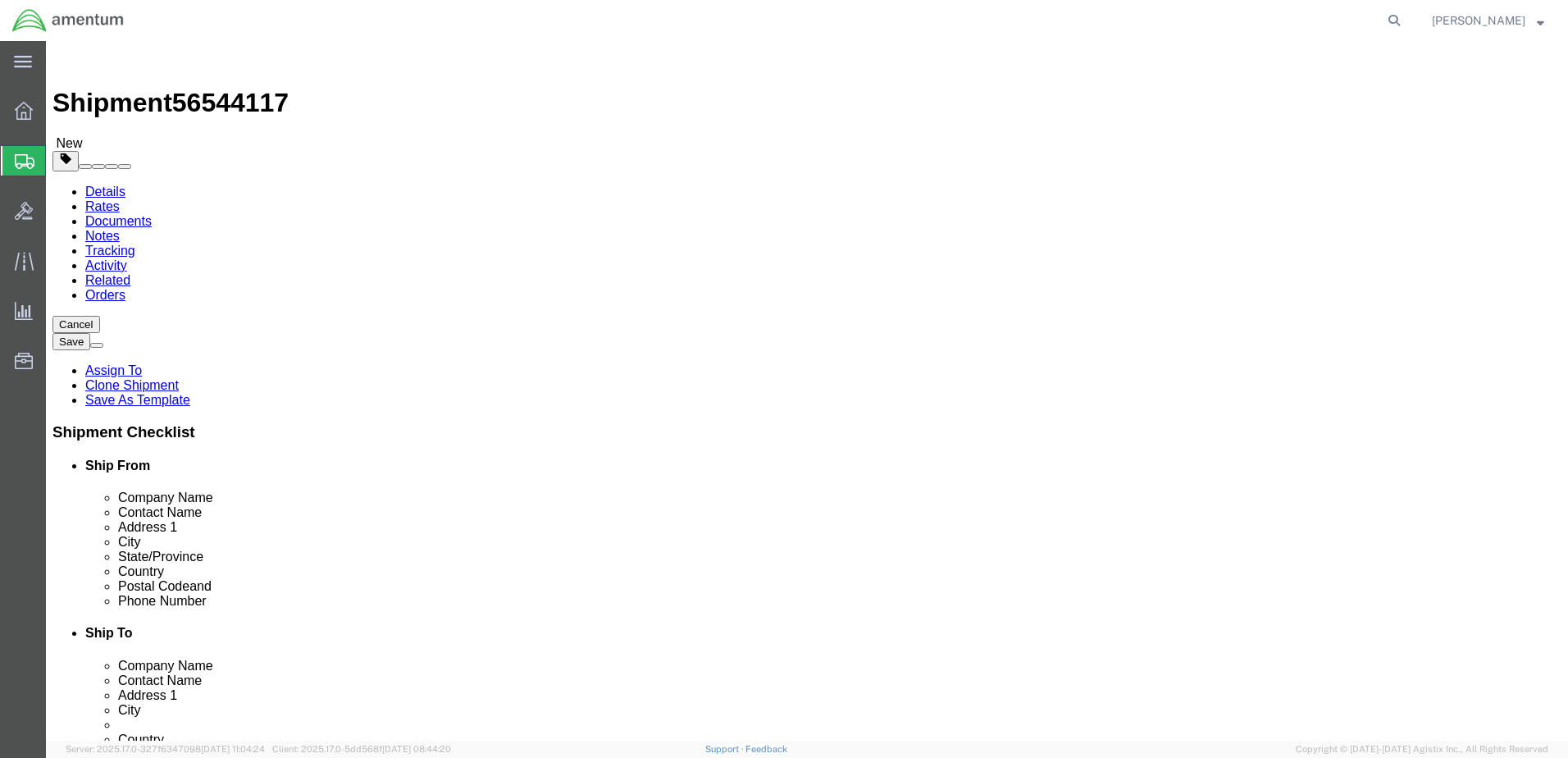
click button "Continue"
click select "Select Recipient Account Sender/Shipper Third Party Account"
select select "SHIP"
click select "Select Recipient Account Sender/Shipper Third Party Account"
click select "Select Carriage Insurance Paid Carriage Paid To Cost and Freight Cost Insurance…"
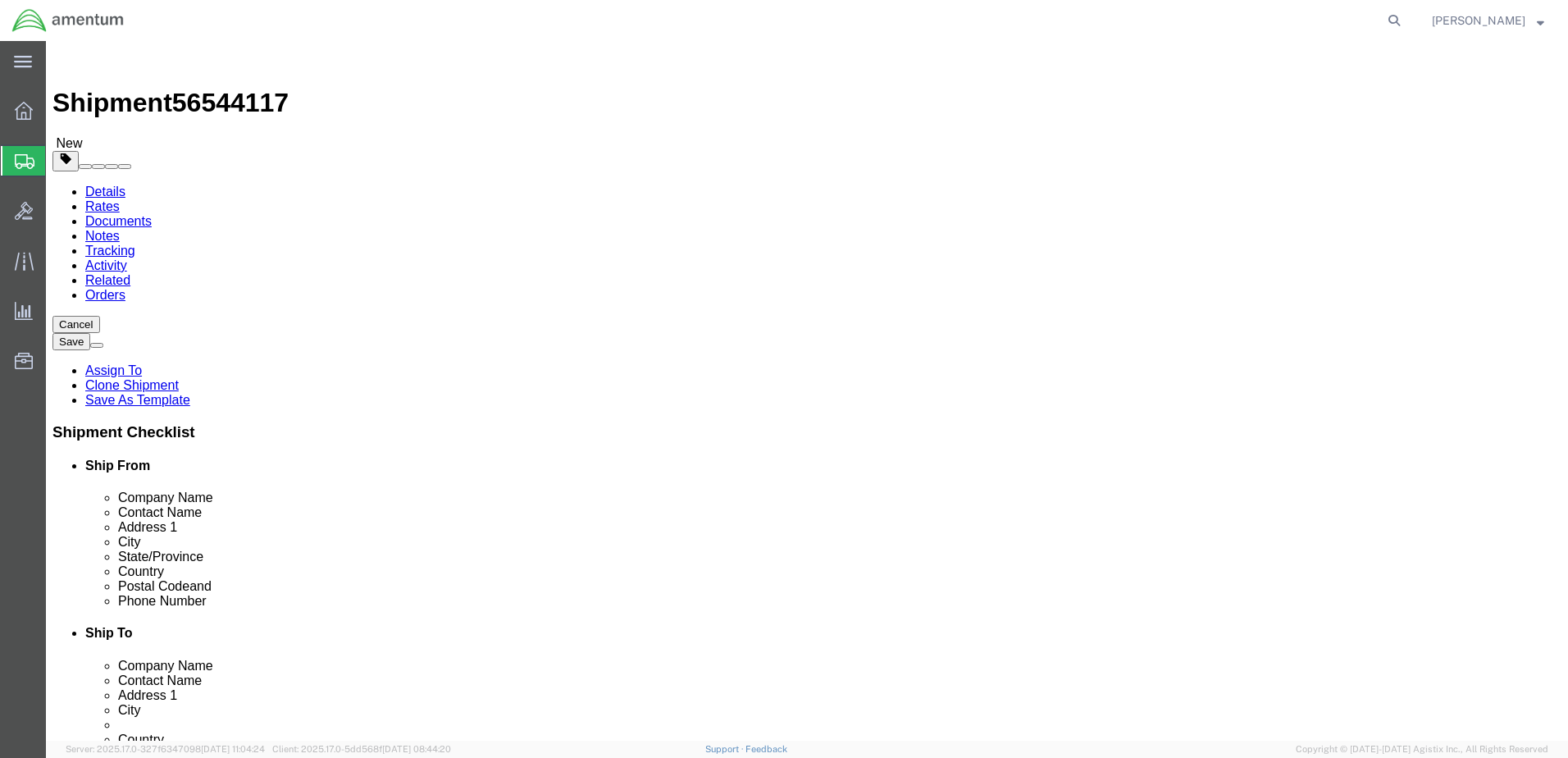
select select "DDP"
click select "Select Carriage Insurance Paid Carriage Paid To Cost and Freight Cost Insurance…"
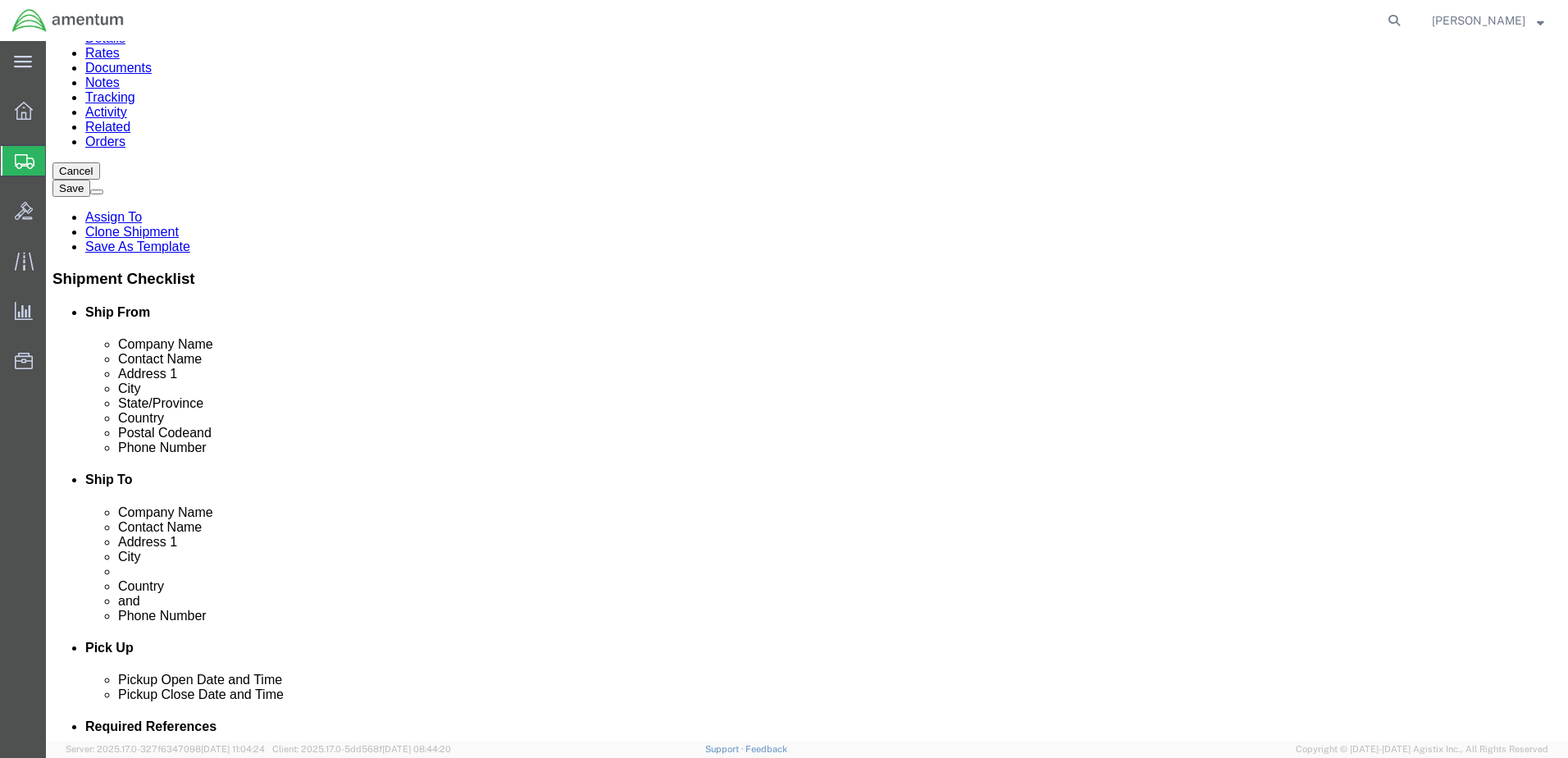
scroll to position [164, 0]
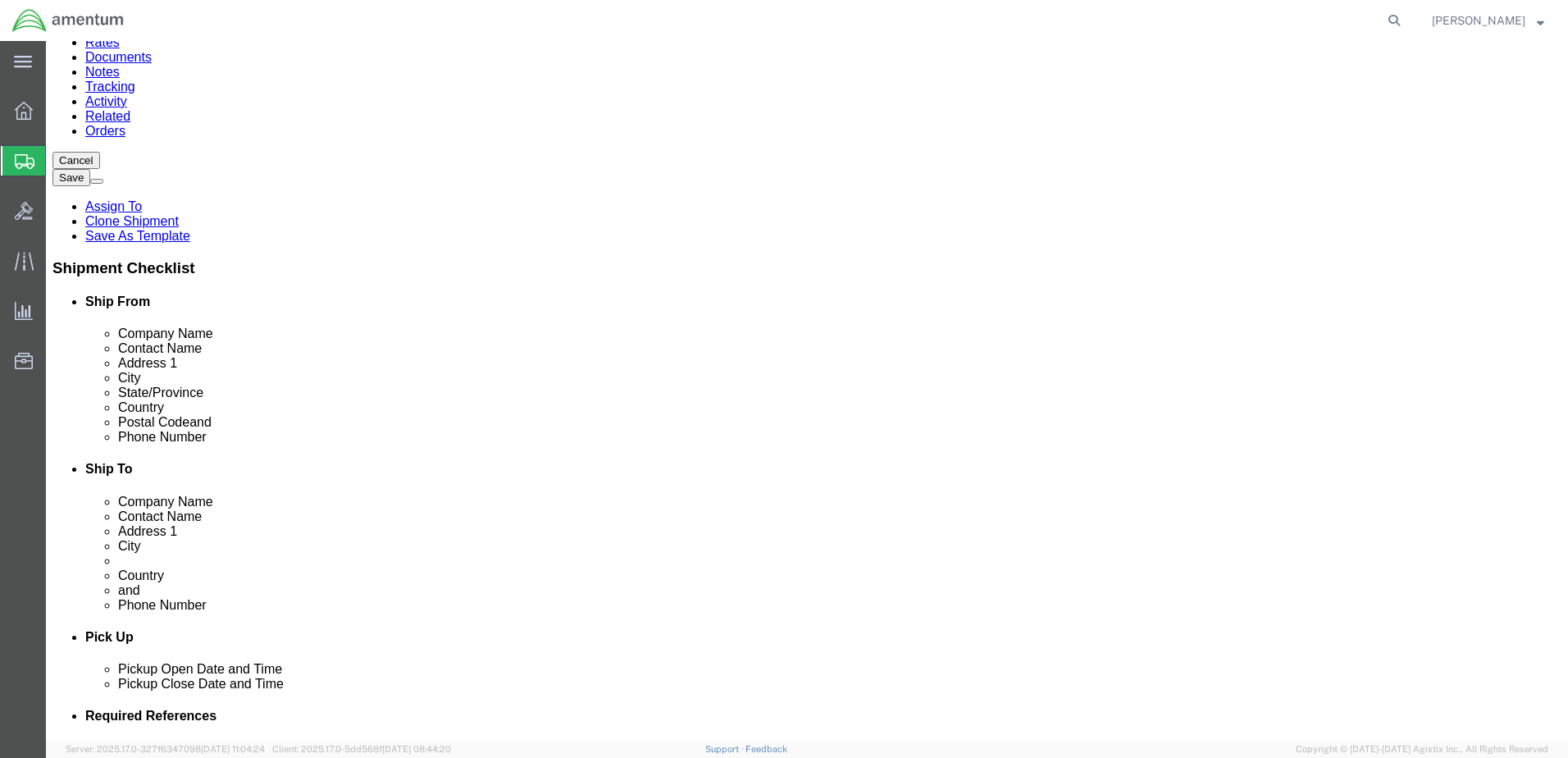
click select "Select ATF BIS DEA EPA FDA FTR ITAR OFAC Other (OPA)"
select select "FTR"
click select "Select ATF BIS DEA EPA FDA FTR ITAR OFAC Other (OPA)"
click select "Select 30.2(d)(2) 30.36 30.37(a) 30.37(f) 30.37(g) 30.37(h) 30.37(i) 30.37(j) 3…"
select select "30.37(a)"
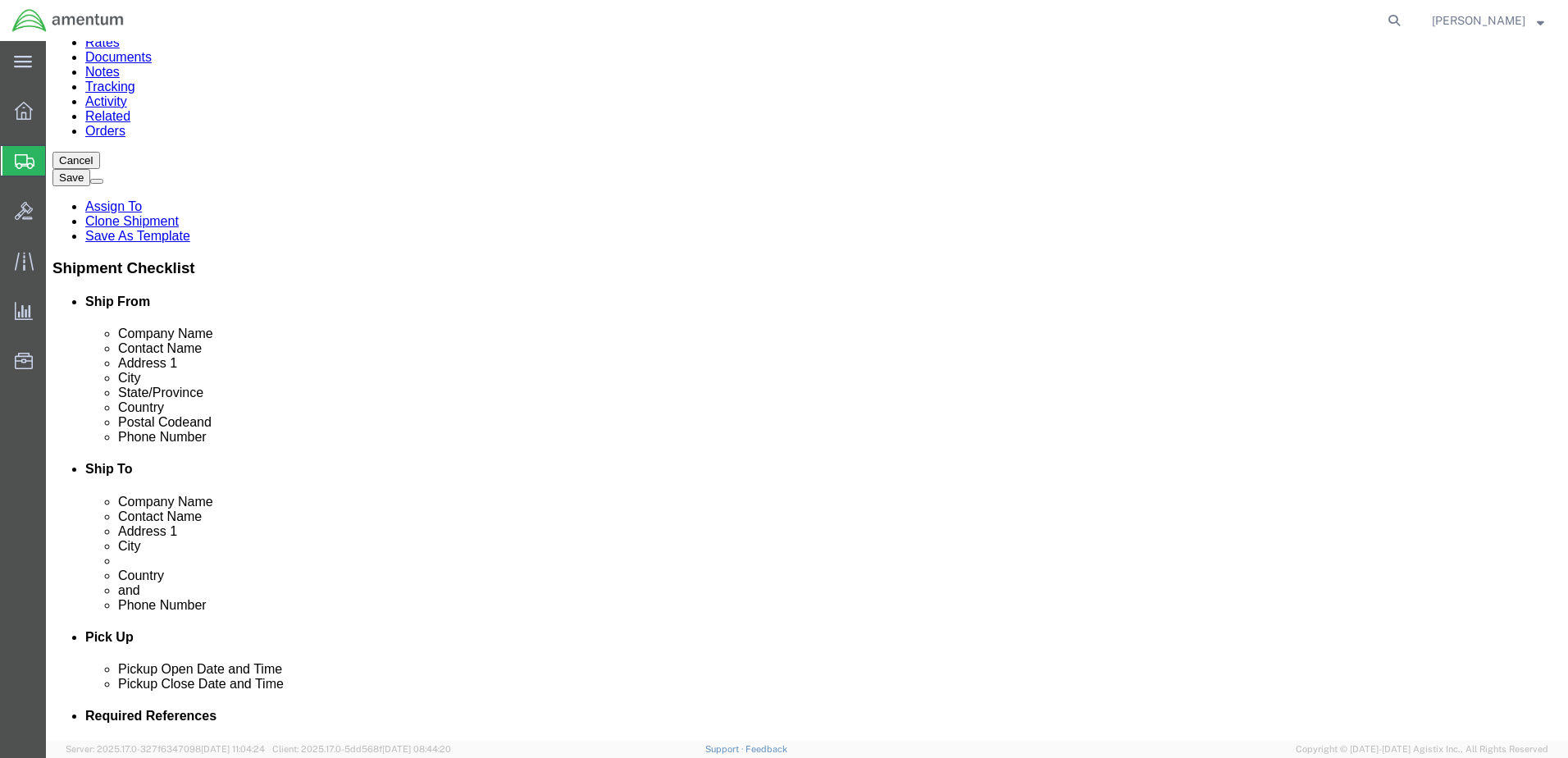
click select "Select 30.2(d)(2) 30.36 30.37(a) 30.37(f) 30.37(g) 30.37(h) 30.37(i) 30.37(j) 3…"
click select "Select AES-Direct EEI Carrier File EEI EEI Exempt"
select select "EXEM"
click select "Select AES-Direct EEI Carrier File EEI EEI Exempt"
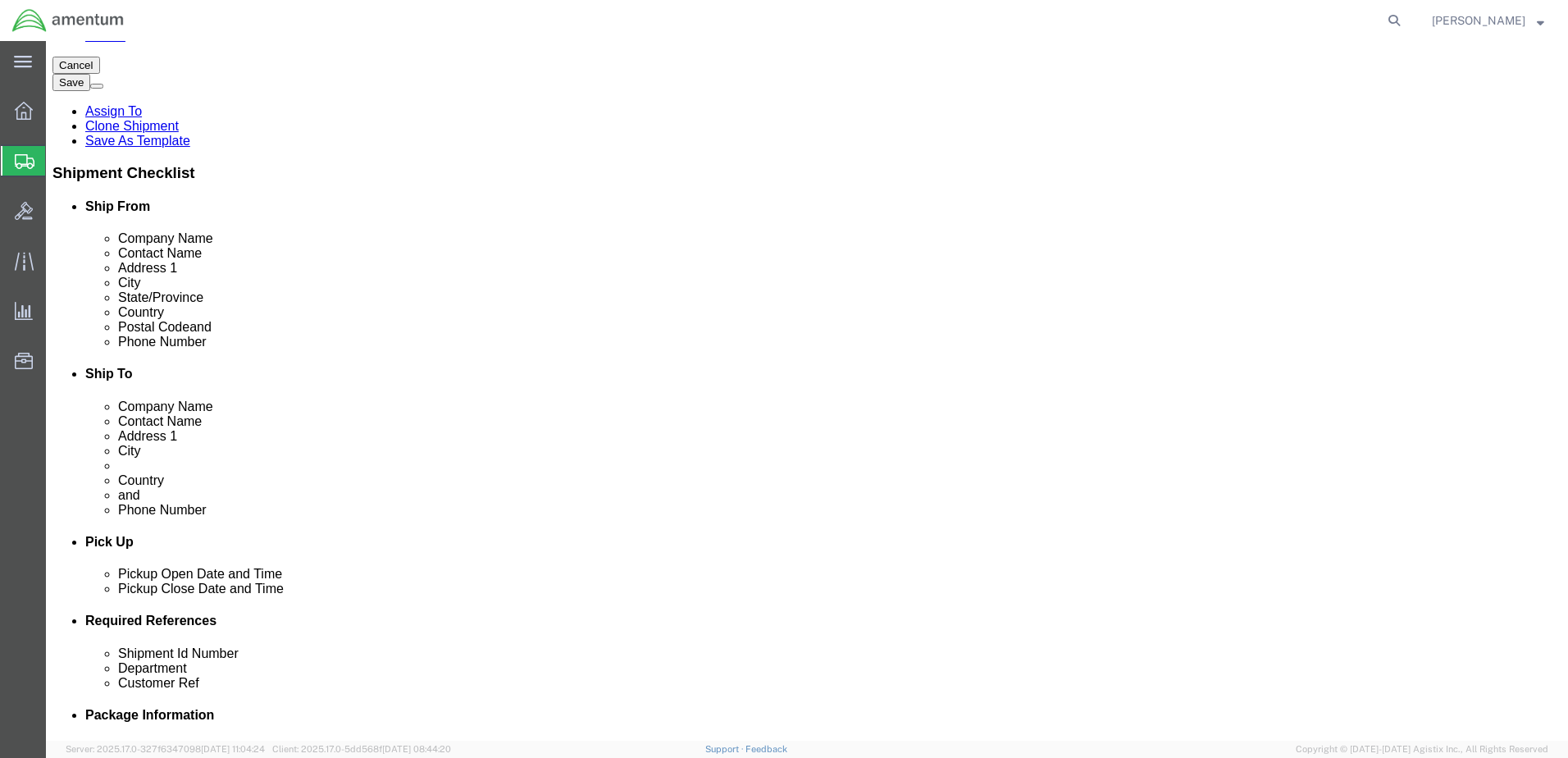
scroll to position [261, 0]
click button "Rate Shipment"
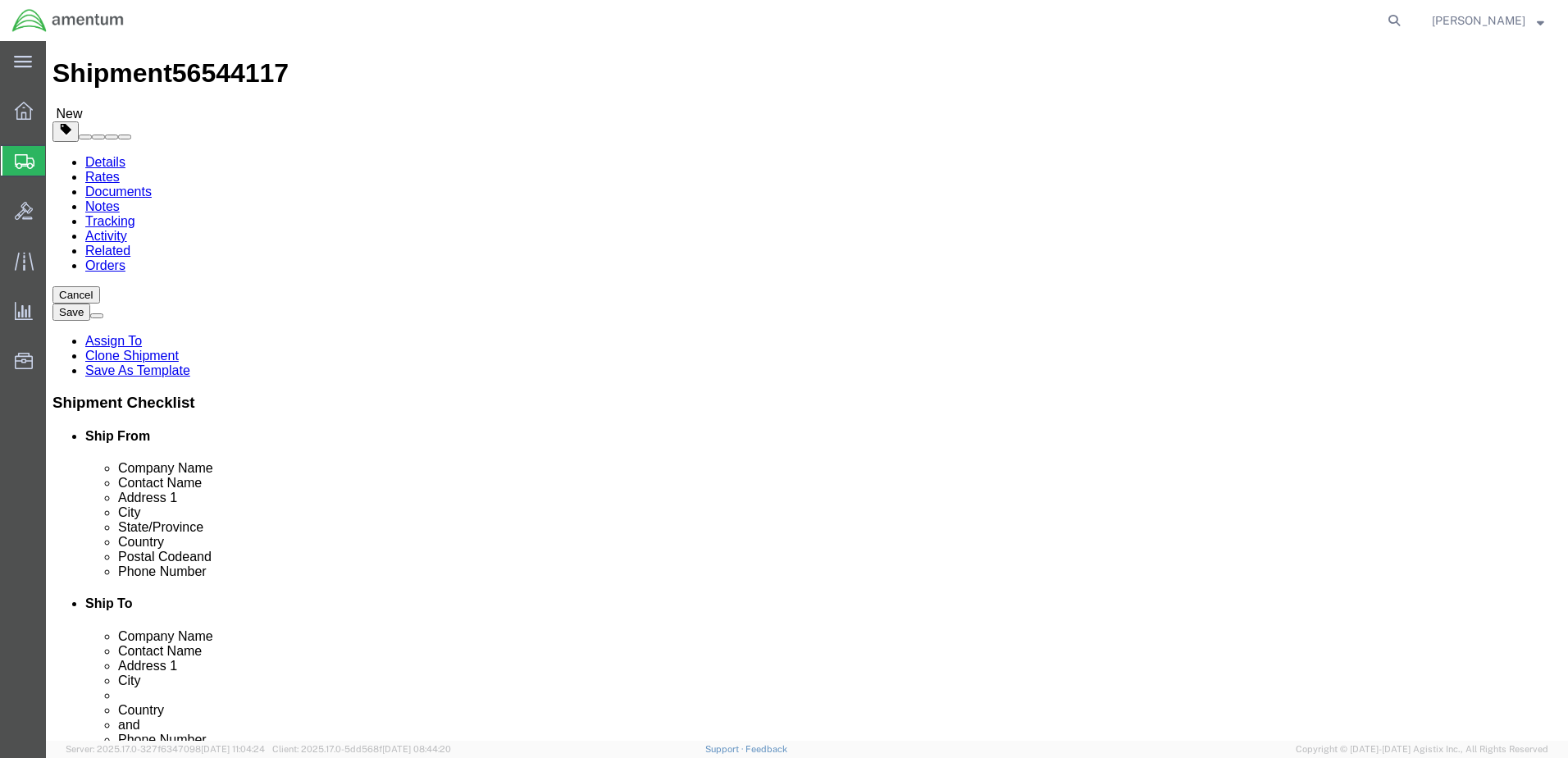
scroll to position [0, 0]
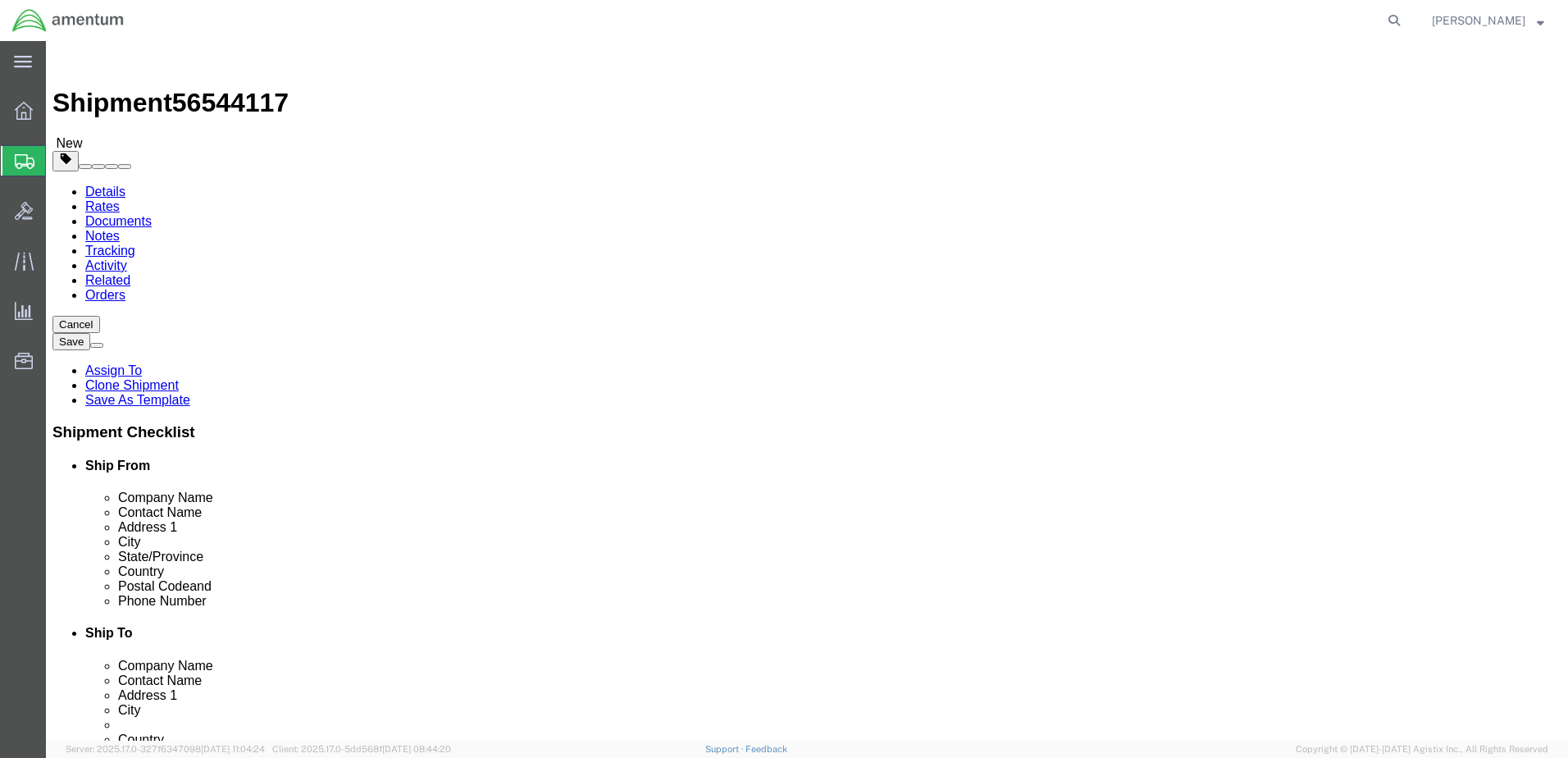
click link "Package Information"
click dd "1.00 Each"
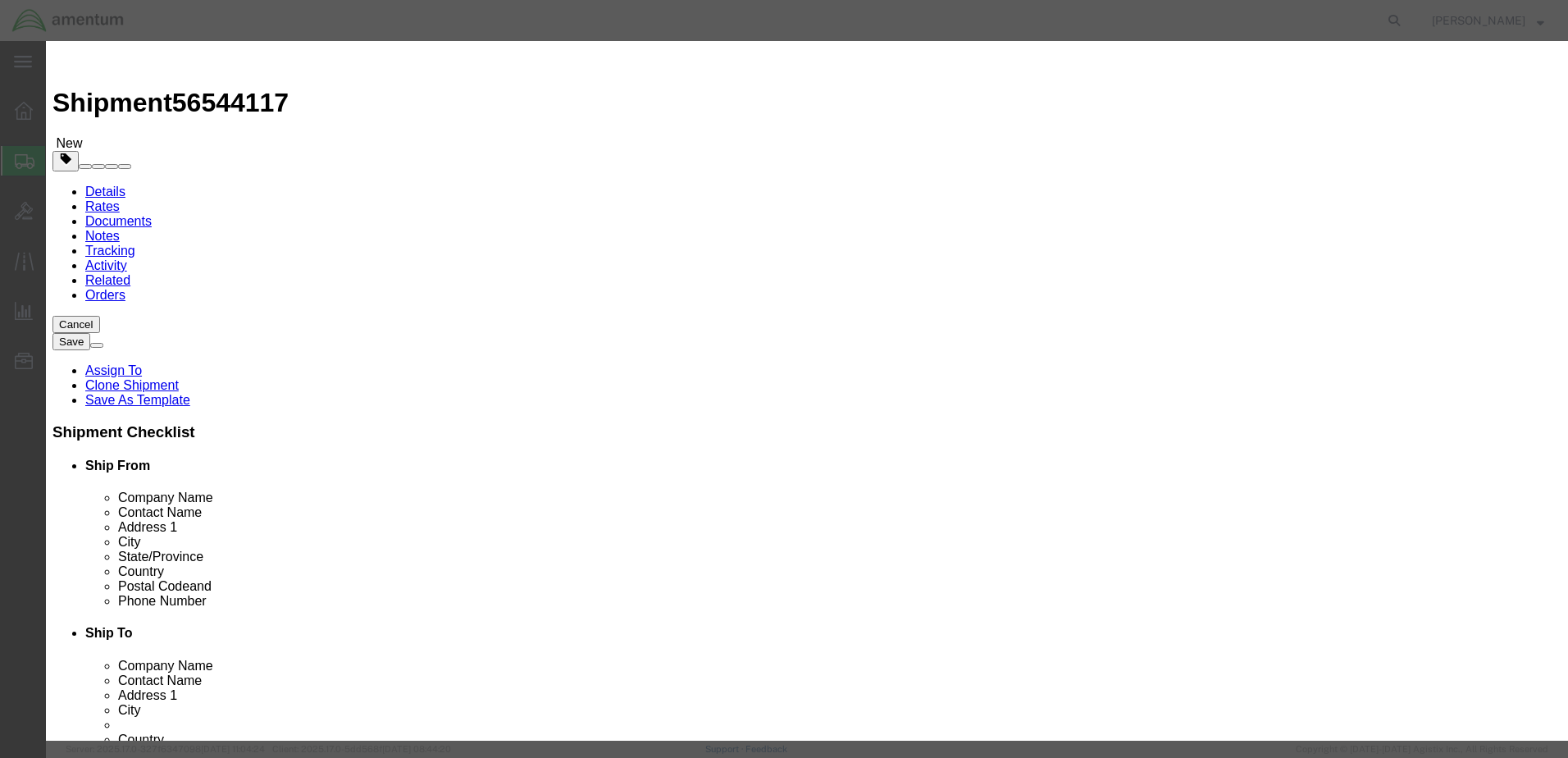
click select "Select Afghanistan Åland Islands Albania Algeria American Samoa Andorra Angola …"
select select "US"
click select "Select Afghanistan Åland Islands Albania Algeria American Samoa Andorra Angola …"
click button "Save & Close"
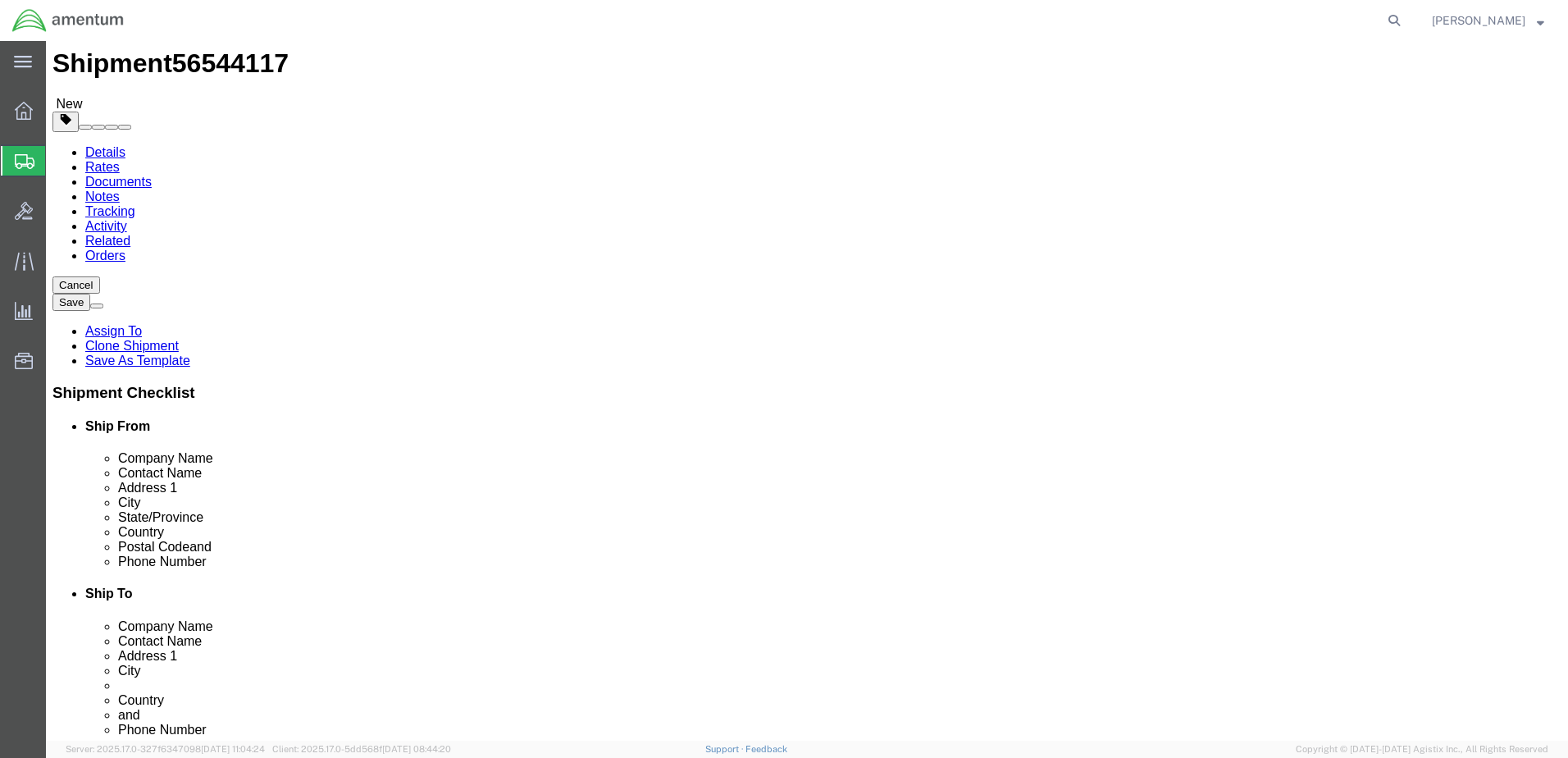
scroll to position [57, 0]
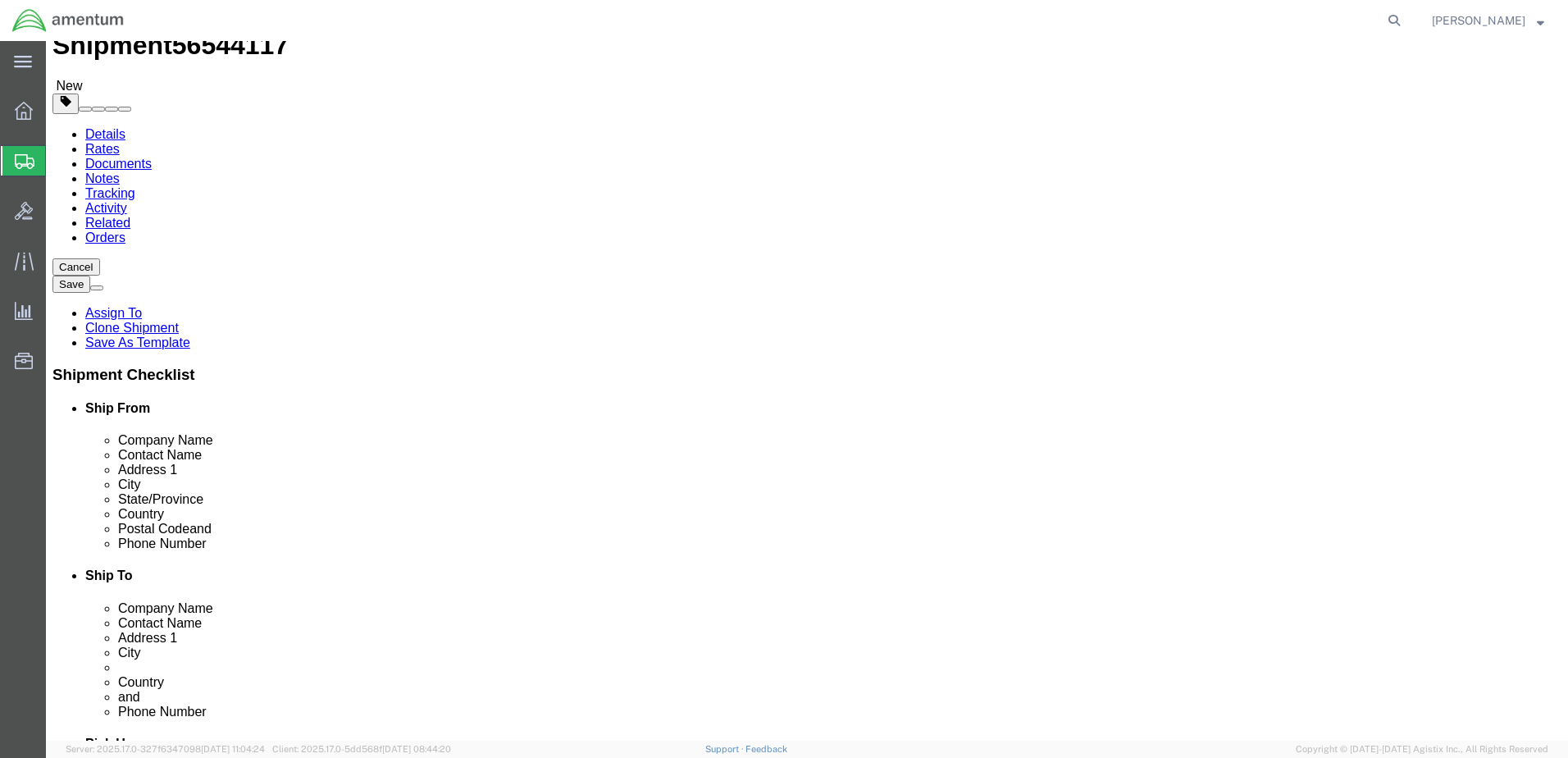
click dd "1.00 Each"
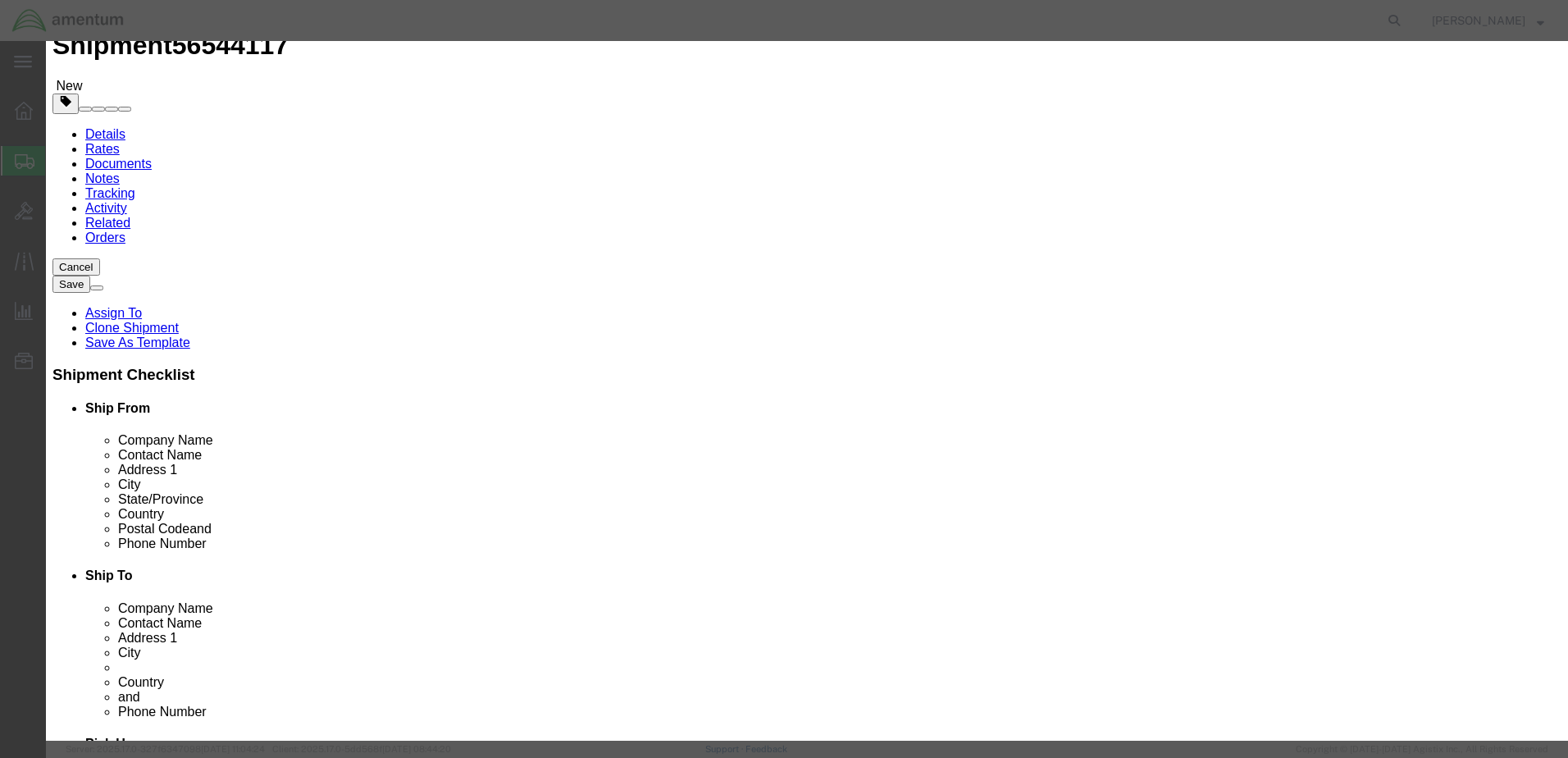
click select "Select Afghanistan Åland Islands Albania Algeria American Samoa Andorra Angola …"
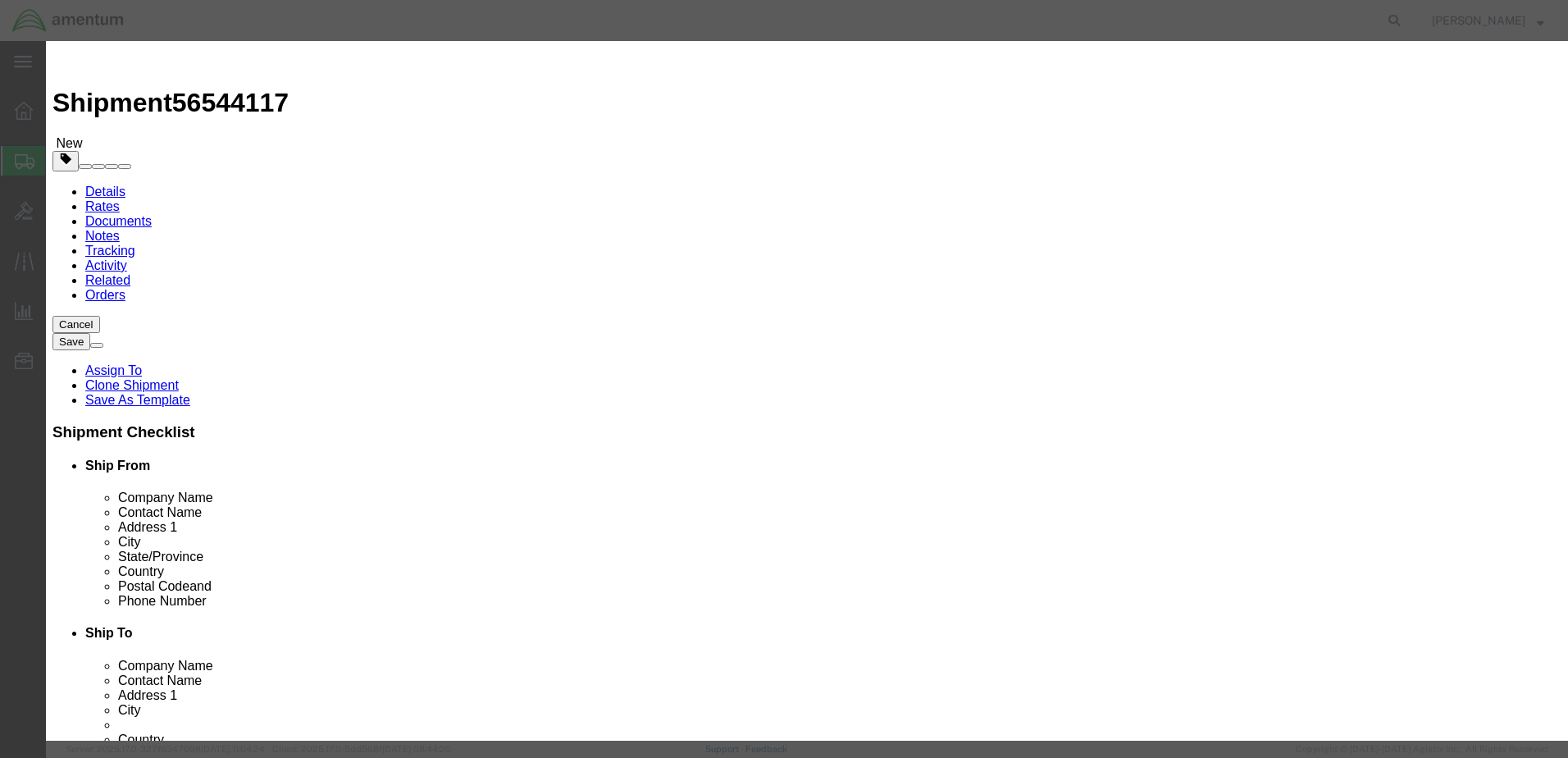
scroll to position [0, 0]
click button "Close"
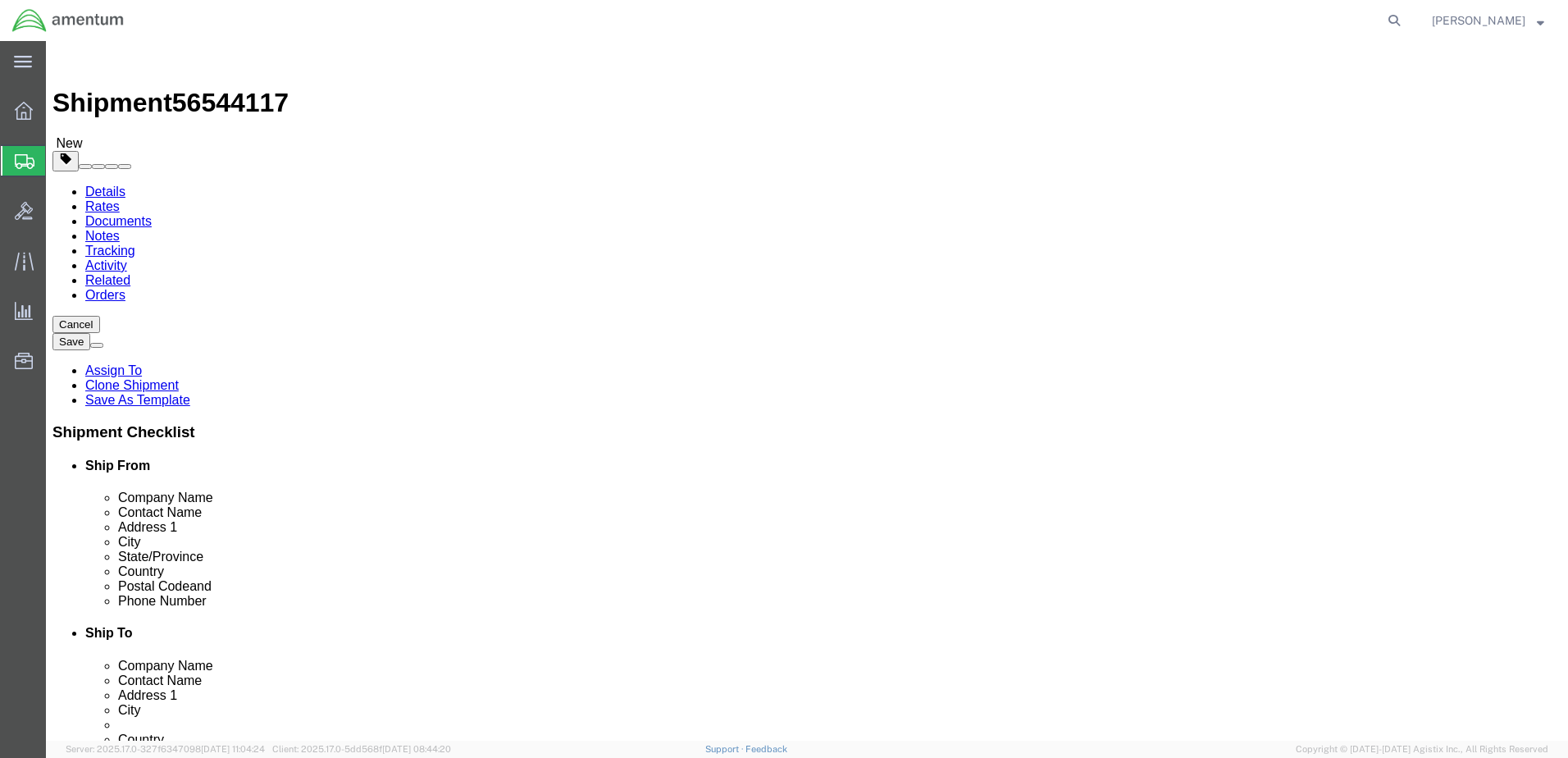
click icon
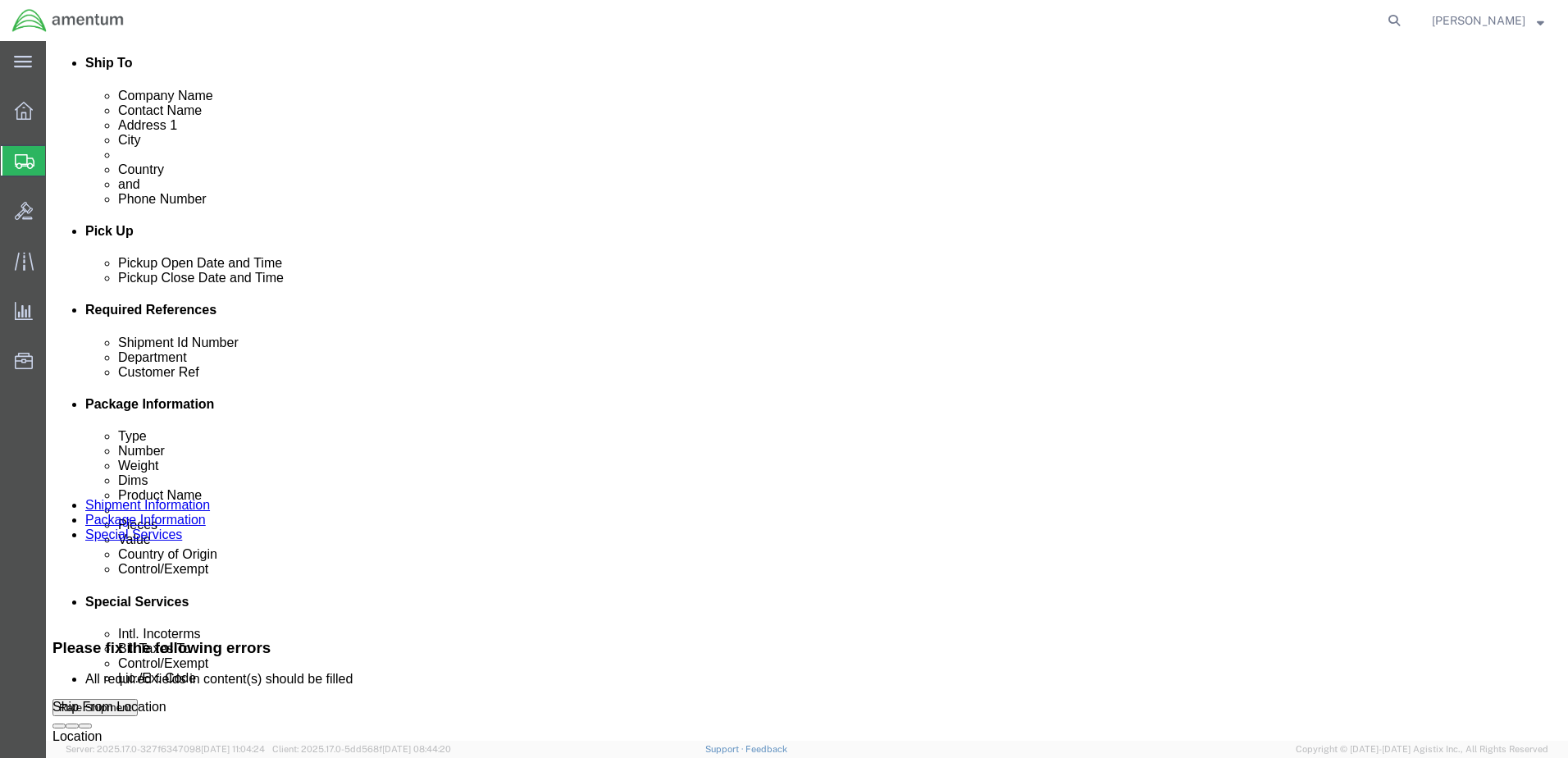
scroll to position [574, 0]
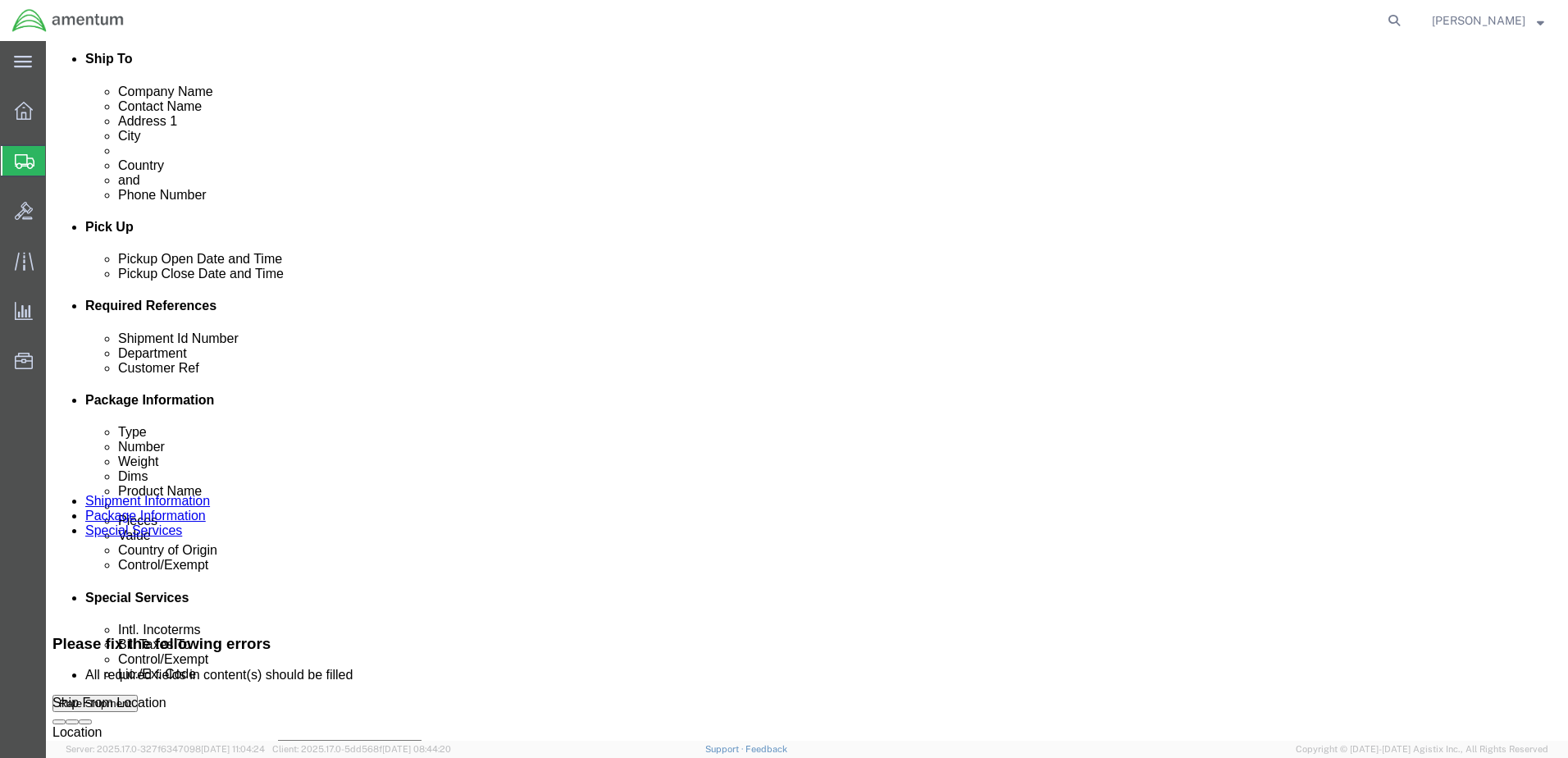
click div "Aug 19 2025 3:00 PM"
type input "4:00 PM"
click button "Apply"
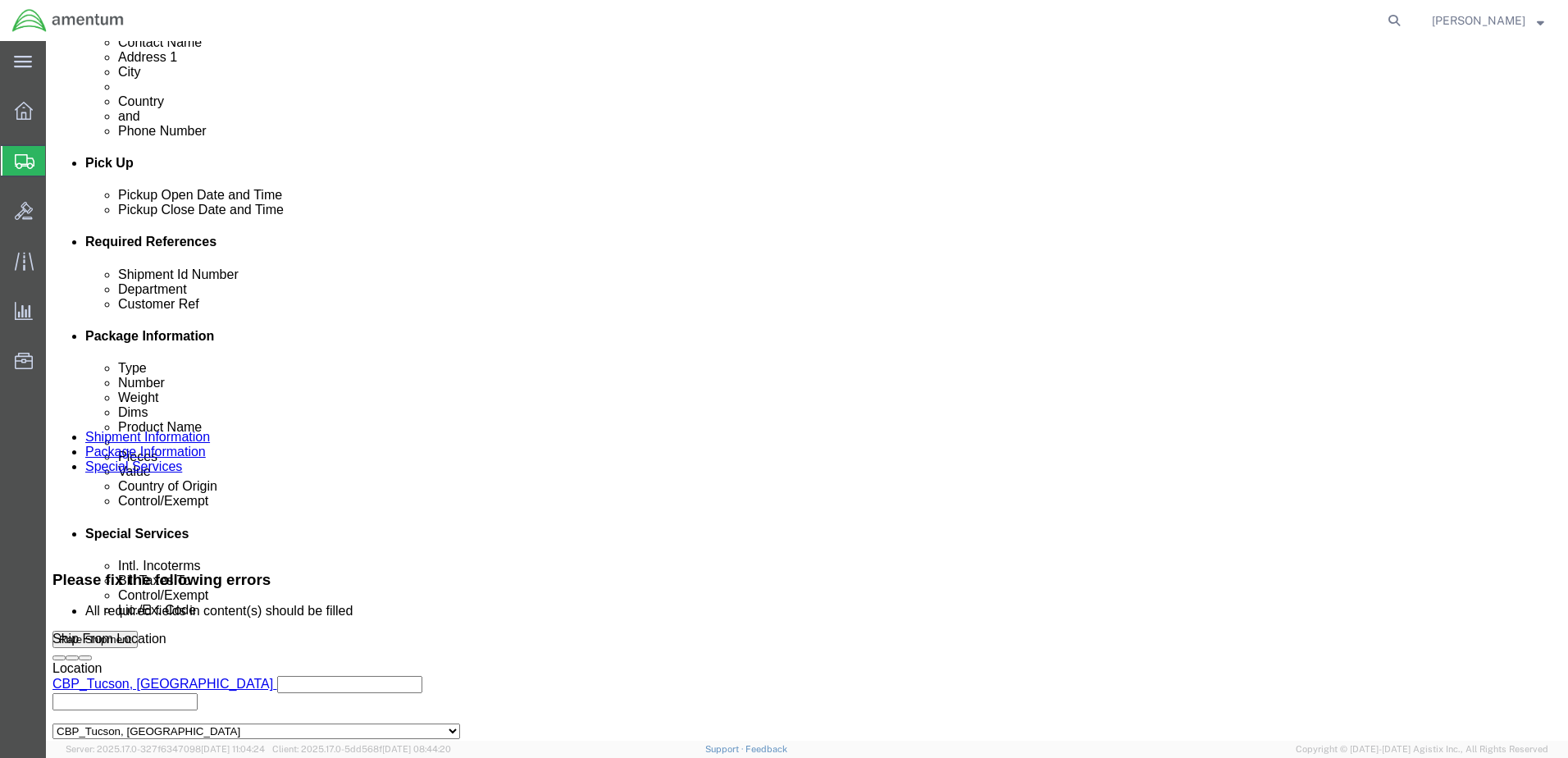
scroll to position [809, 0]
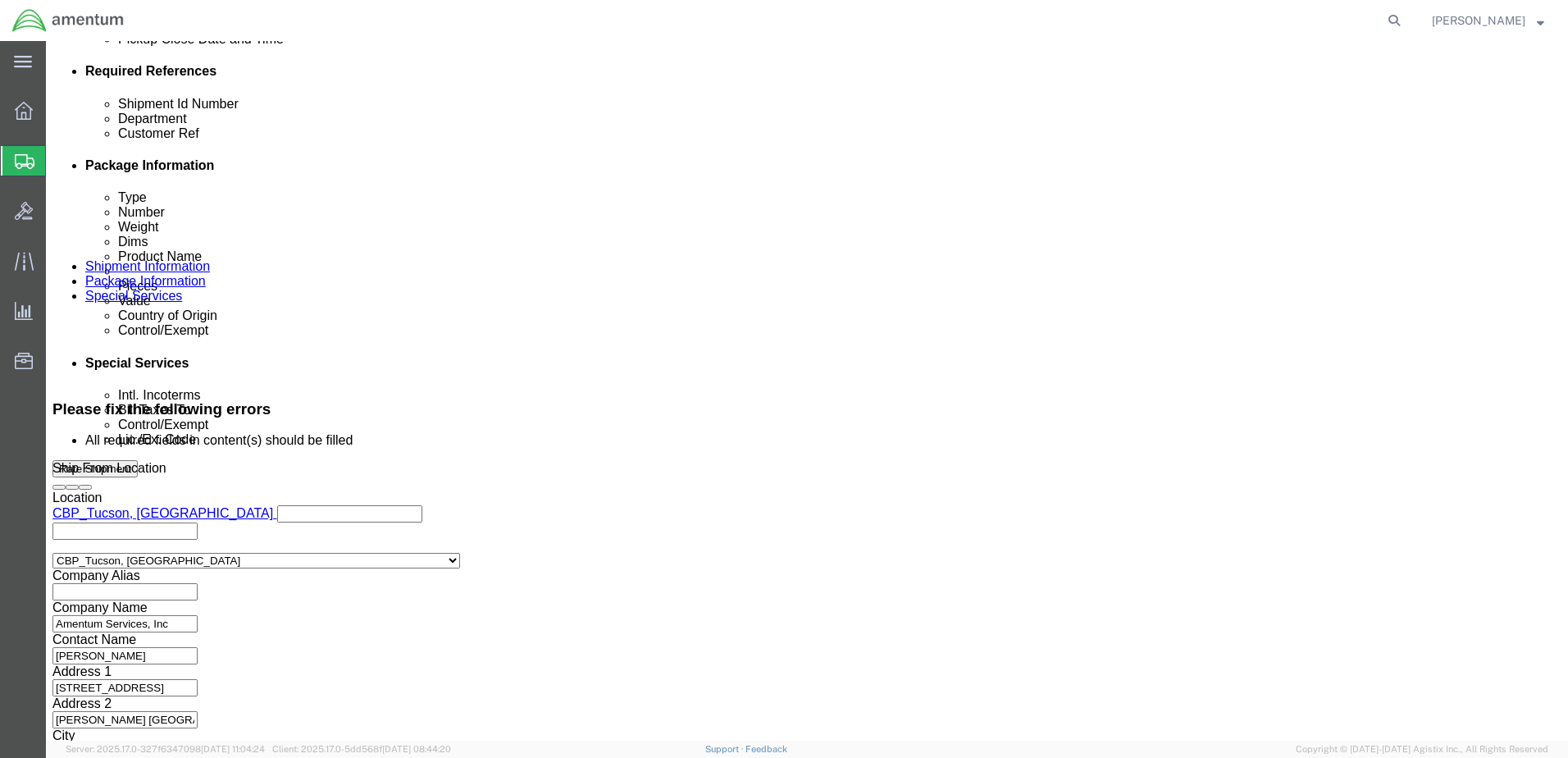
click button "Continue"
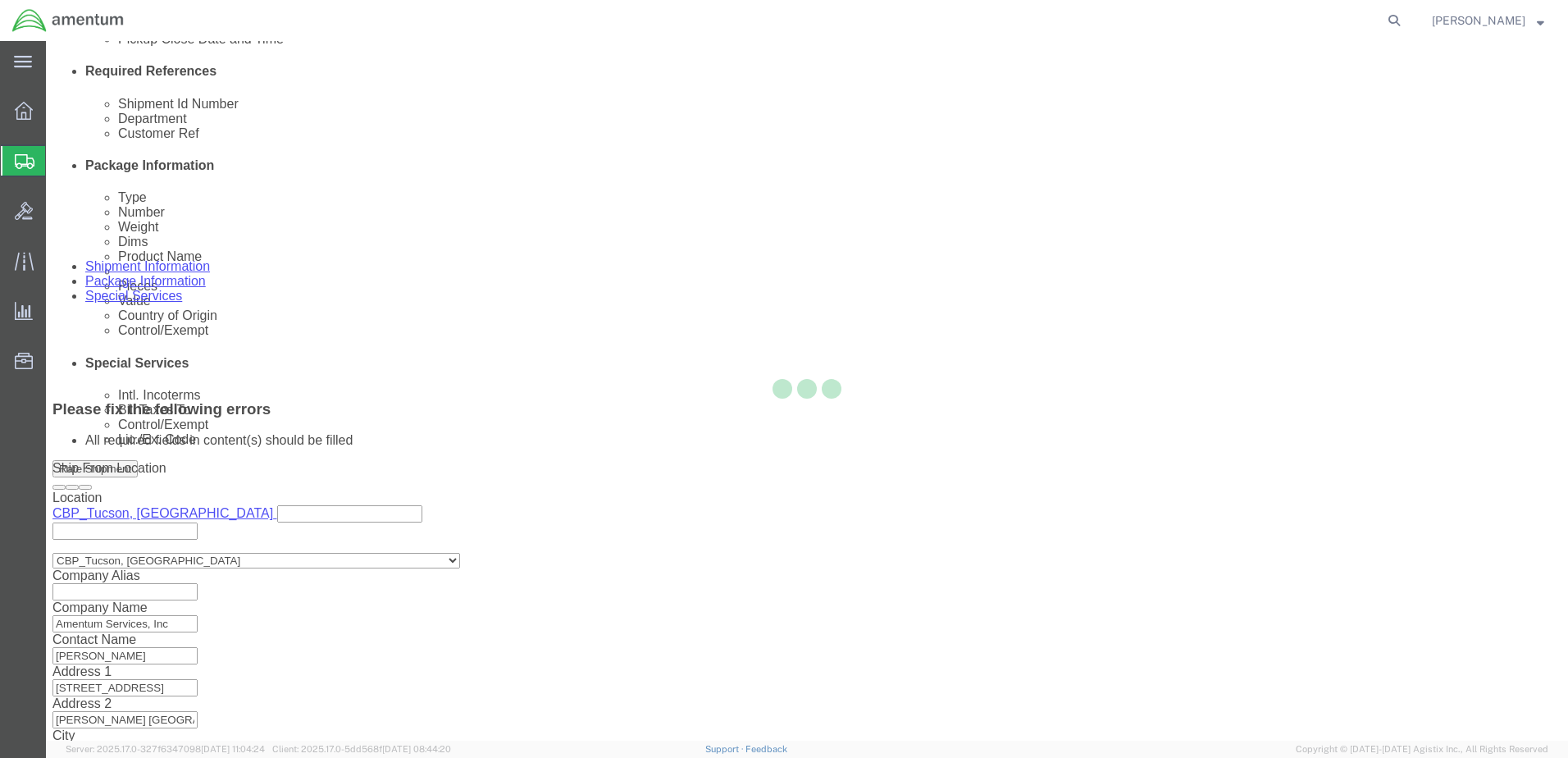
scroll to position [0, 0]
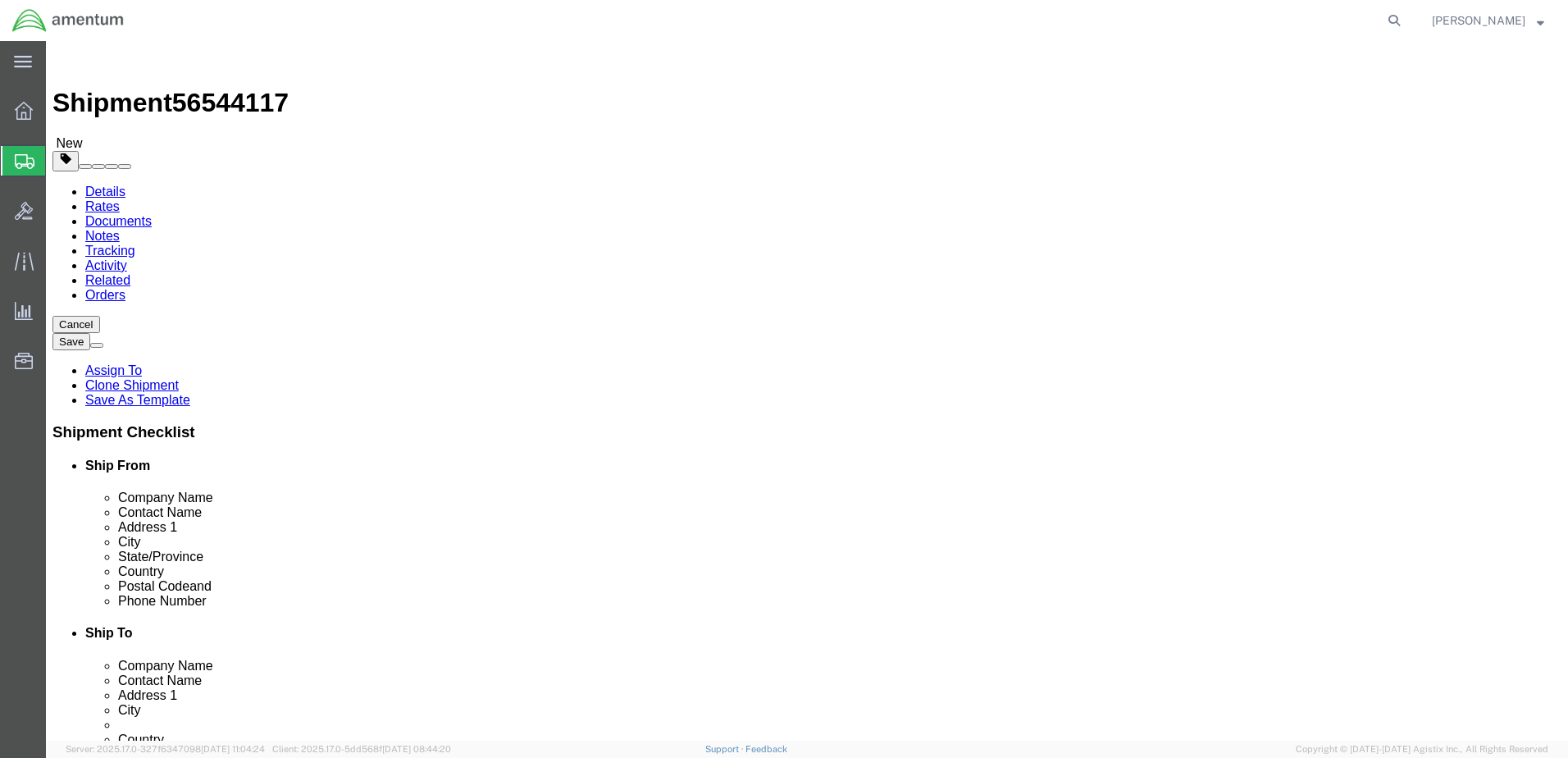
click dd "1.00 Each"
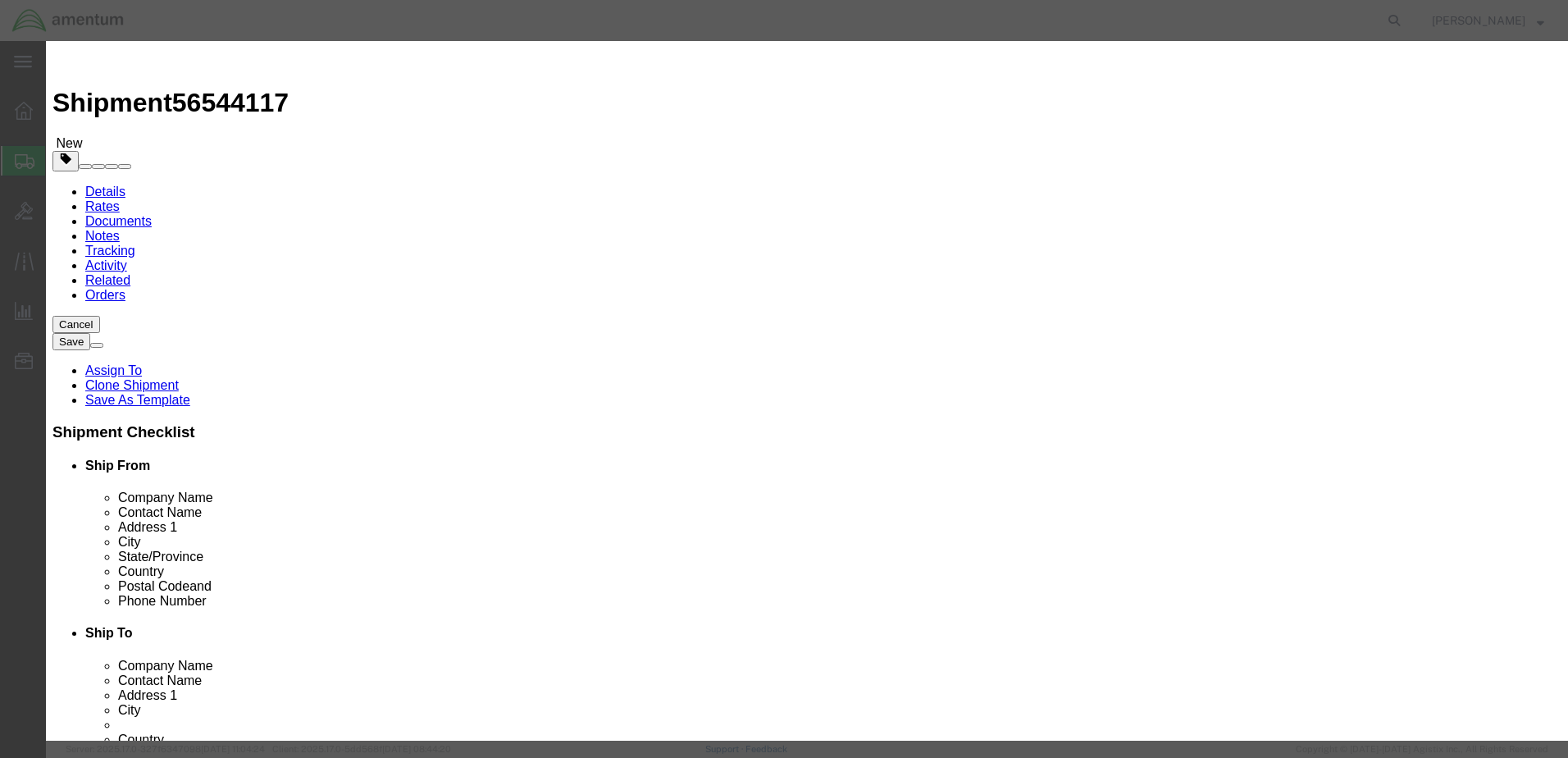
click select "Select Afghanistan Åland Islands Albania Algeria American Samoa Andorra Angola …"
select select "US"
click select "Select Afghanistan Åland Islands Albania Algeria American Samoa Andorra Angola …"
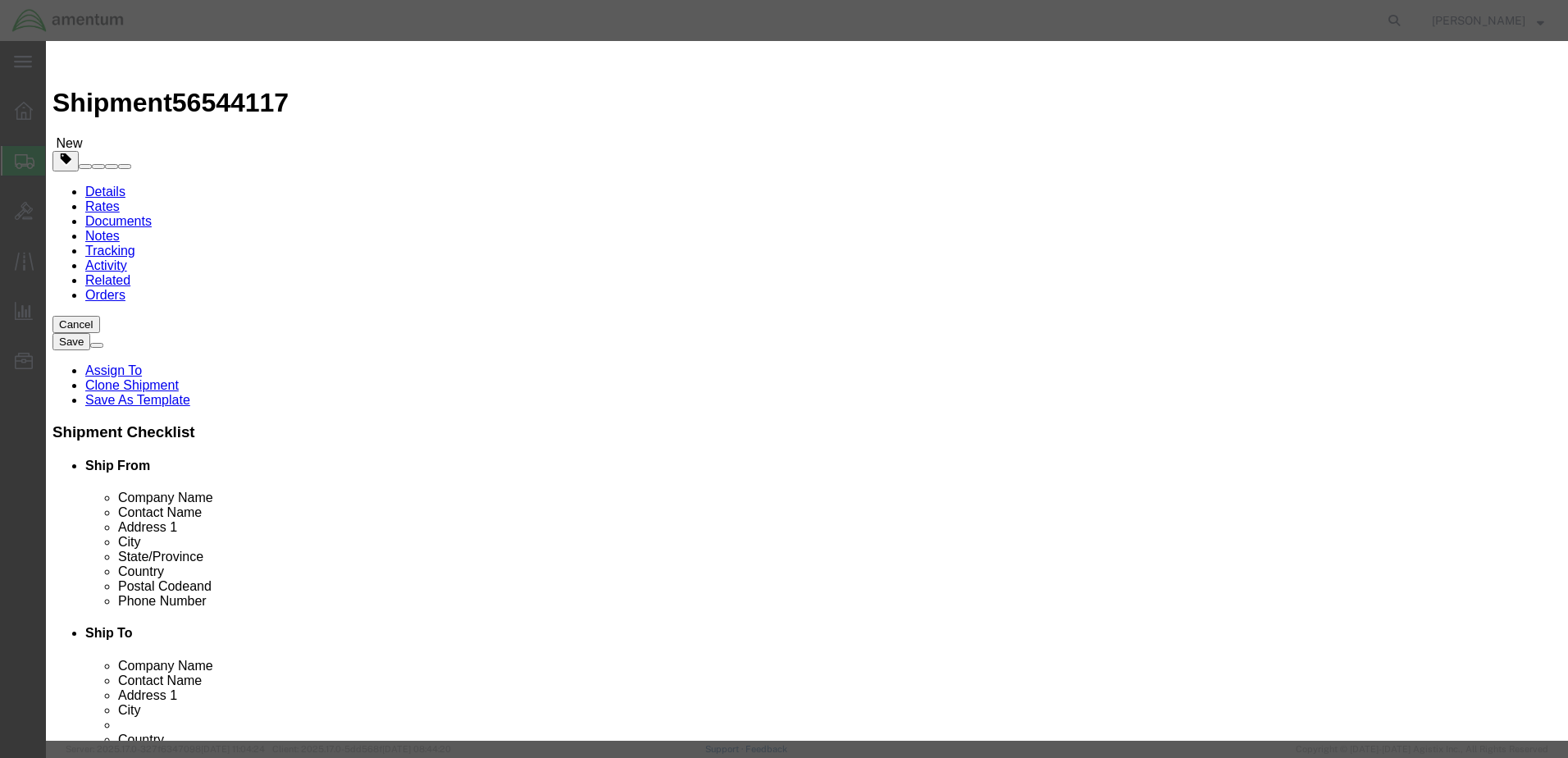
scroll to position [304, 0]
click button "Save & Close"
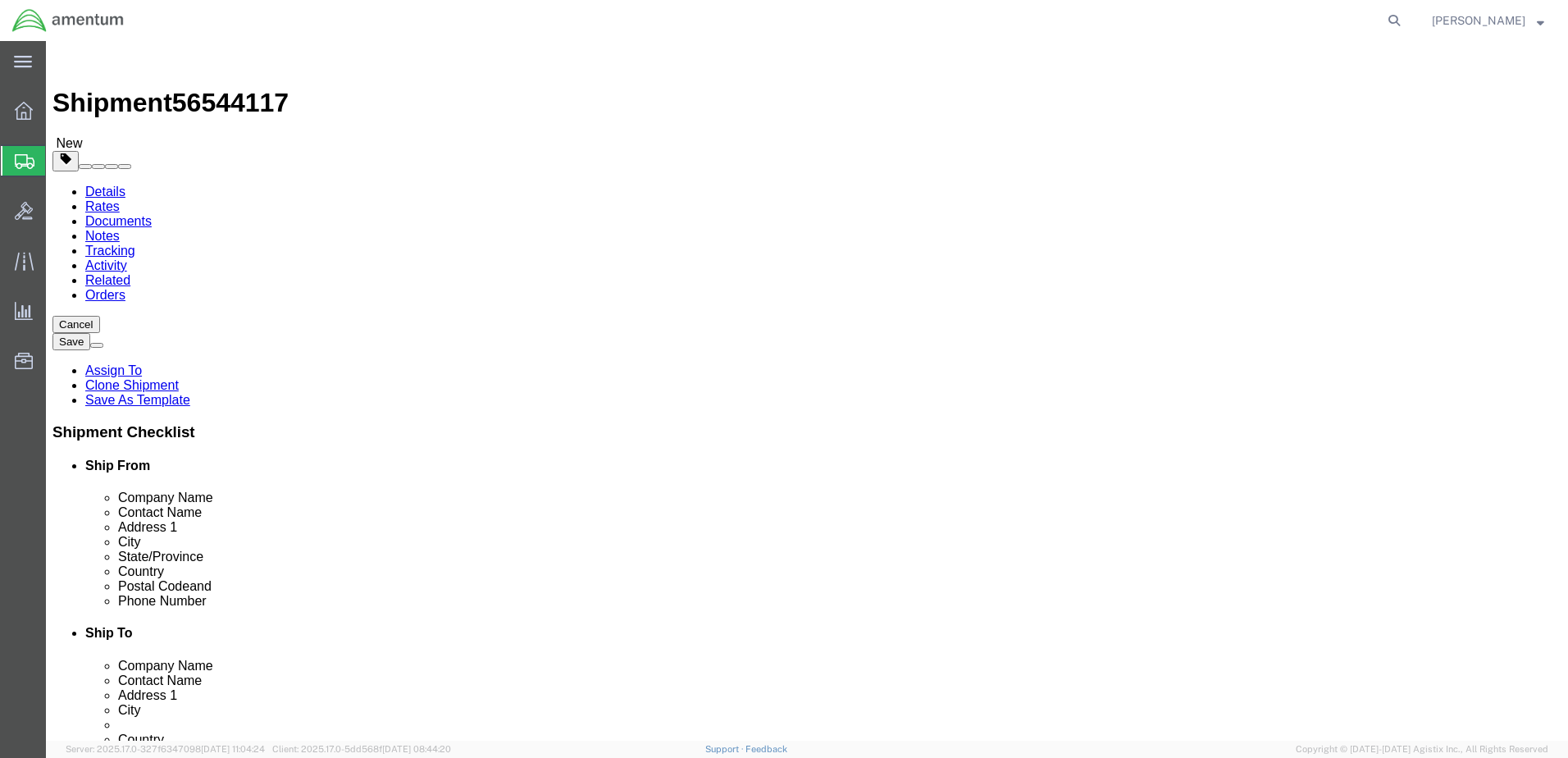
click dd "2312.85 USD"
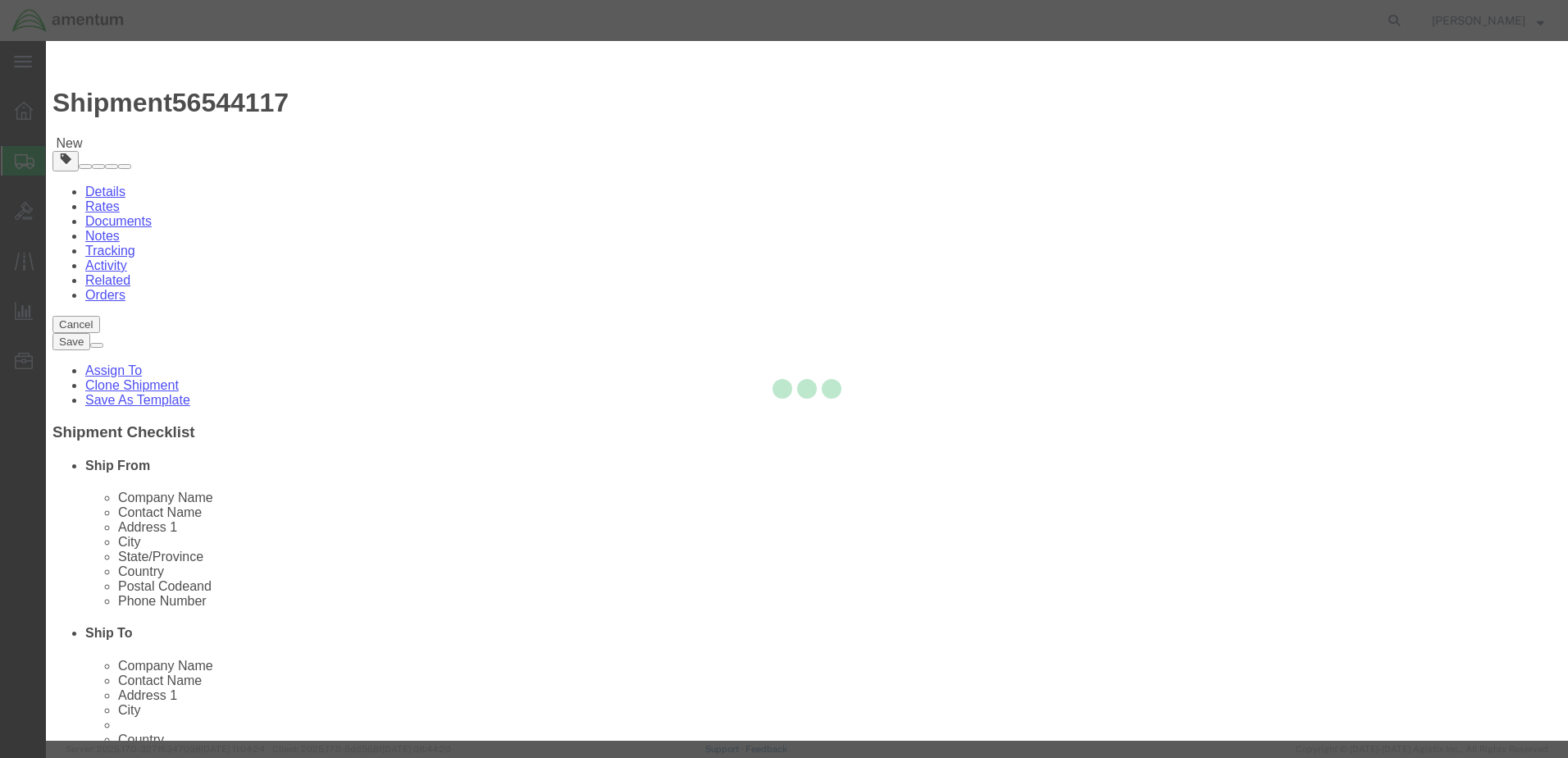
type input "0000000000"
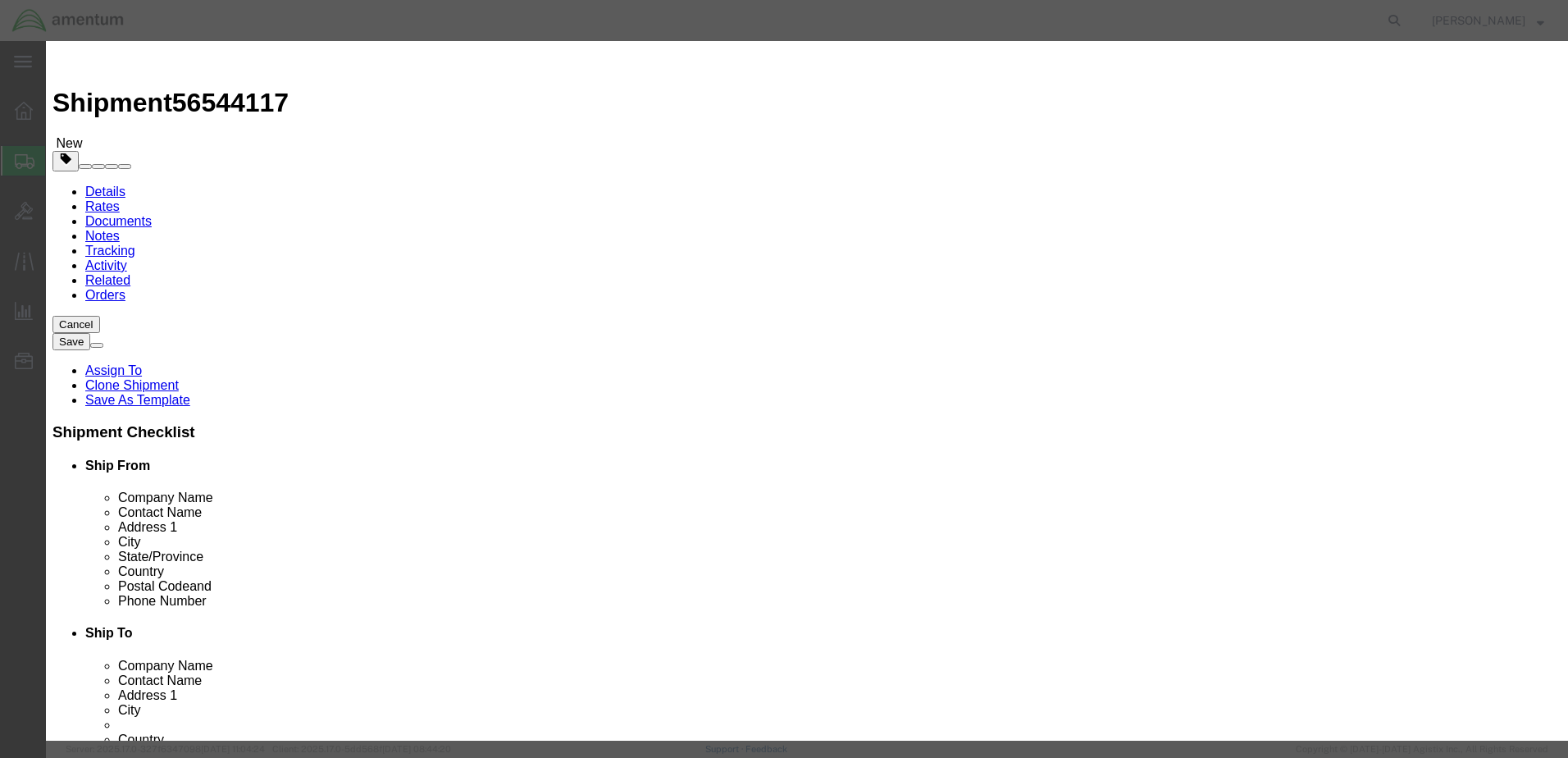
scroll to position [0, 0]
click button "Save & Close"
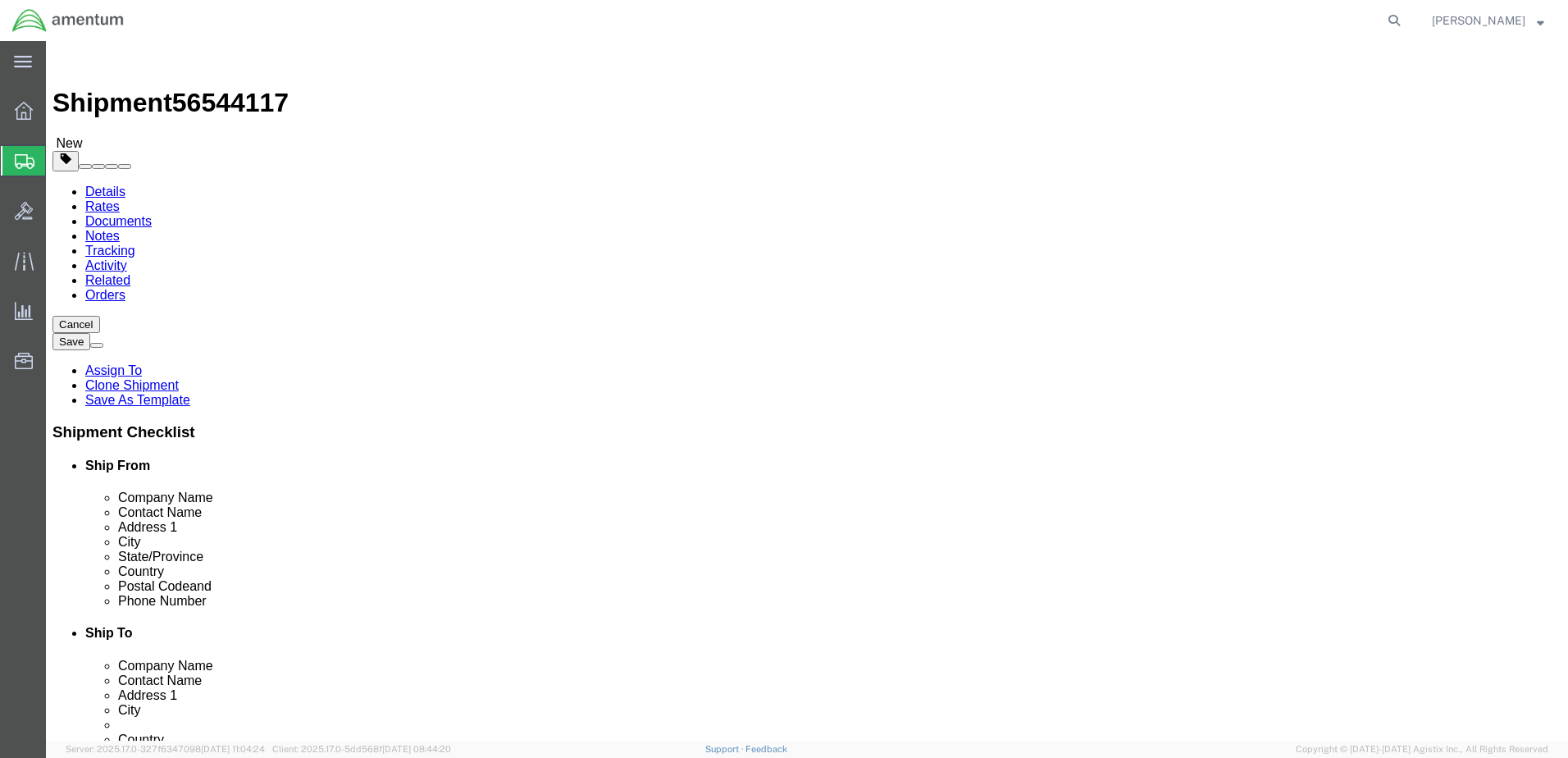
click button "Previous"
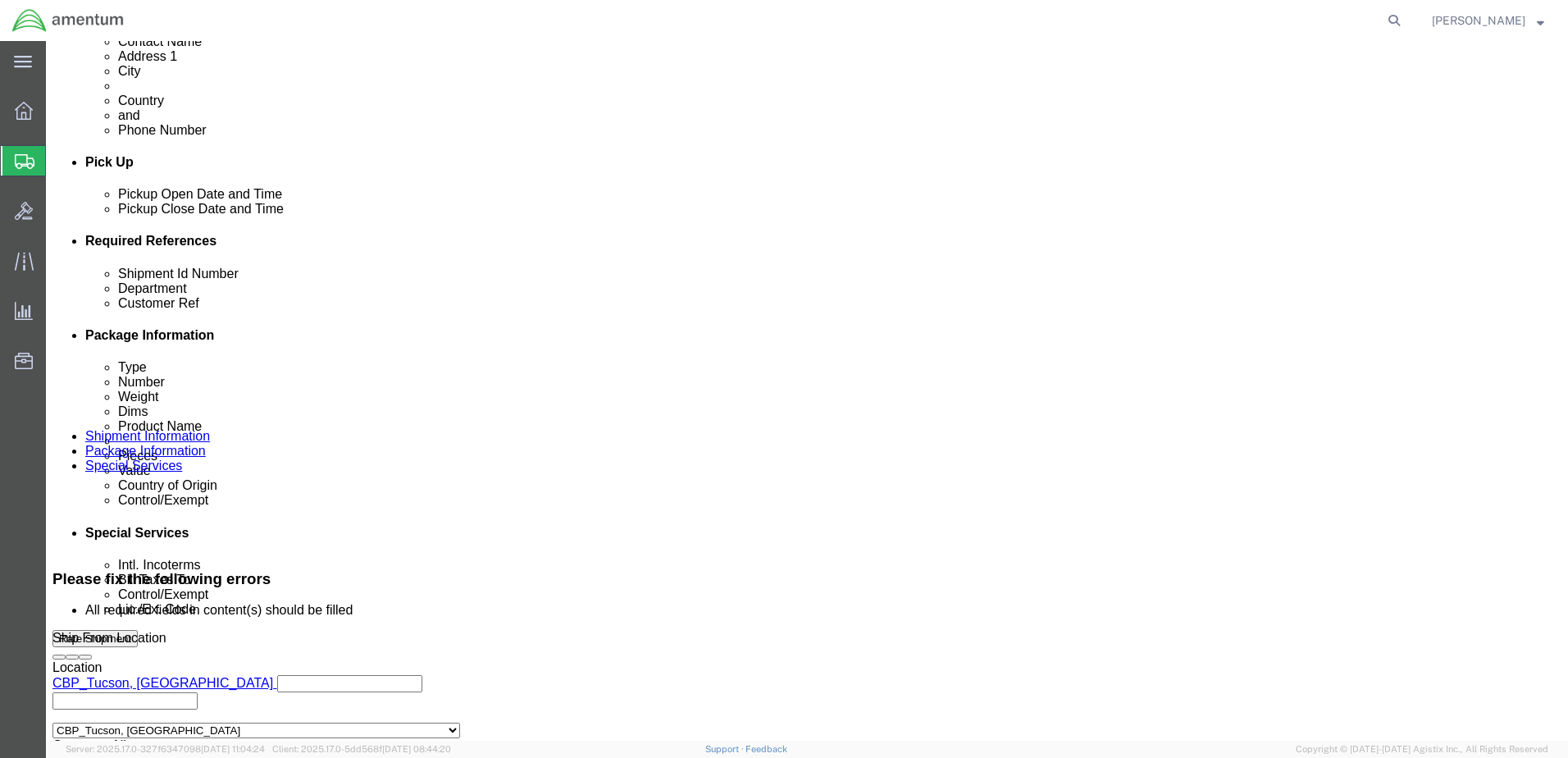
scroll to position [809, 0]
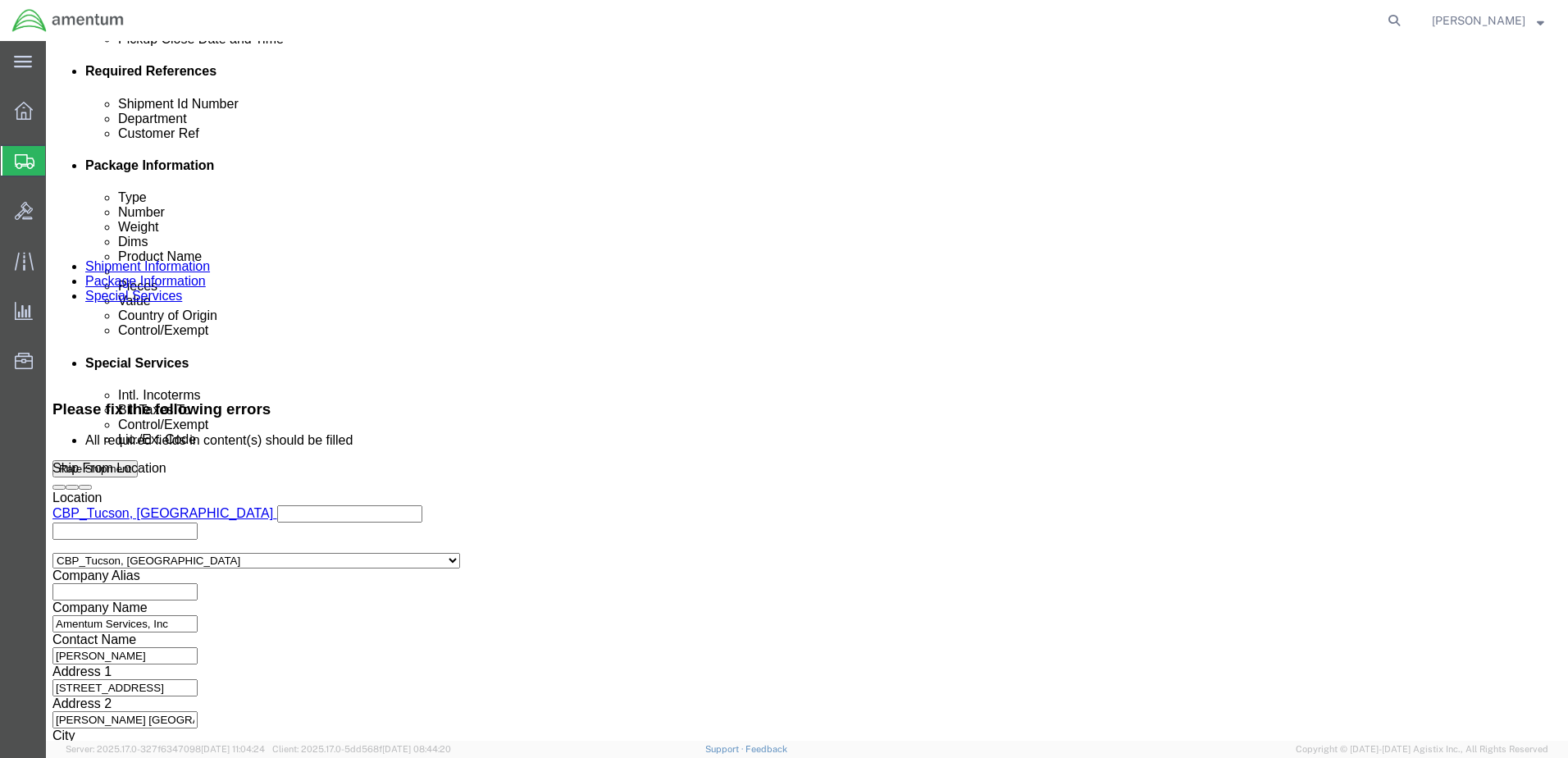
click button "Continue"
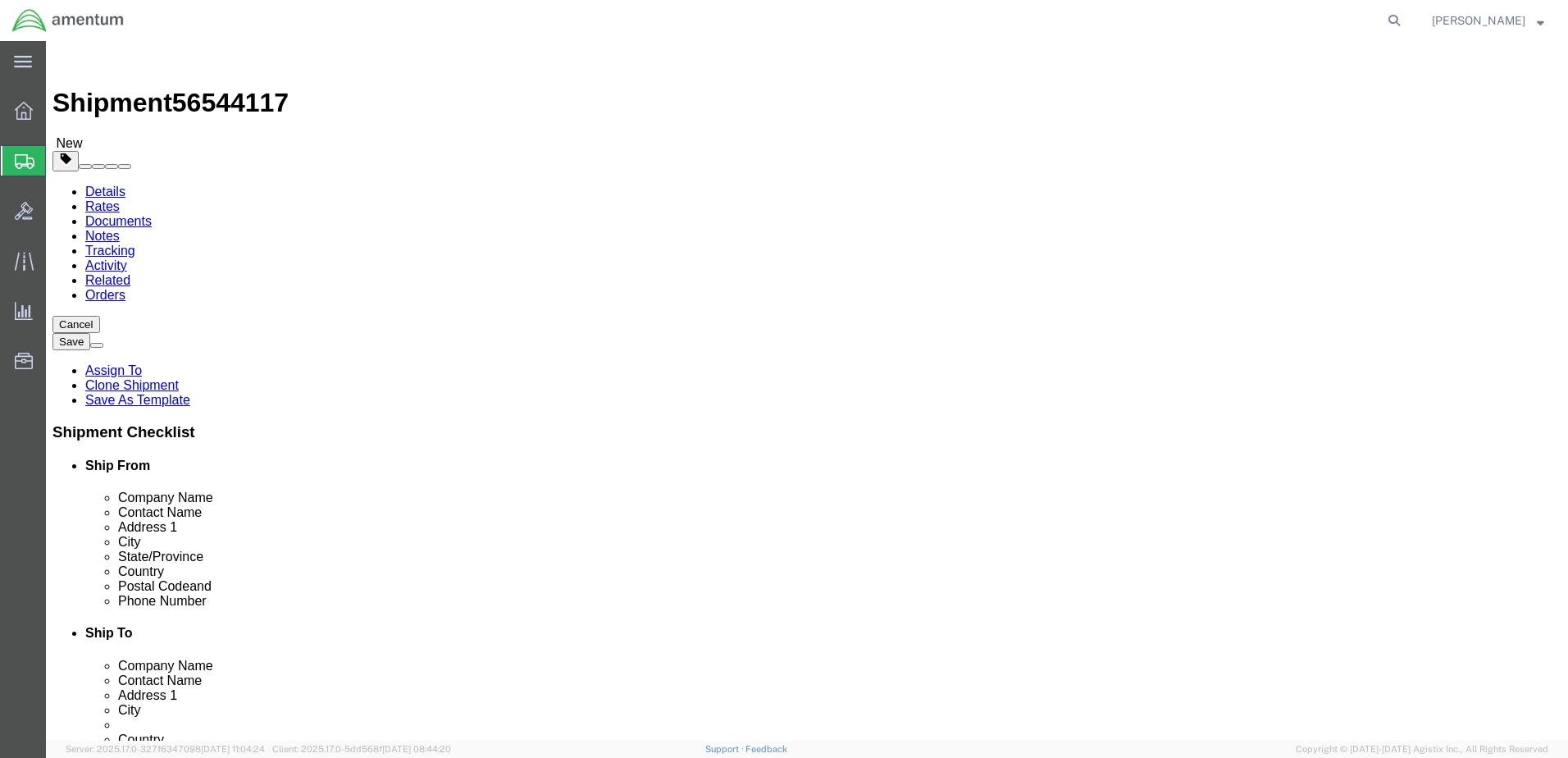
scroll to position [57, 0]
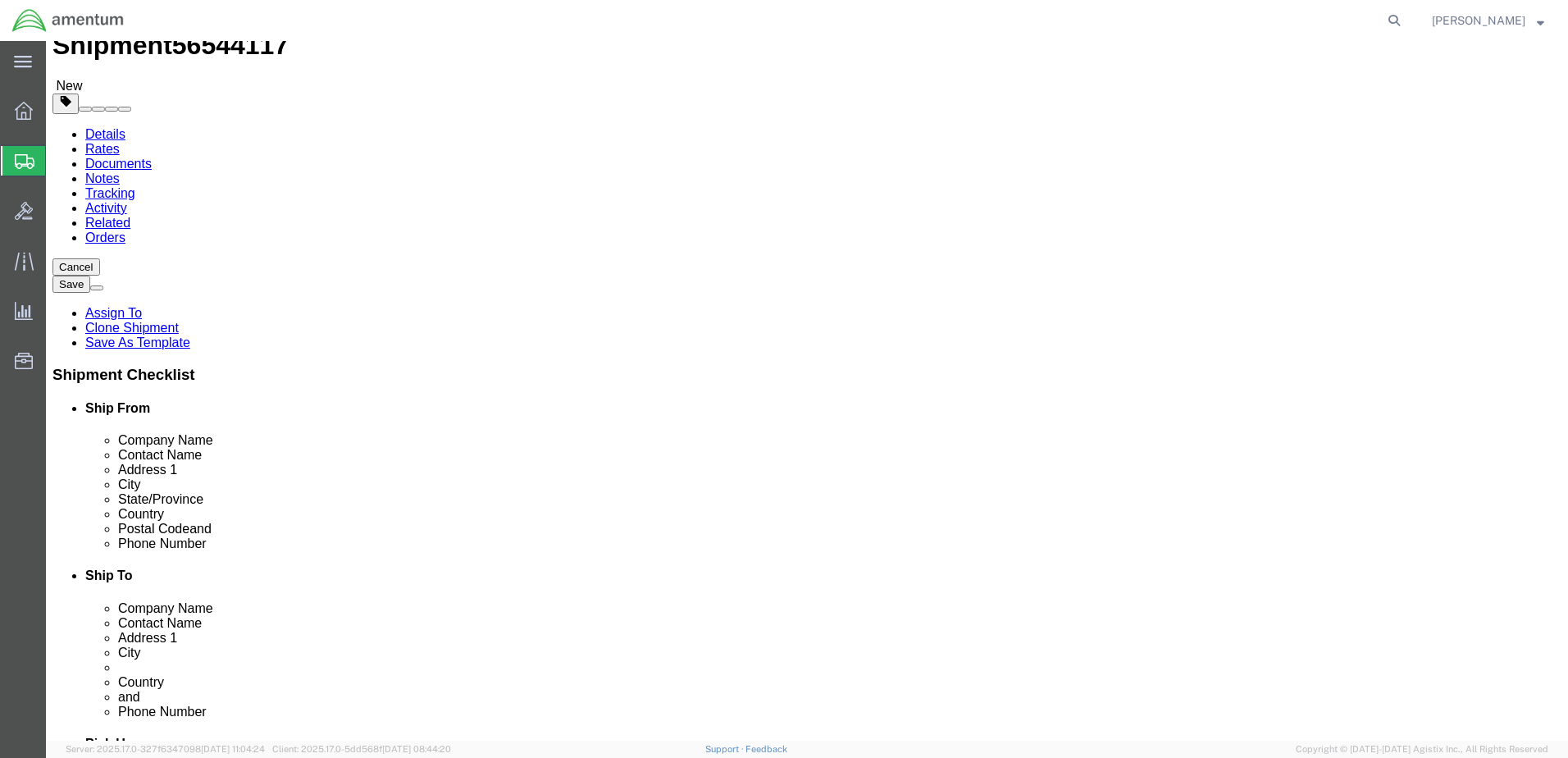
click span
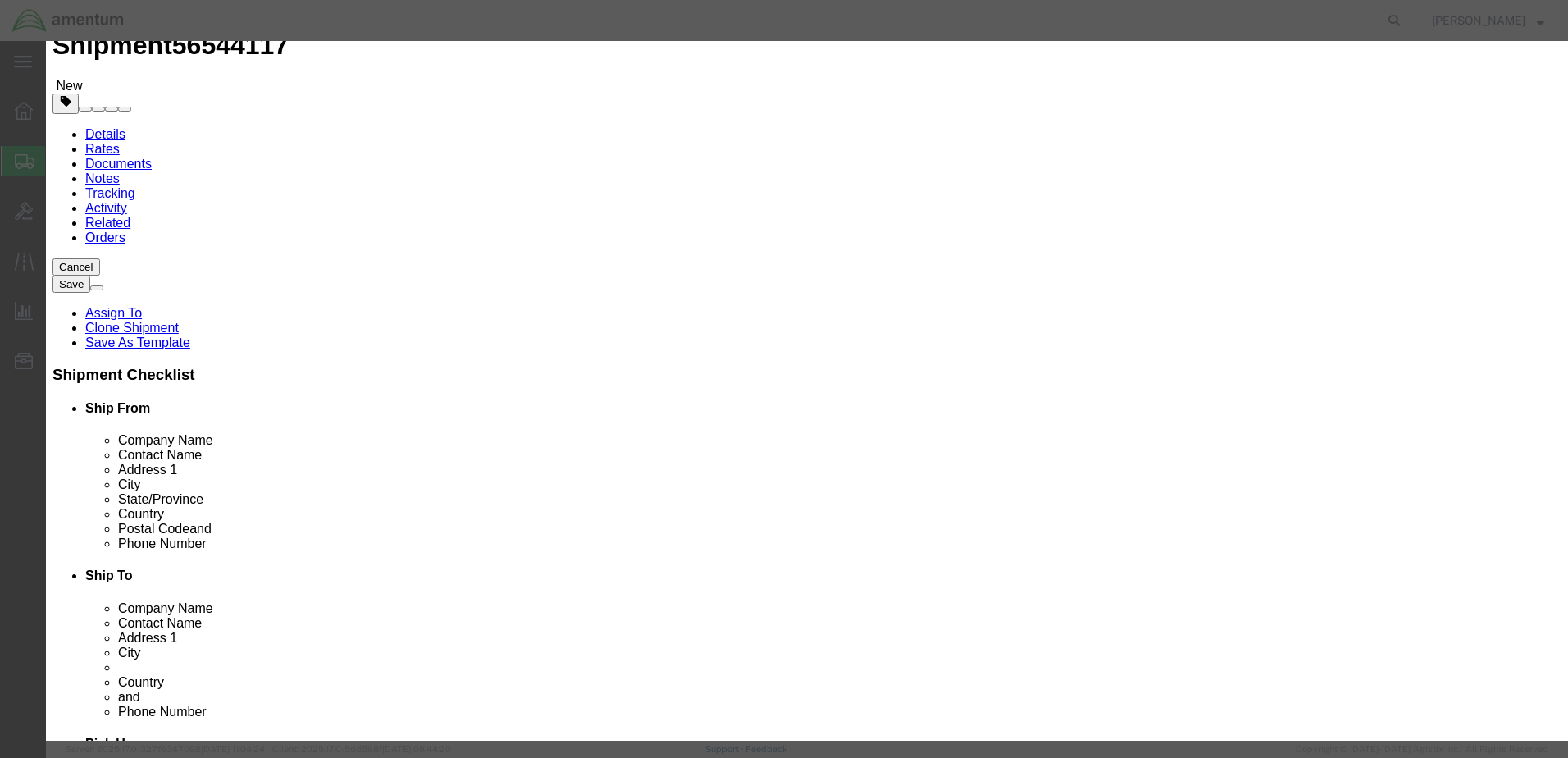
click button "Close"
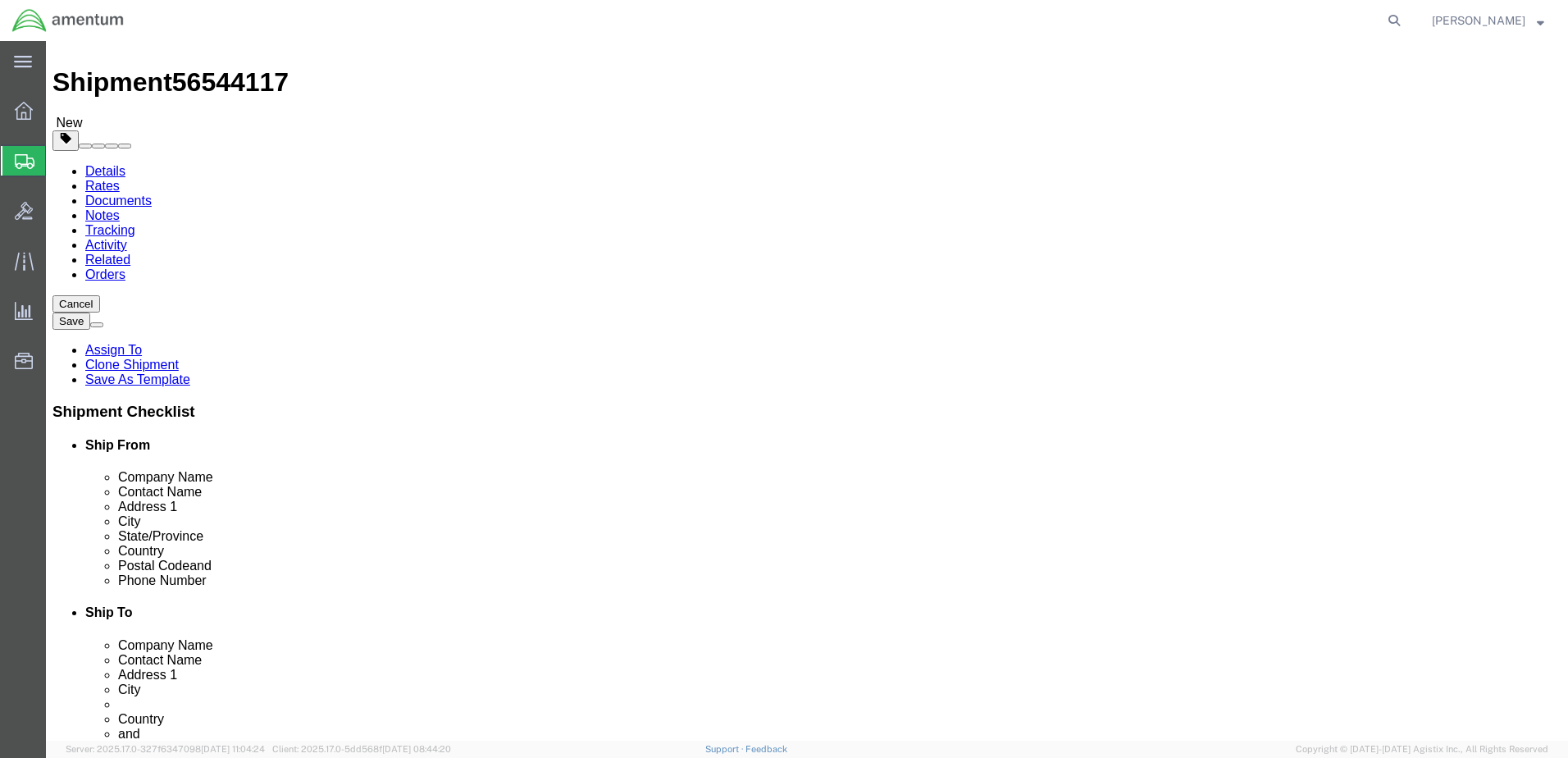
scroll to position [0, 0]
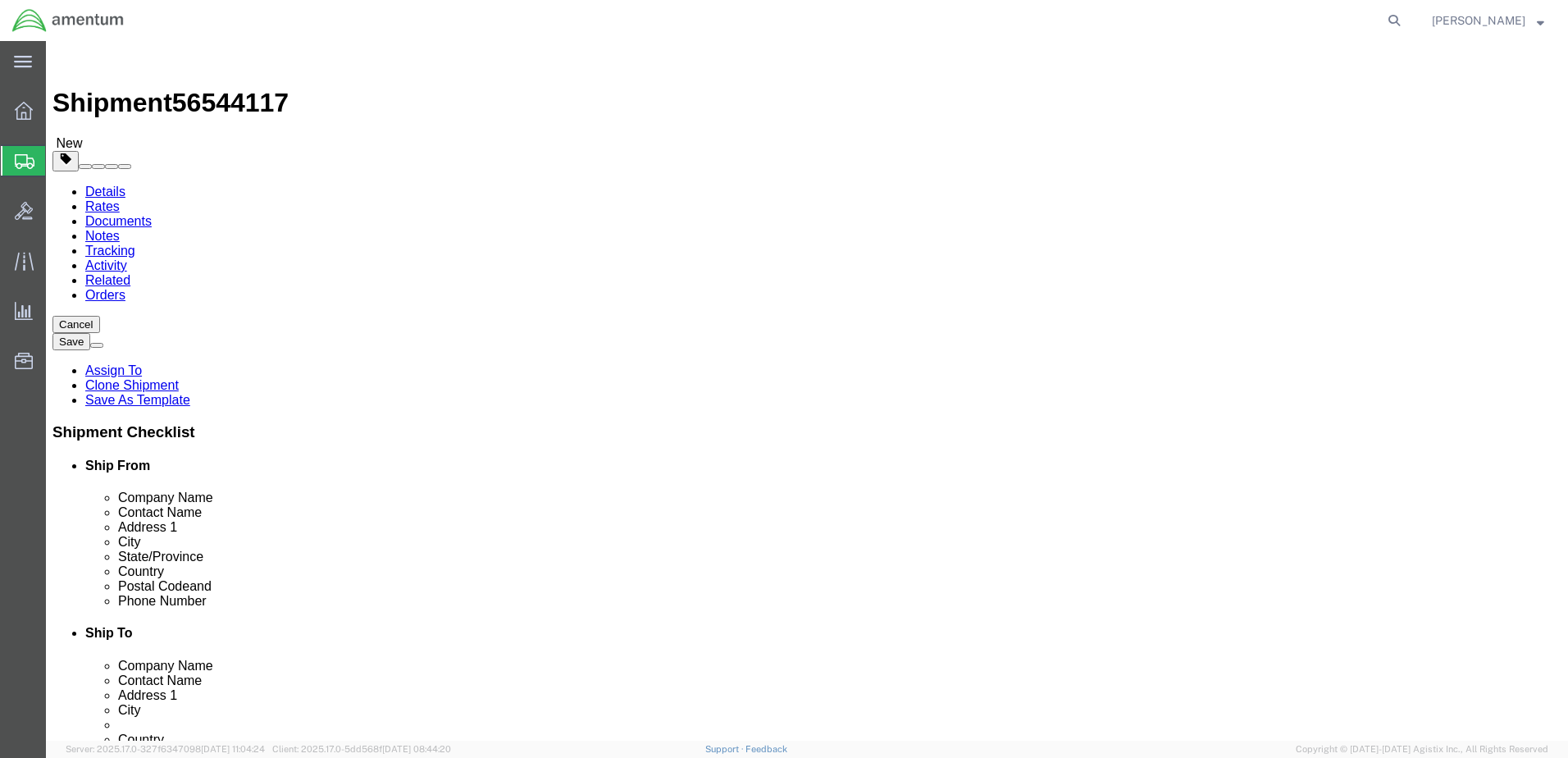
select select "49949"
select select "49933"
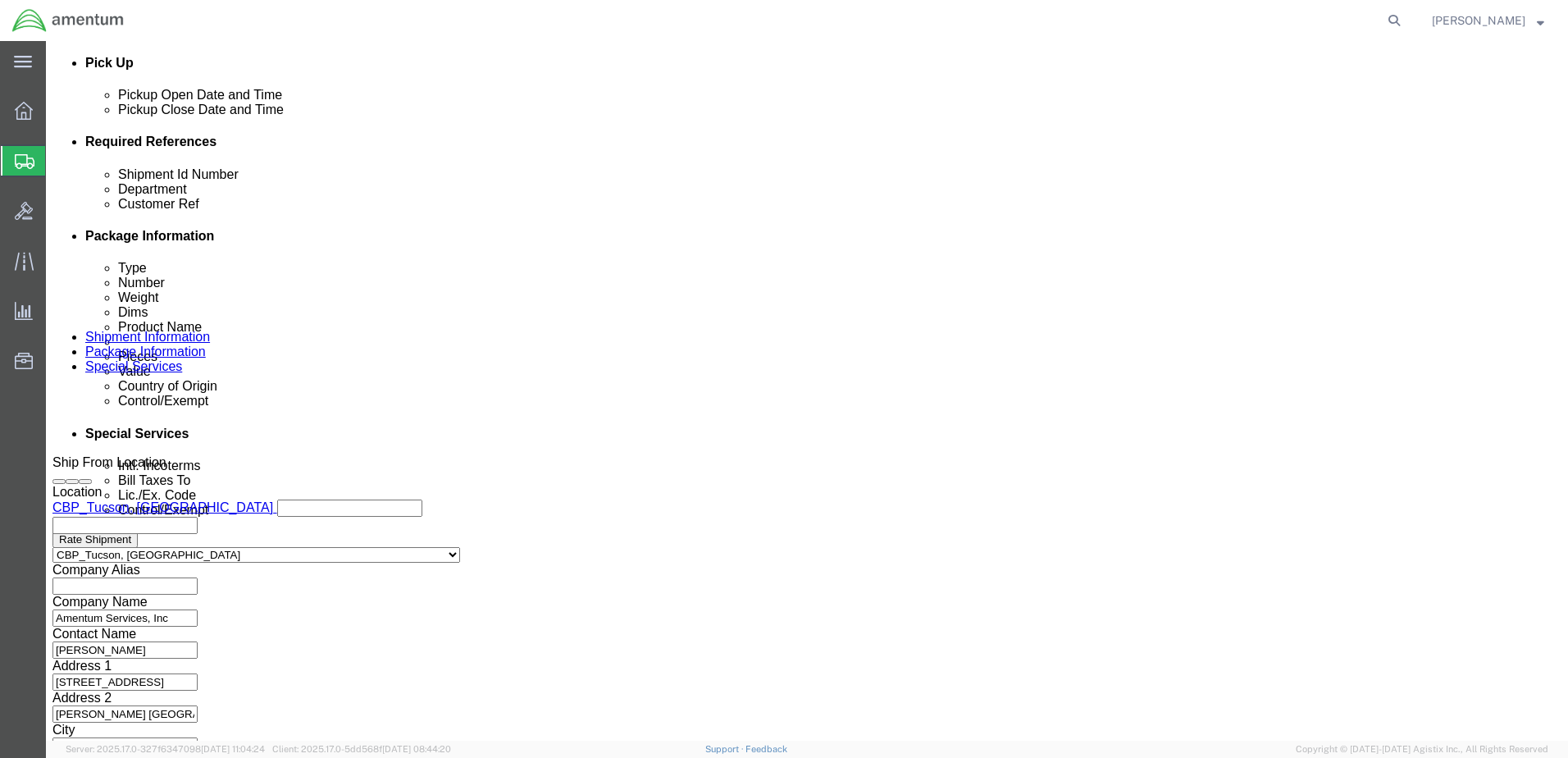
scroll to position [740, 0]
click button "Continue"
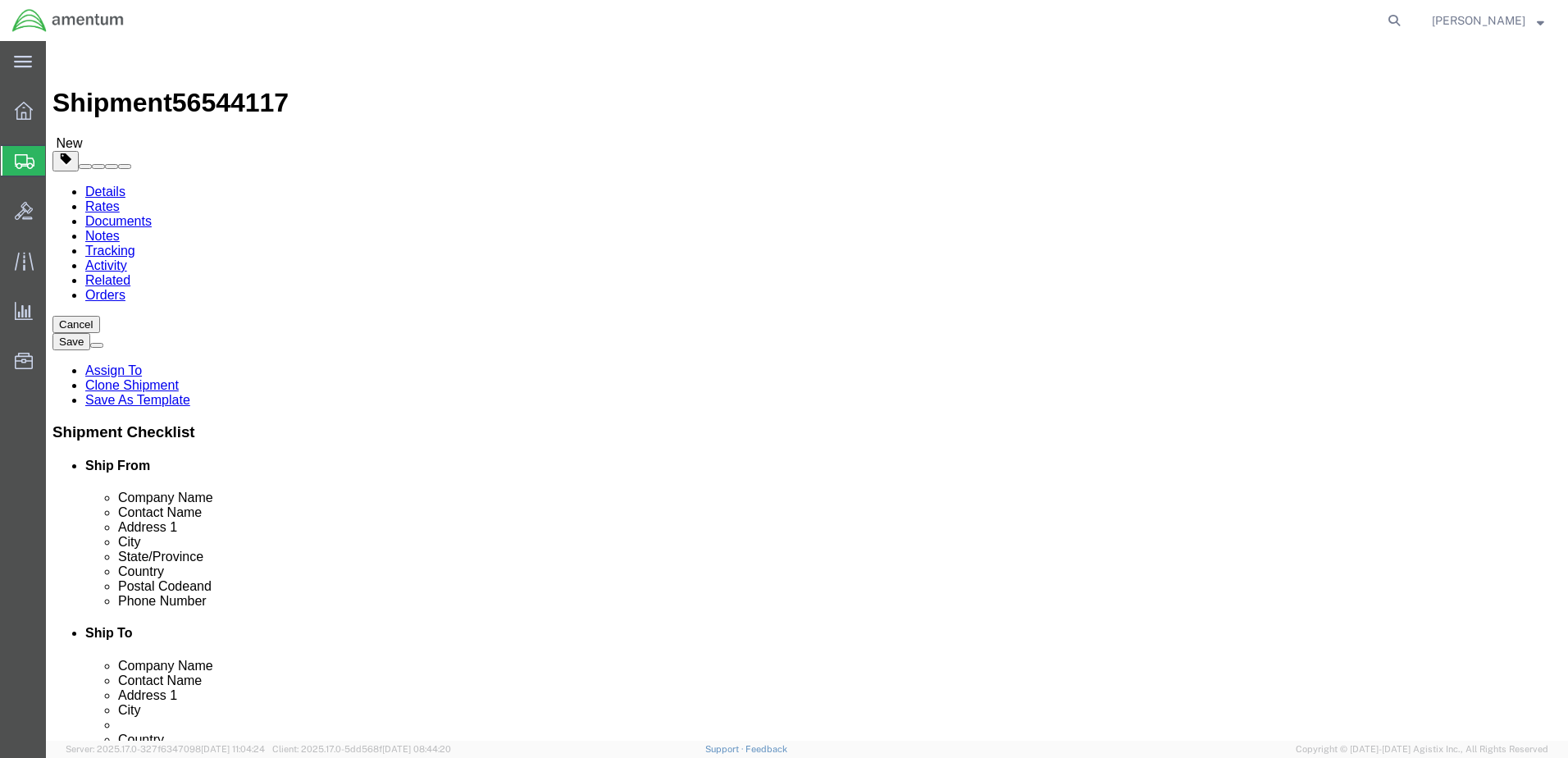
click dd "1.00 Each"
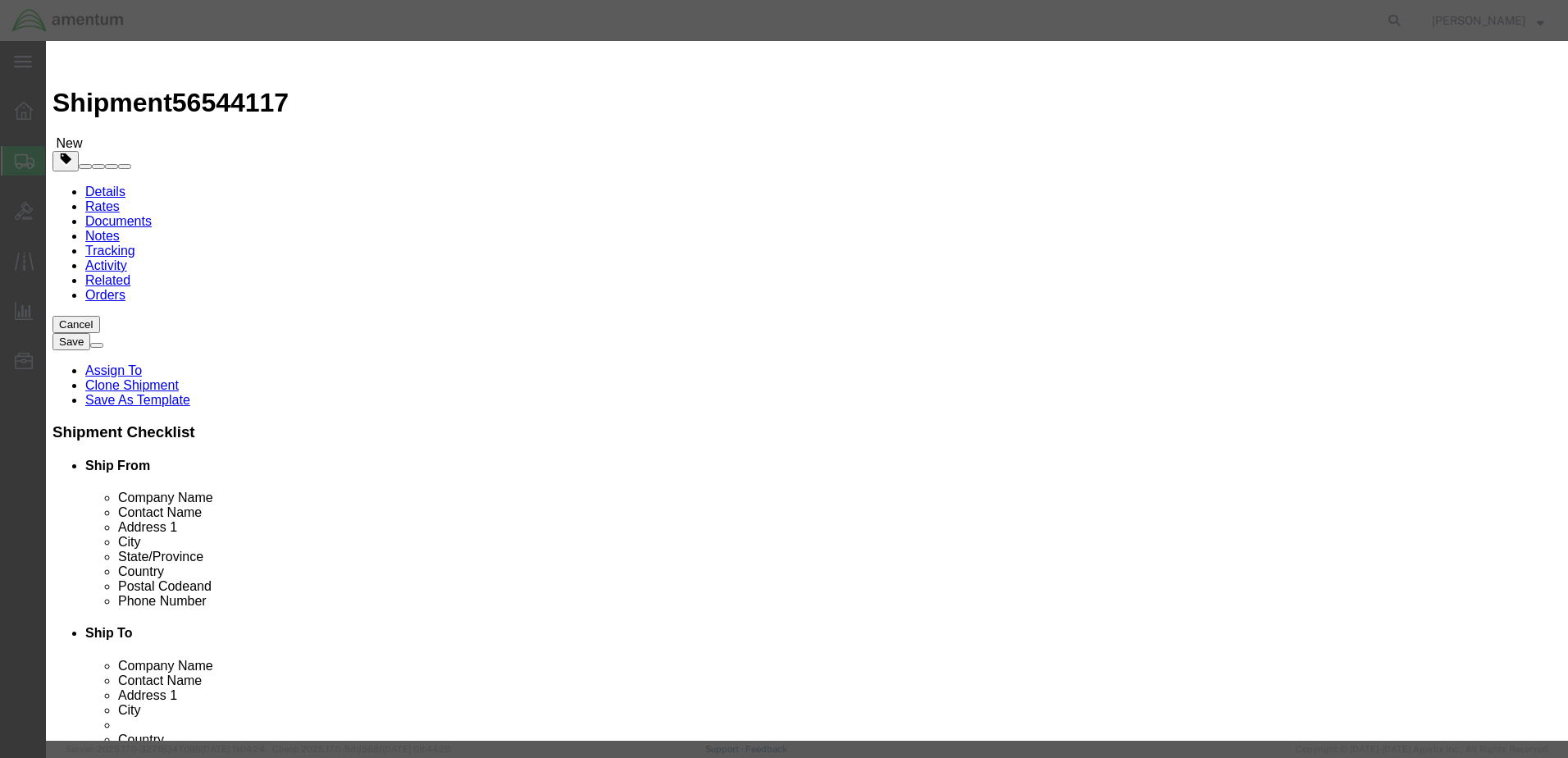
click button "Close"
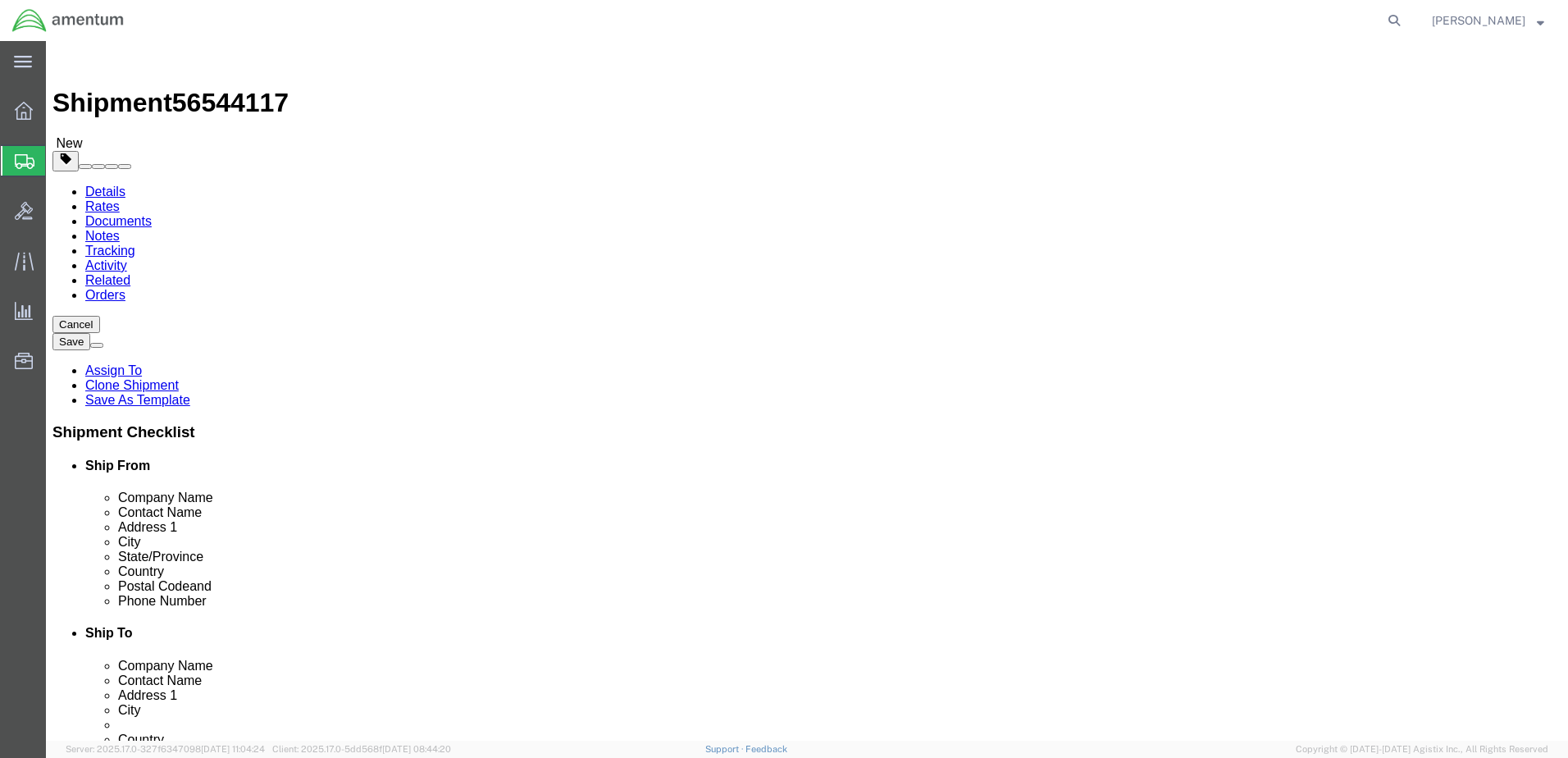
click button "Continue"
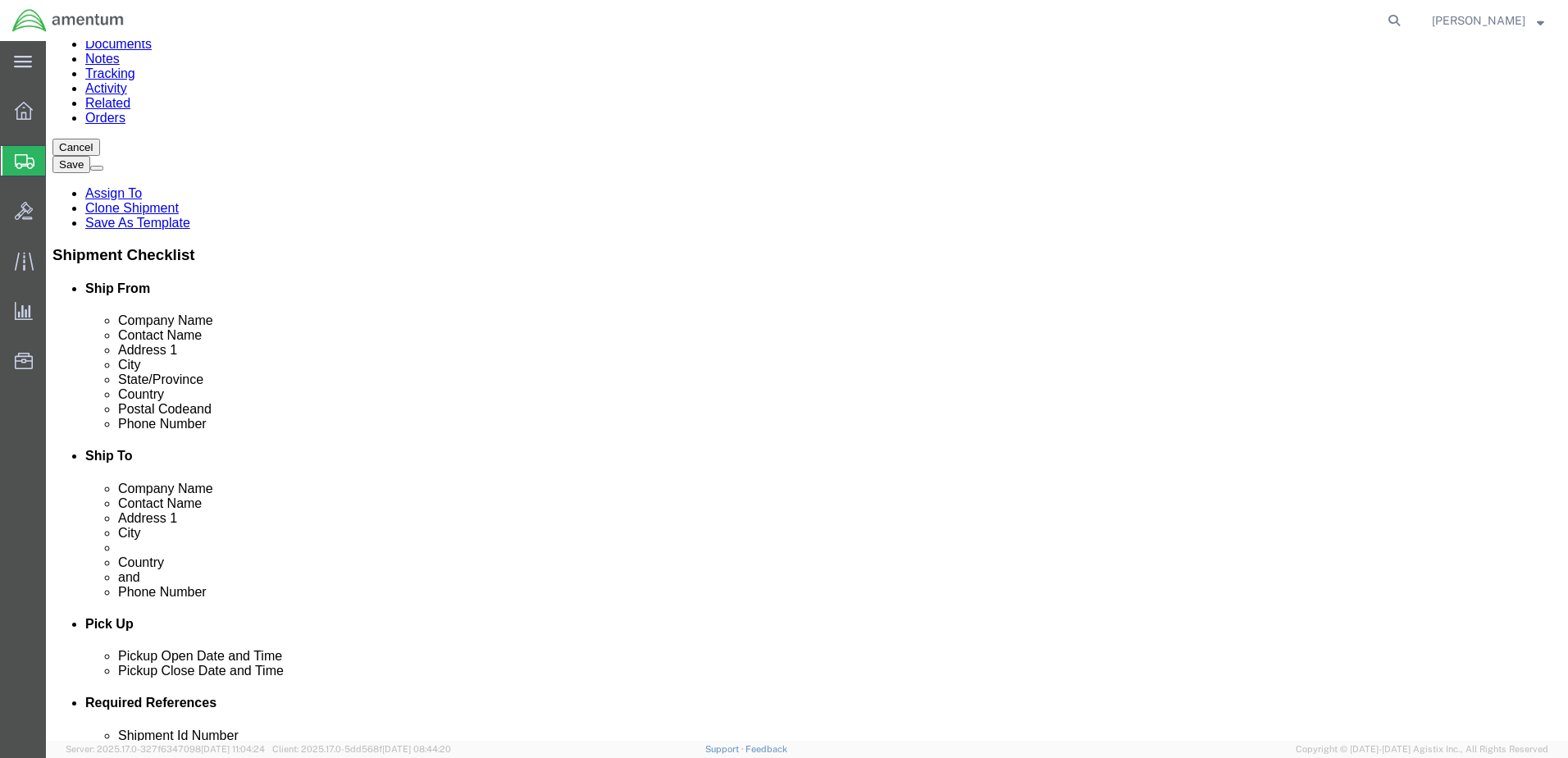
scroll to position [96, 0]
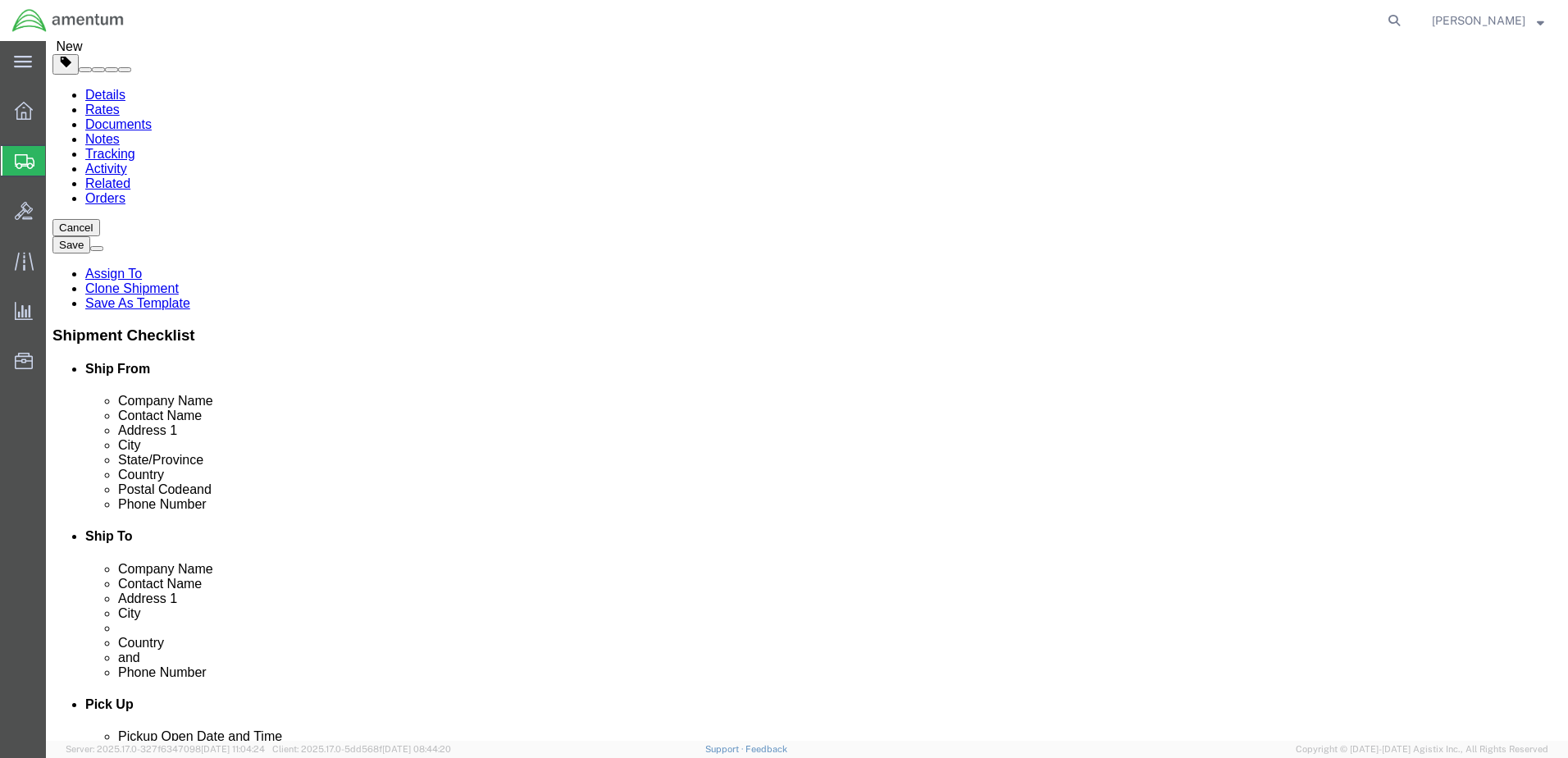
click select "Select Carriage Insurance Paid Carriage Paid To Cost and Freight Cost Insurance…"
click div "Intl. Incoterms Select Carriage Insurance Paid Carriage Paid To Cost and Freigh…"
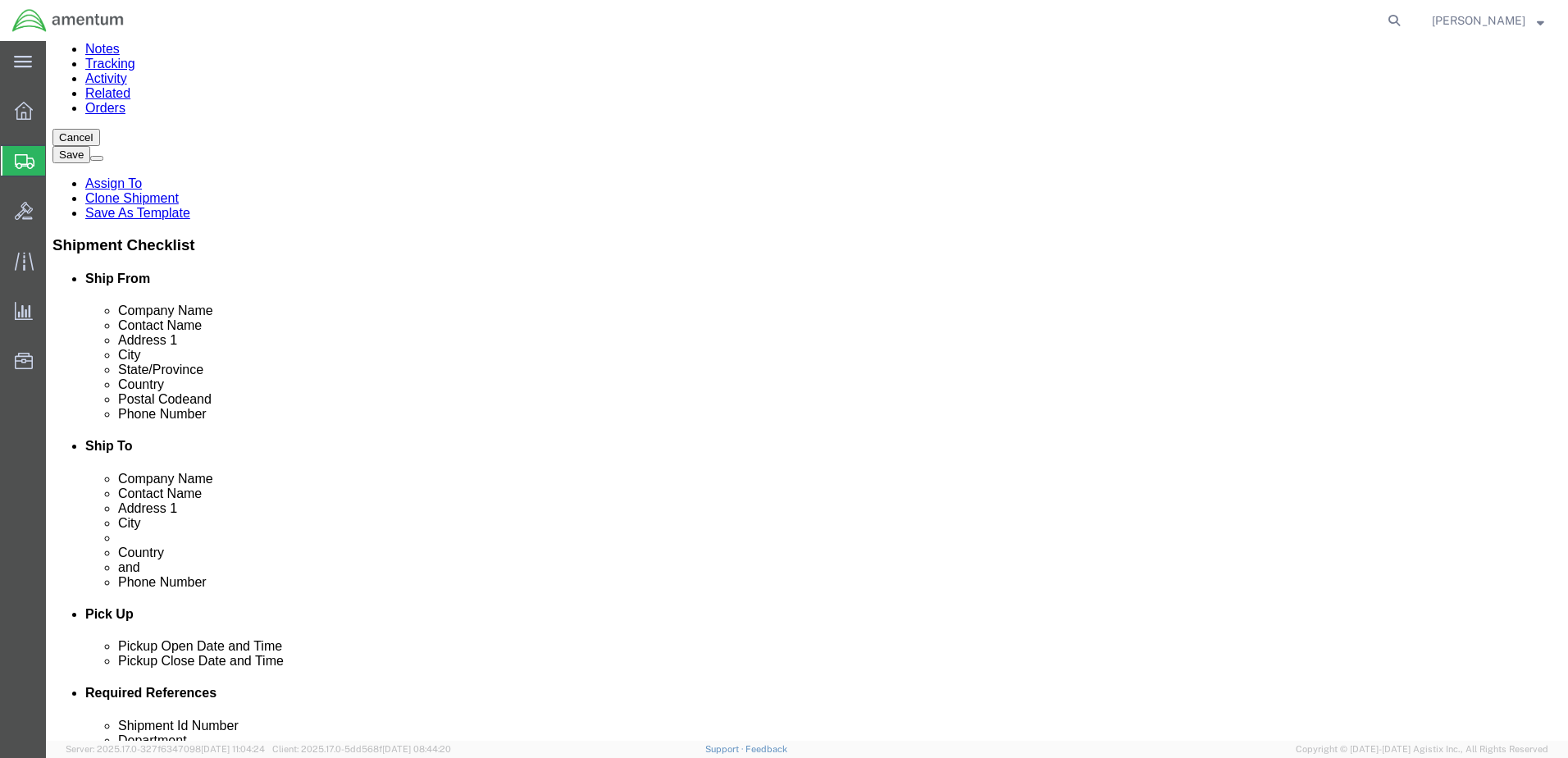
scroll to position [261, 0]
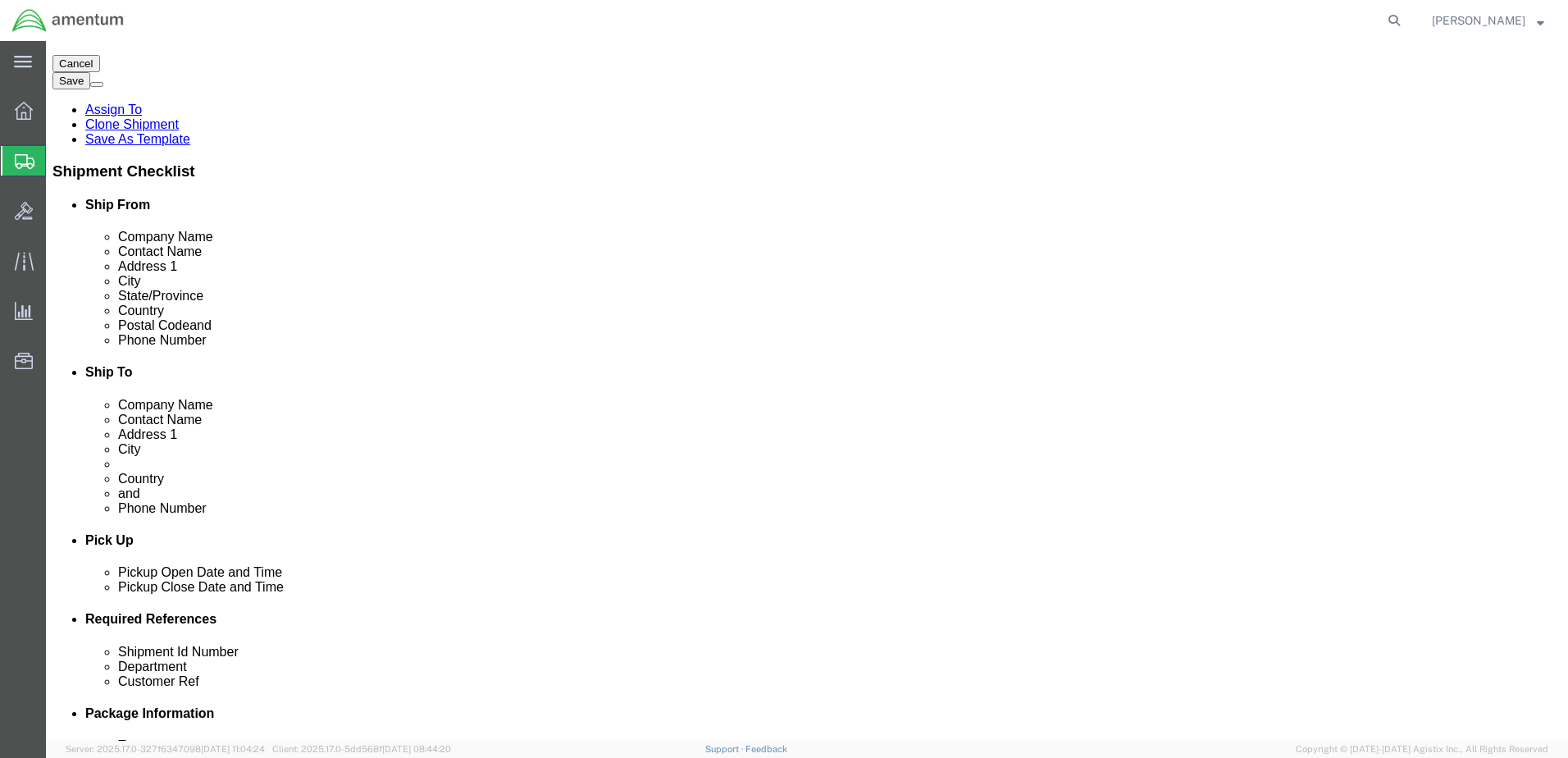
click button "Rate Shipment"
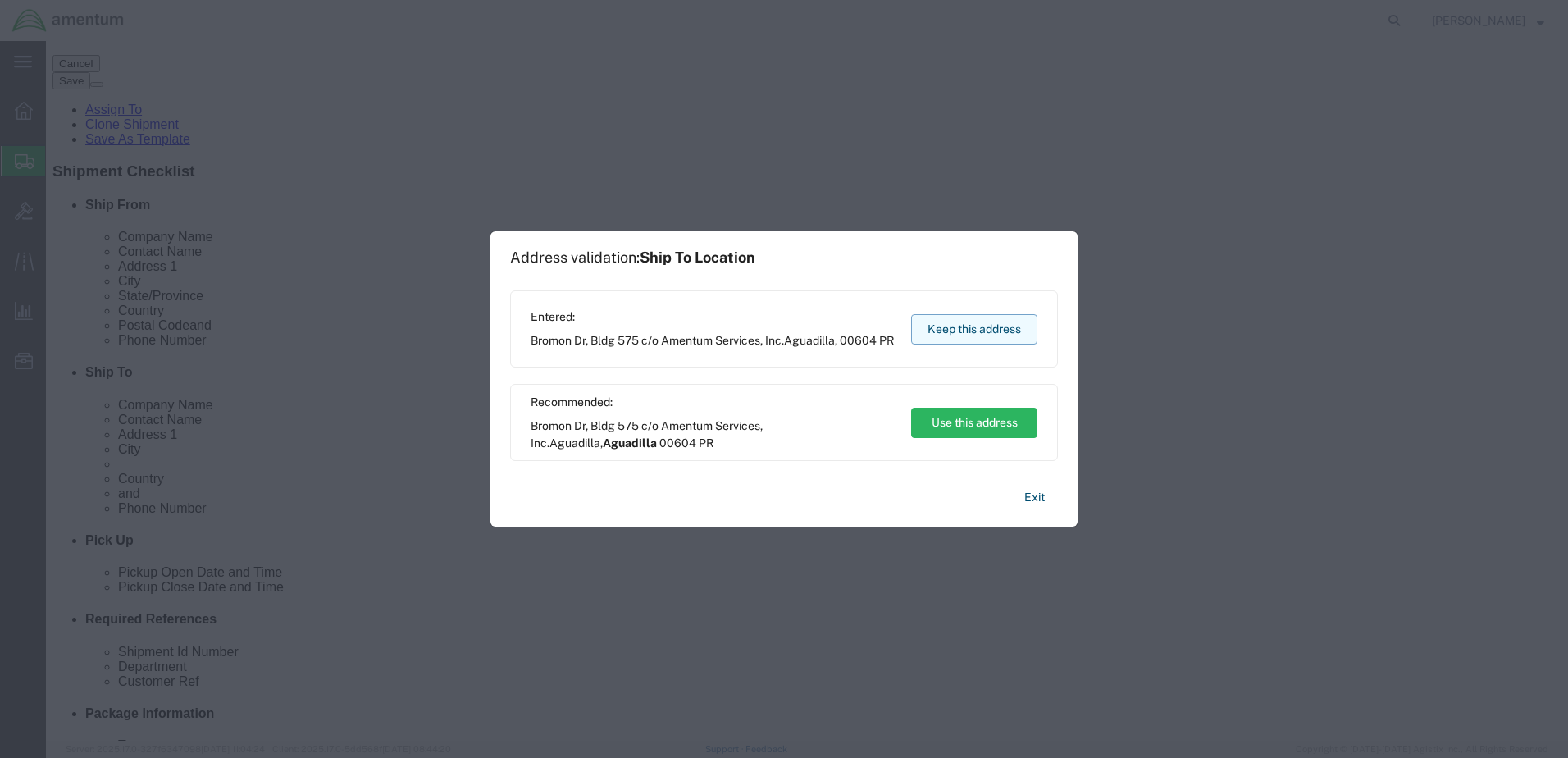
drag, startPoint x: 947, startPoint y: 328, endPoint x: 902, endPoint y: 288, distance: 60.2
click at [947, 329] on button "Keep this address" at bounding box center [974, 329] width 126 height 31
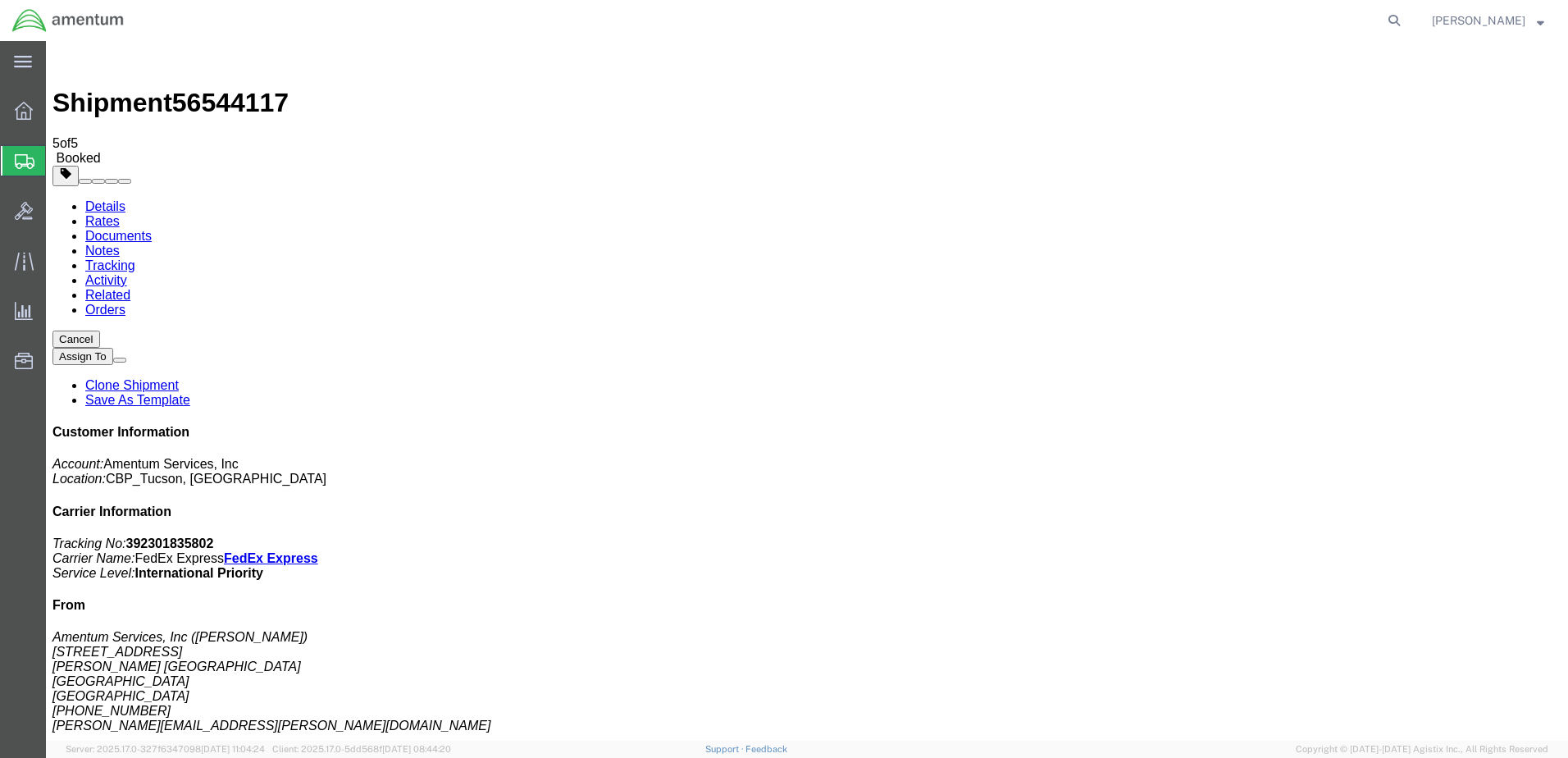
click at [1475, 21] on span "[PERSON_NAME]" at bounding box center [1479, 20] width 94 height 18
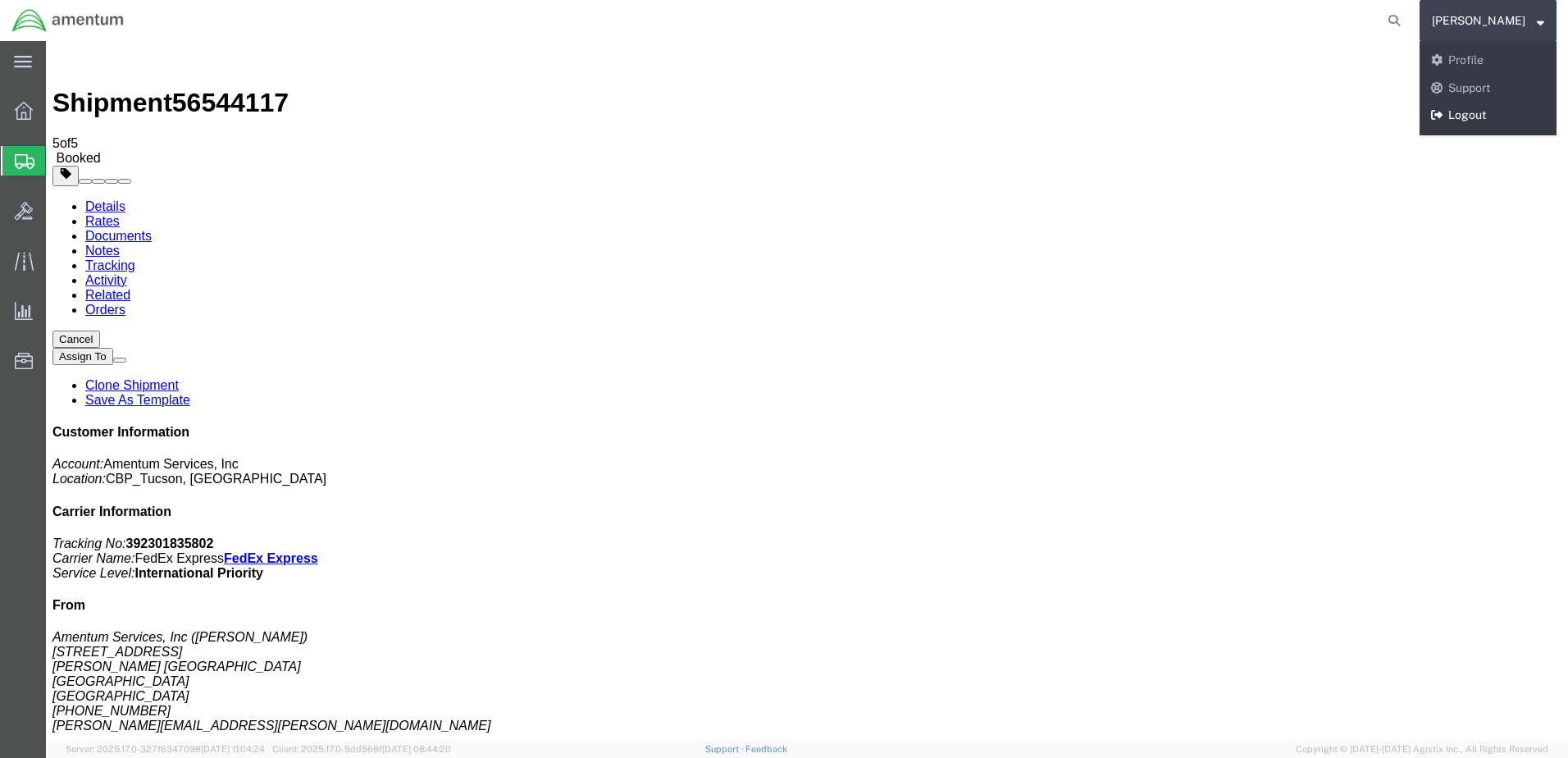
click at [1478, 111] on link "Logout" at bounding box center [1488, 115] width 137 height 28
